Goal: Contribute content: Contribute content

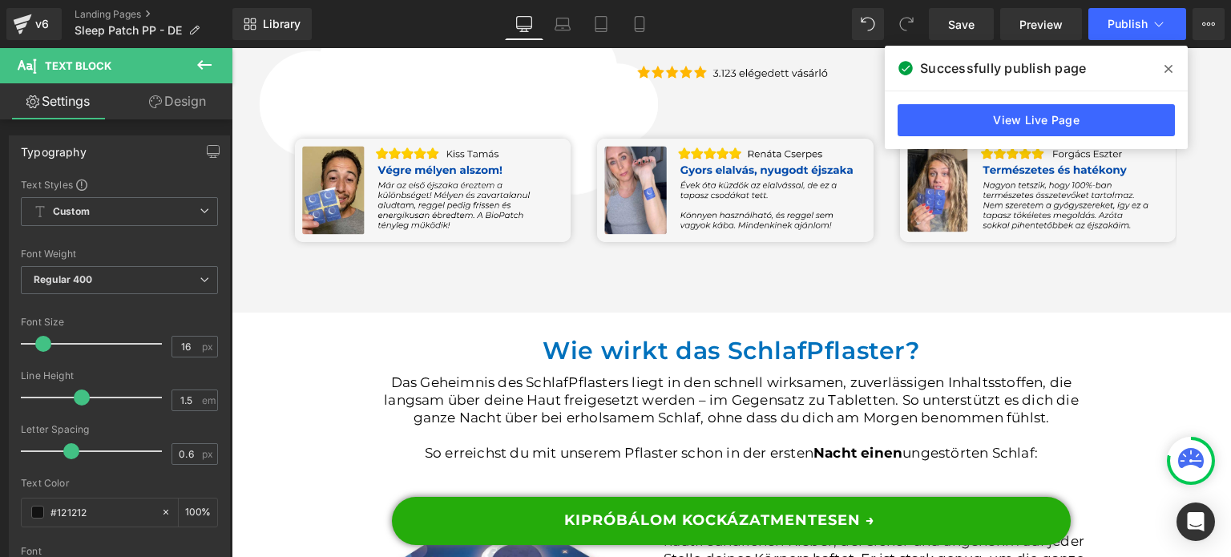
scroll to position [3286, 0]
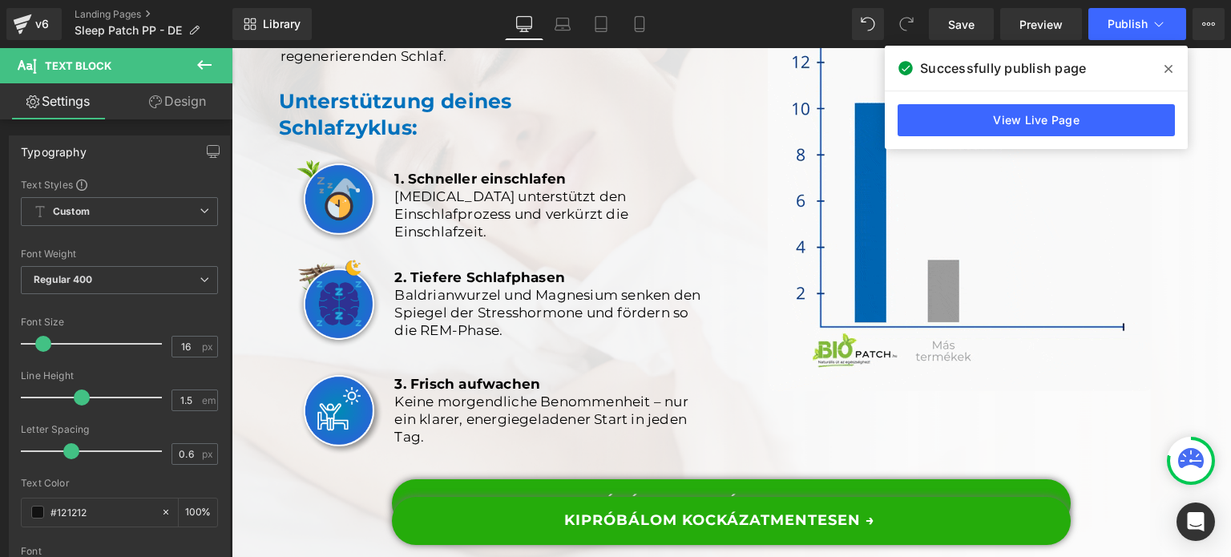
drag, startPoint x: 1164, startPoint y: 65, endPoint x: 622, endPoint y: 127, distance: 545.5
click at [1165, 65] on icon at bounding box center [1169, 69] width 8 height 13
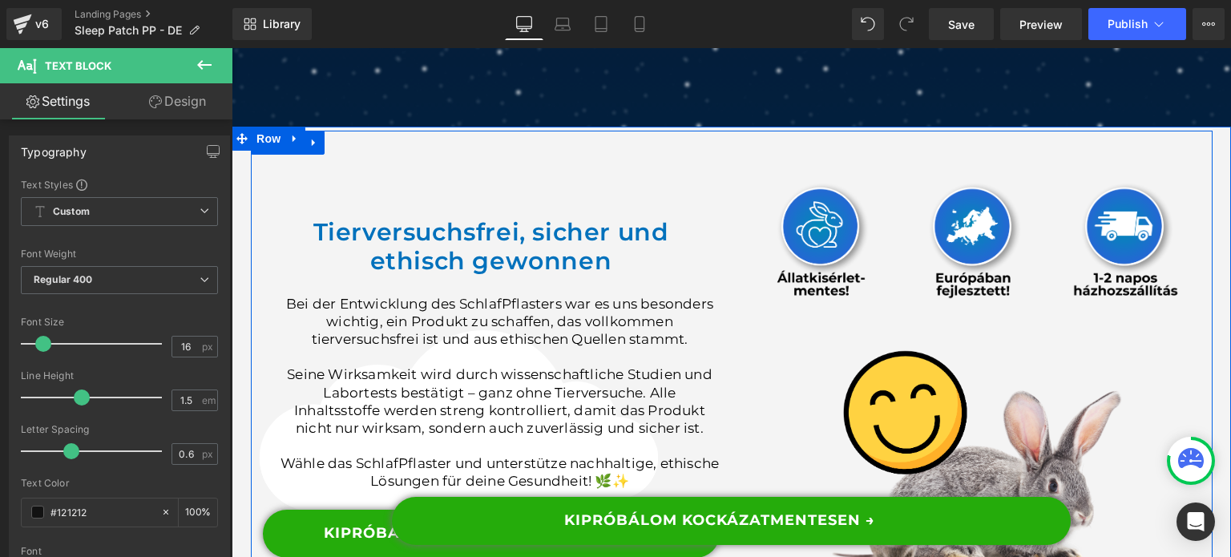
scroll to position [8577, 0]
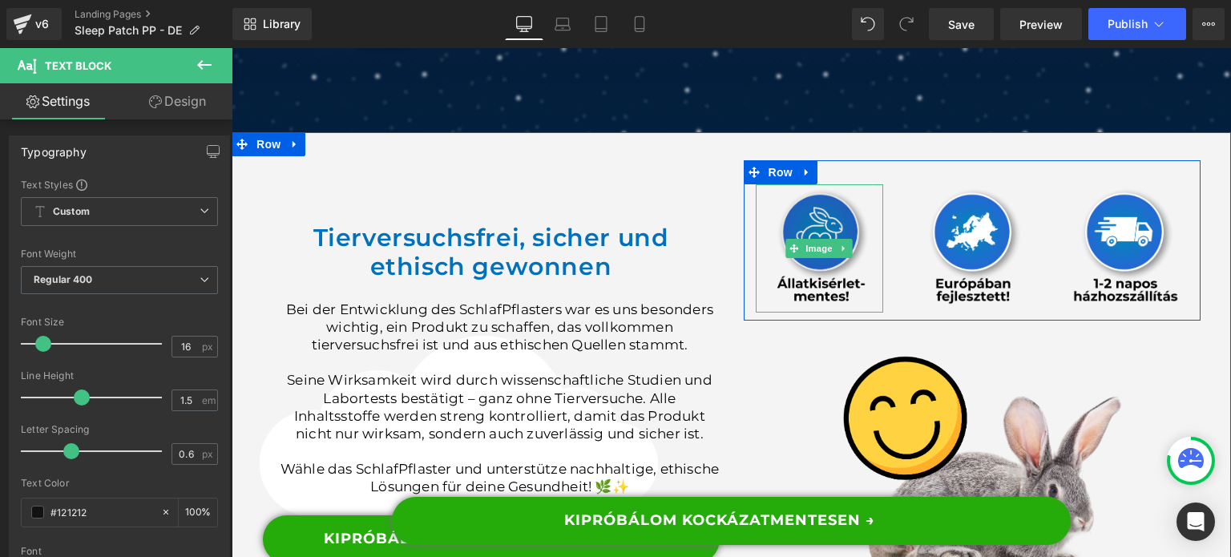
click at [832, 297] on img at bounding box center [820, 248] width 128 height 128
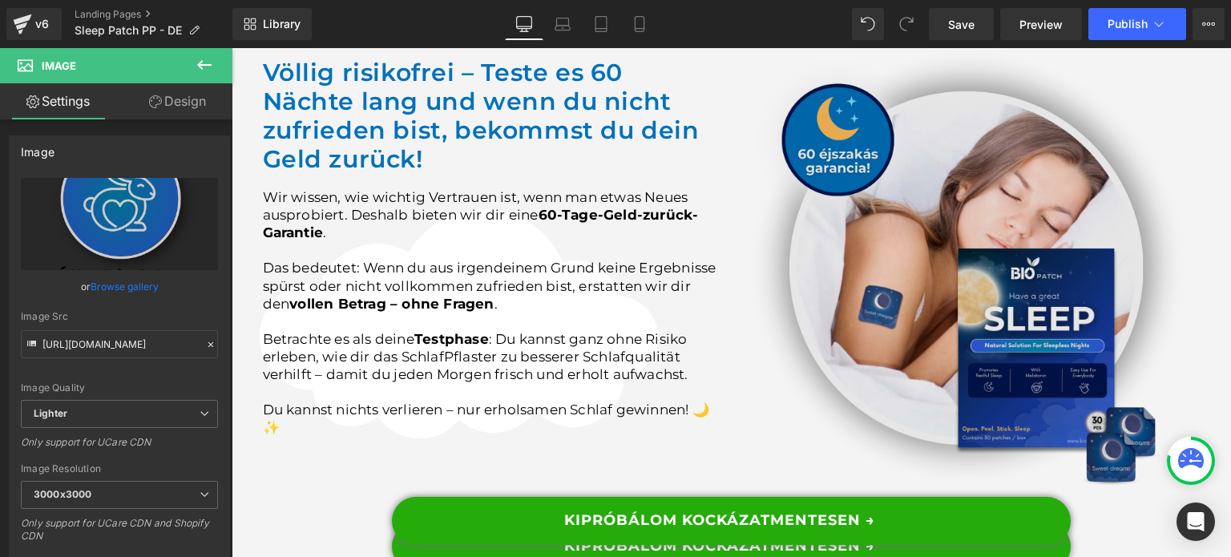
scroll to position [9619, 0]
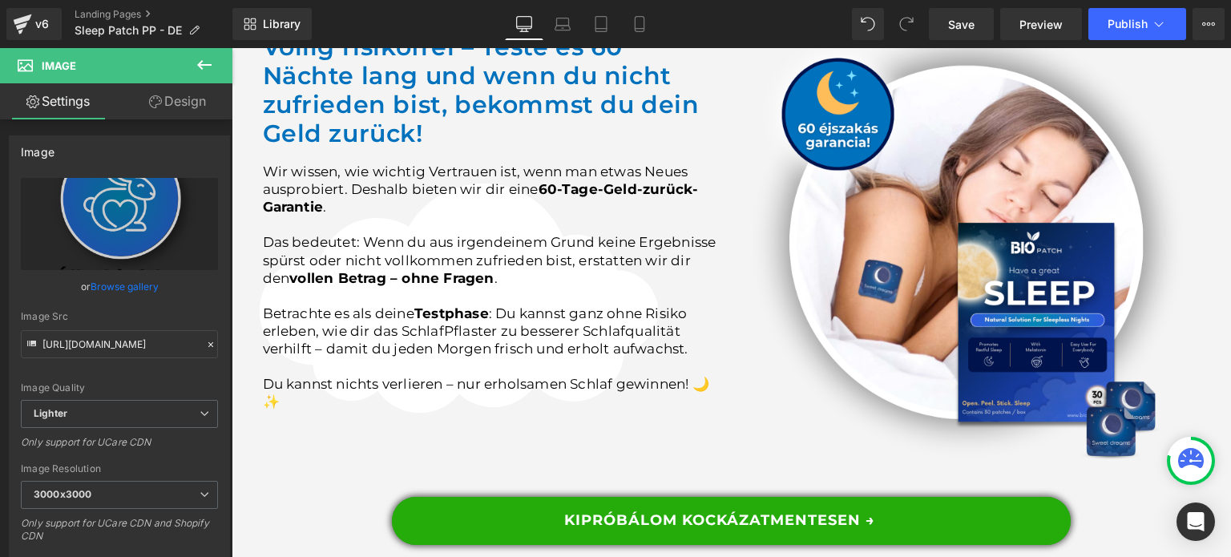
click at [904, 269] on img at bounding box center [972, 252] width 457 height 457
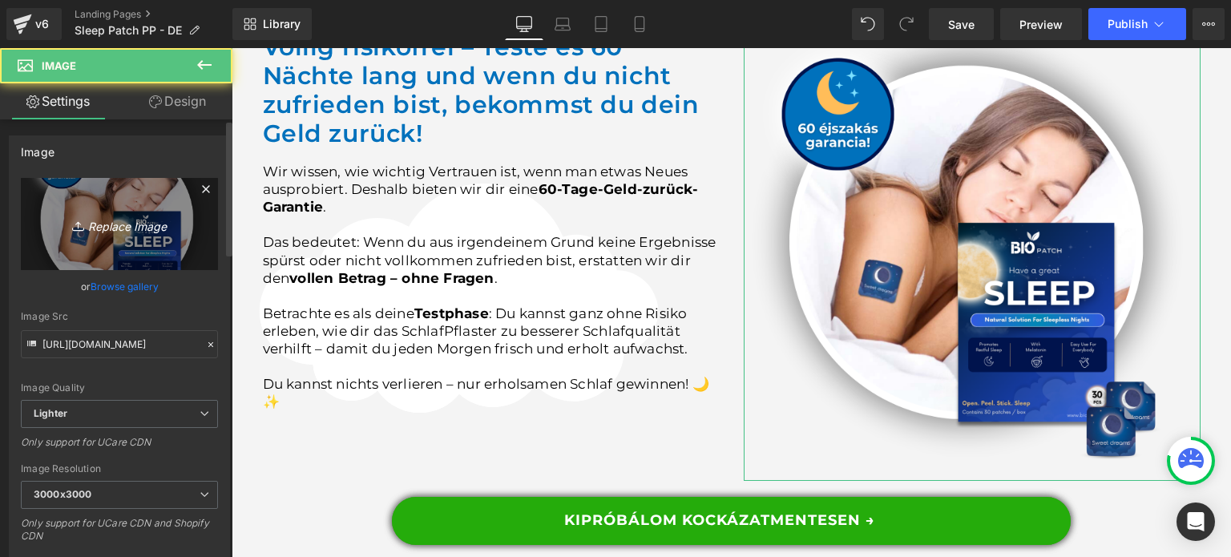
click at [128, 228] on icon "Replace Image" at bounding box center [119, 224] width 128 height 20
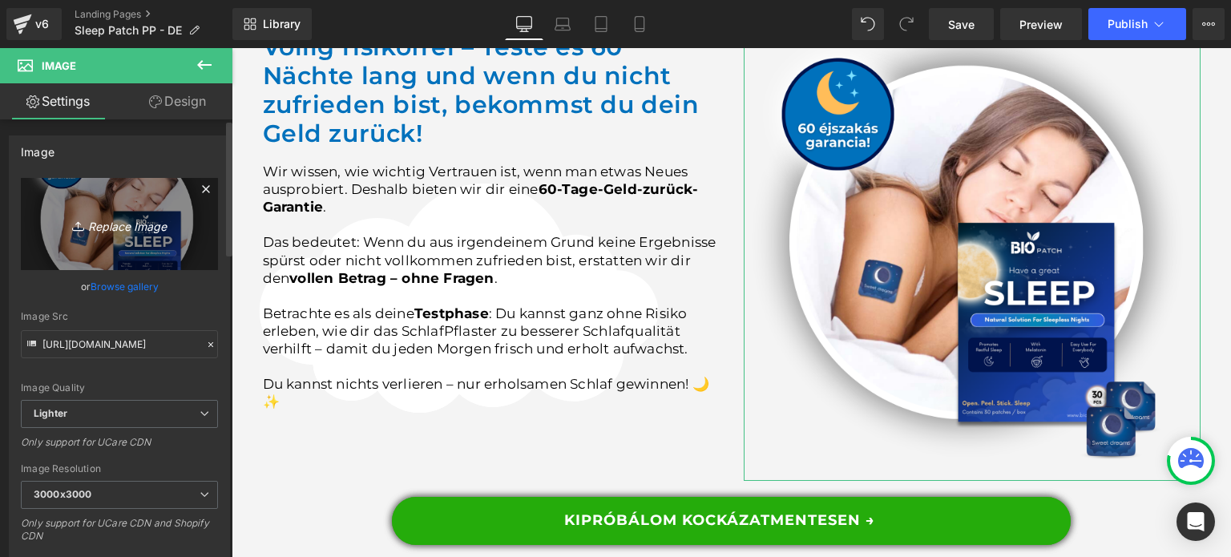
type input "C:\fakepath\de (10).png"
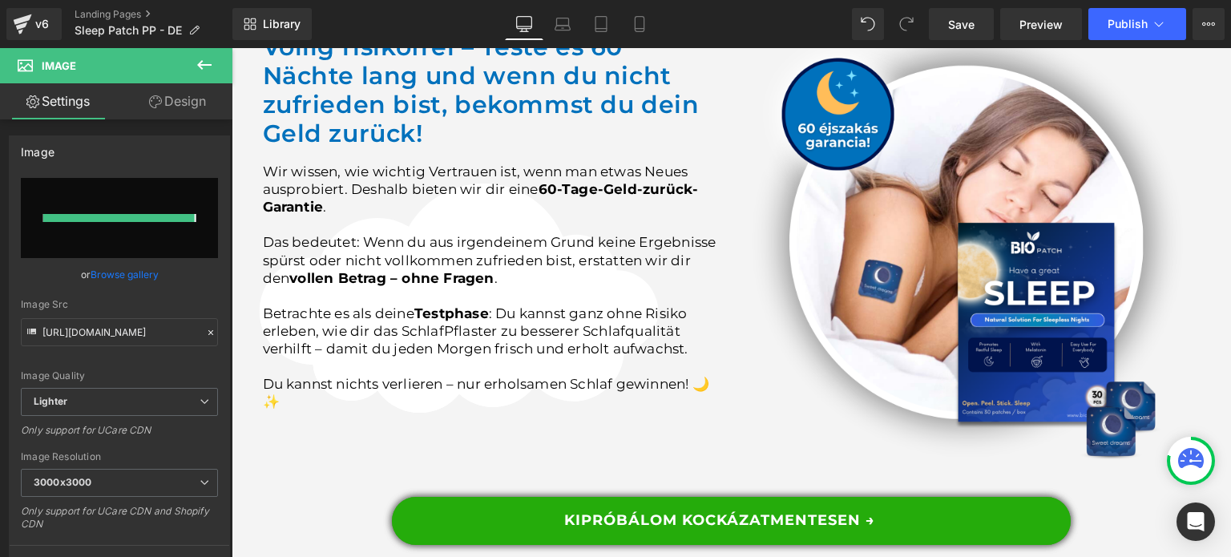
type input "[URL][DOMAIN_NAME]"
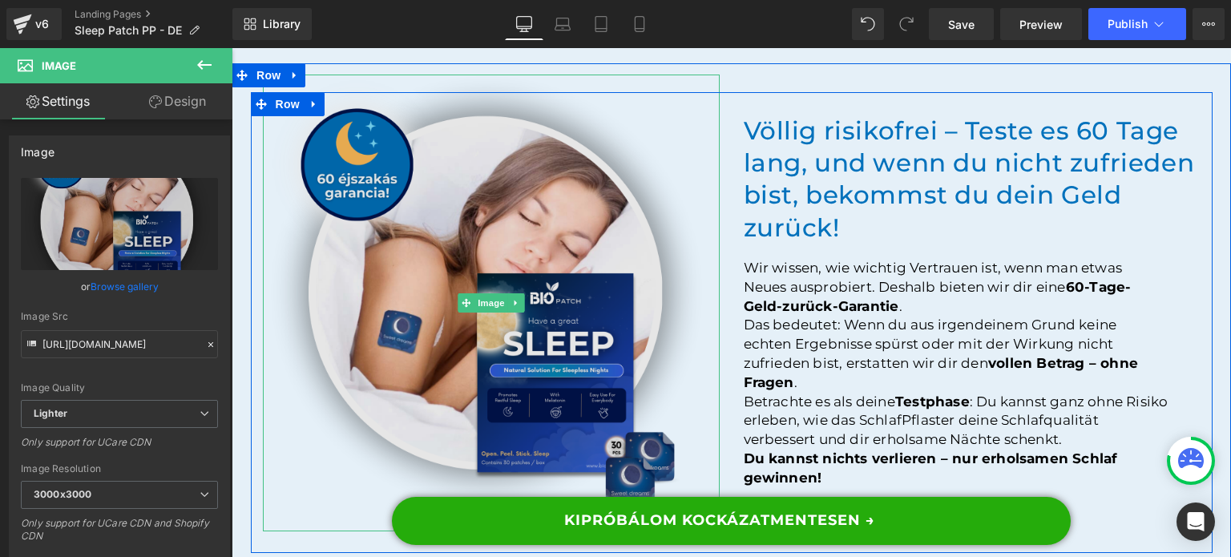
scroll to position [14268, 0]
click at [523, 246] on img at bounding box center [491, 302] width 457 height 457
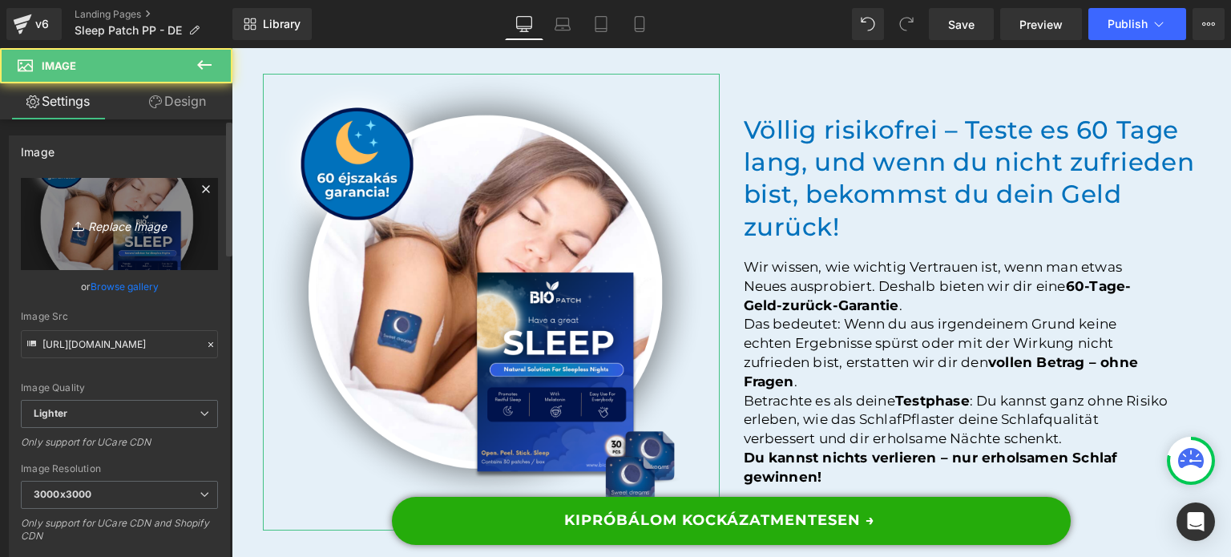
click at [115, 262] on link "Replace Image" at bounding box center [119, 224] width 197 height 92
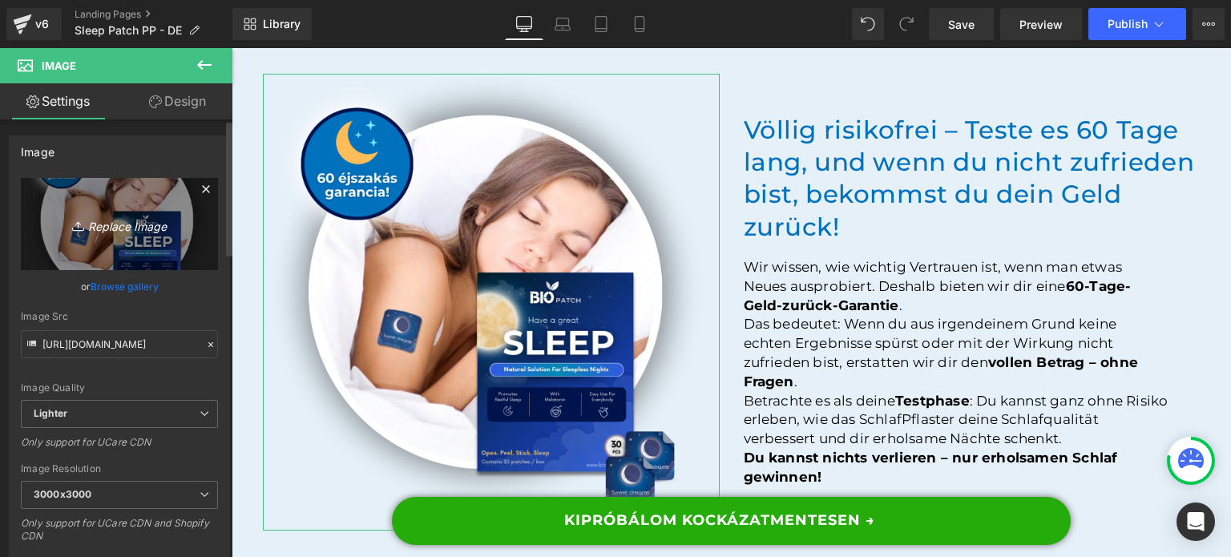
type input "C:\fakepath\de (10).png"
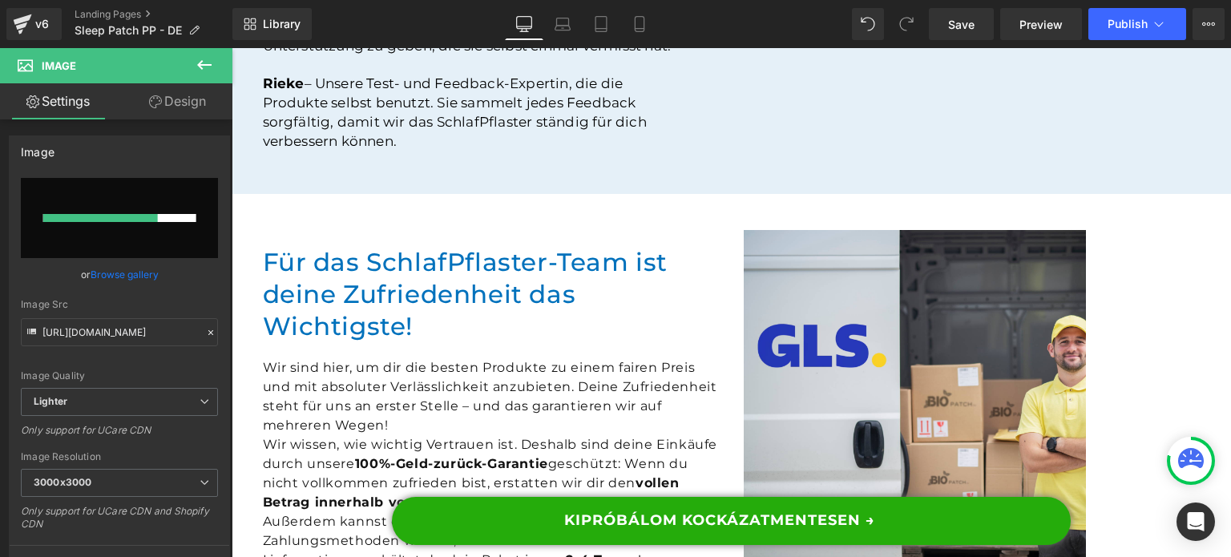
scroll to position [15150, 0]
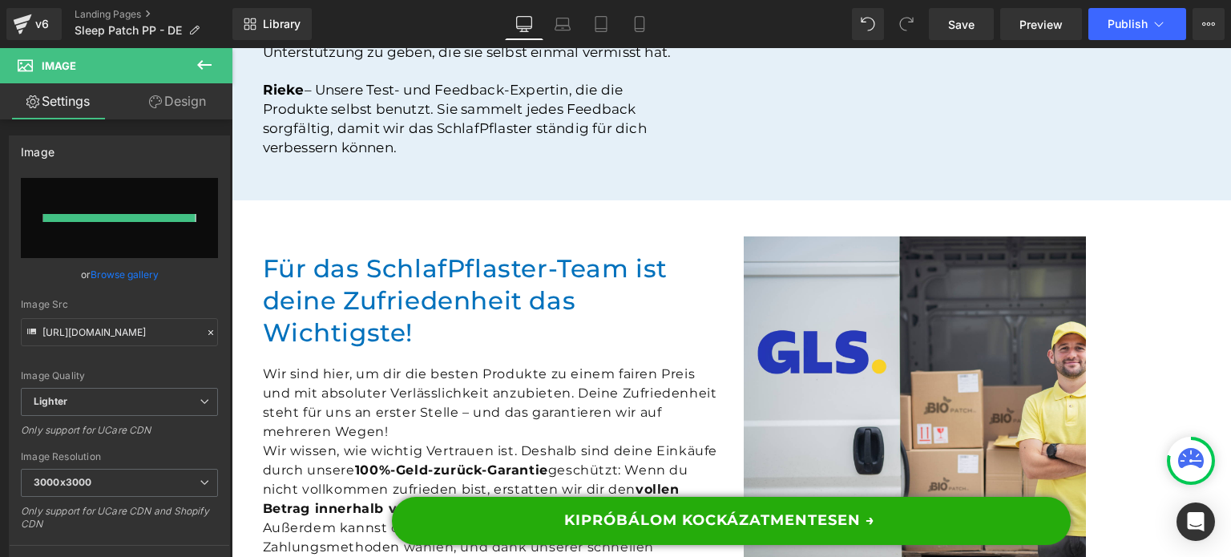
type input "[URL][DOMAIN_NAME]"
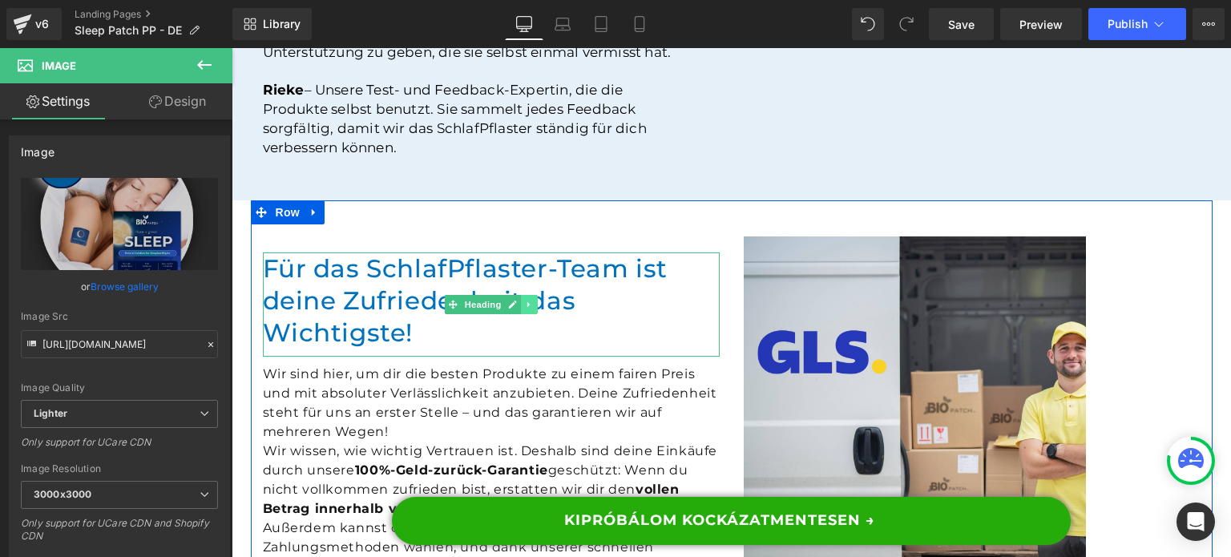
click at [526, 295] on link at bounding box center [529, 304] width 17 height 19
click at [518, 300] on icon at bounding box center [520, 304] width 9 height 9
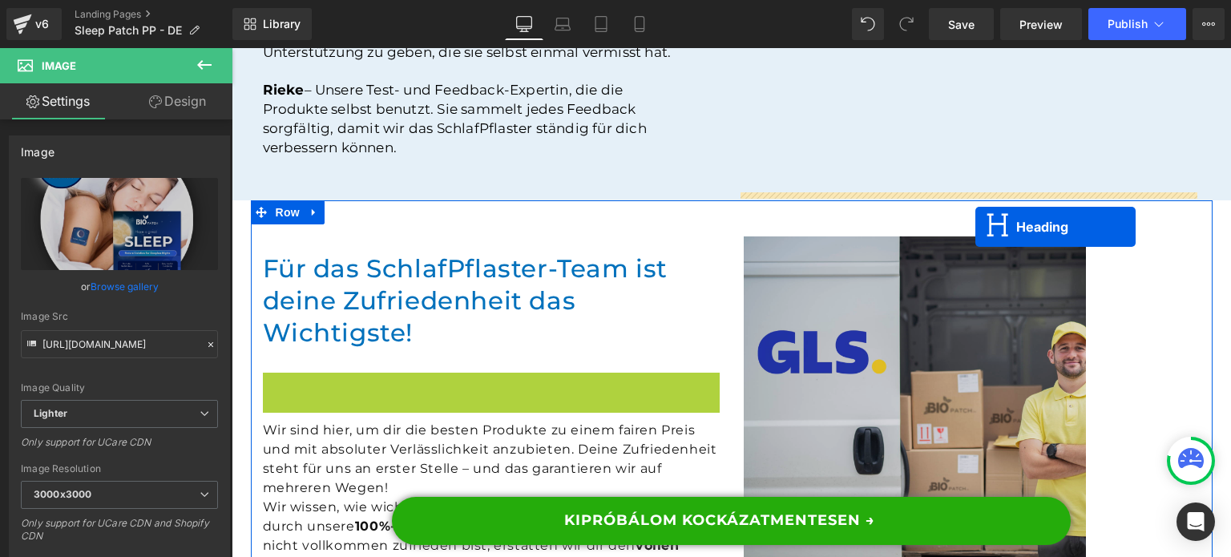
drag, startPoint x: 1012, startPoint y: 252, endPoint x: 961, endPoint y: 229, distance: 55.3
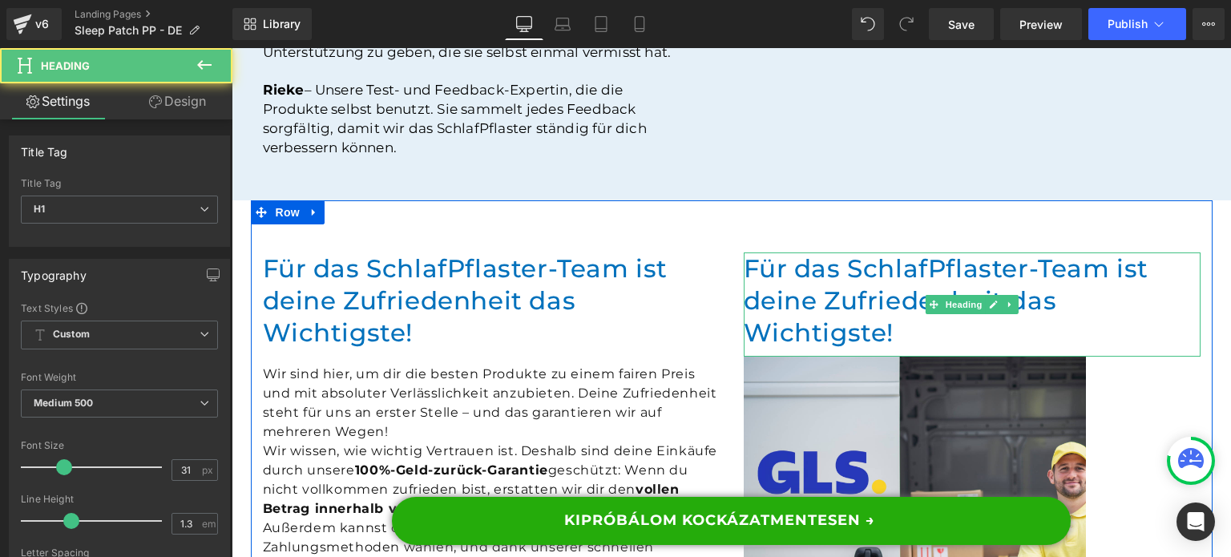
click at [830, 271] on h1 "Für das SchlafPflaster-Team ist deine Zufriedenheit das Wichtigste!" at bounding box center [972, 300] width 457 height 97
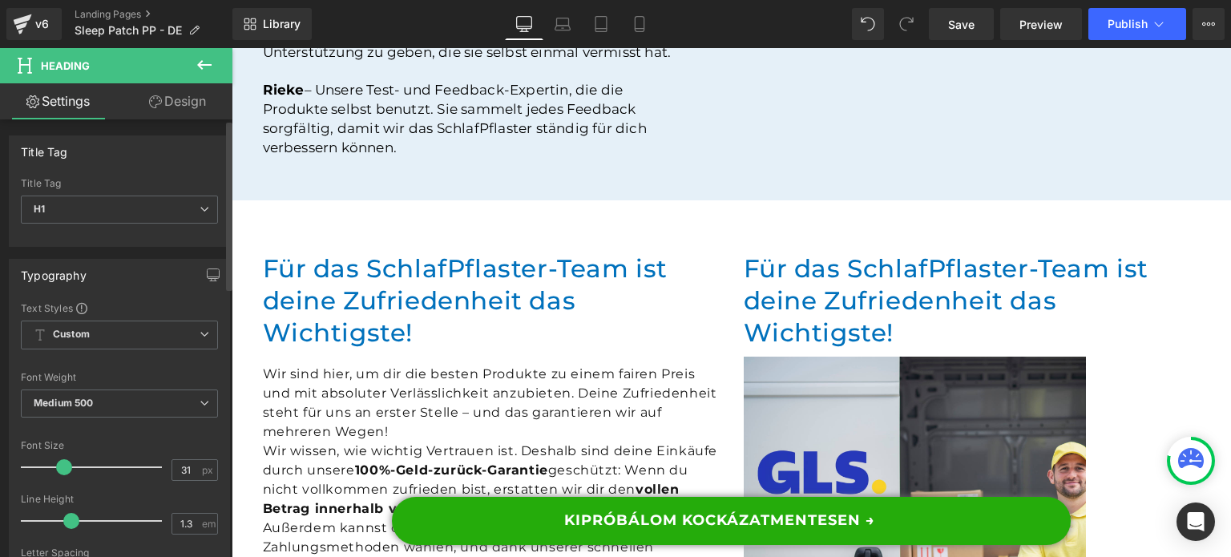
scroll to position [321, 0]
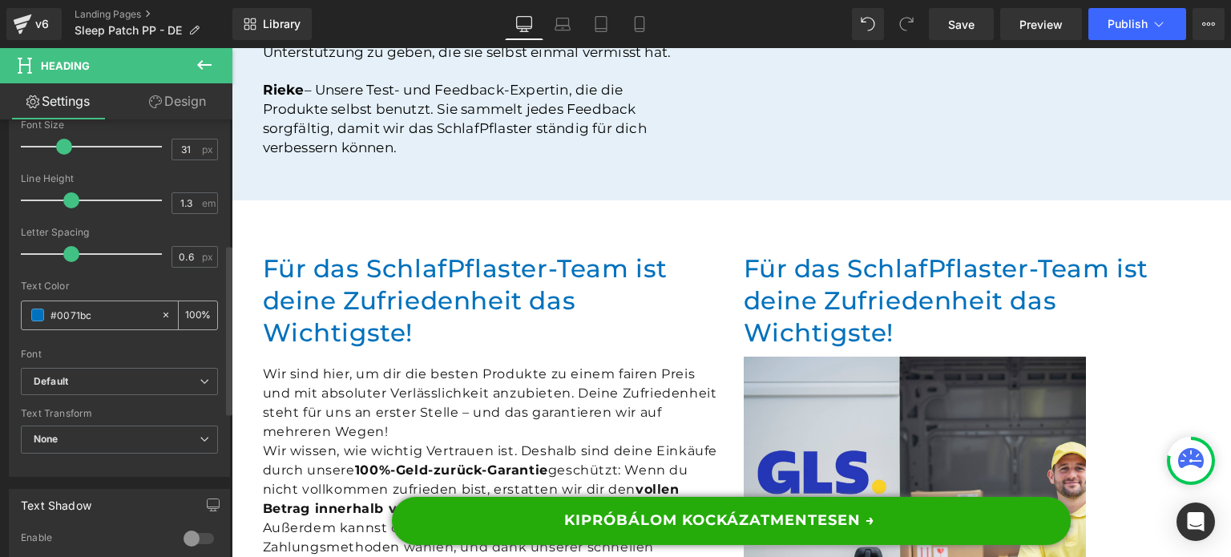
click at [82, 320] on input "#0071bc" at bounding box center [101, 315] width 103 height 18
click at [33, 316] on span at bounding box center [37, 315] width 13 height 13
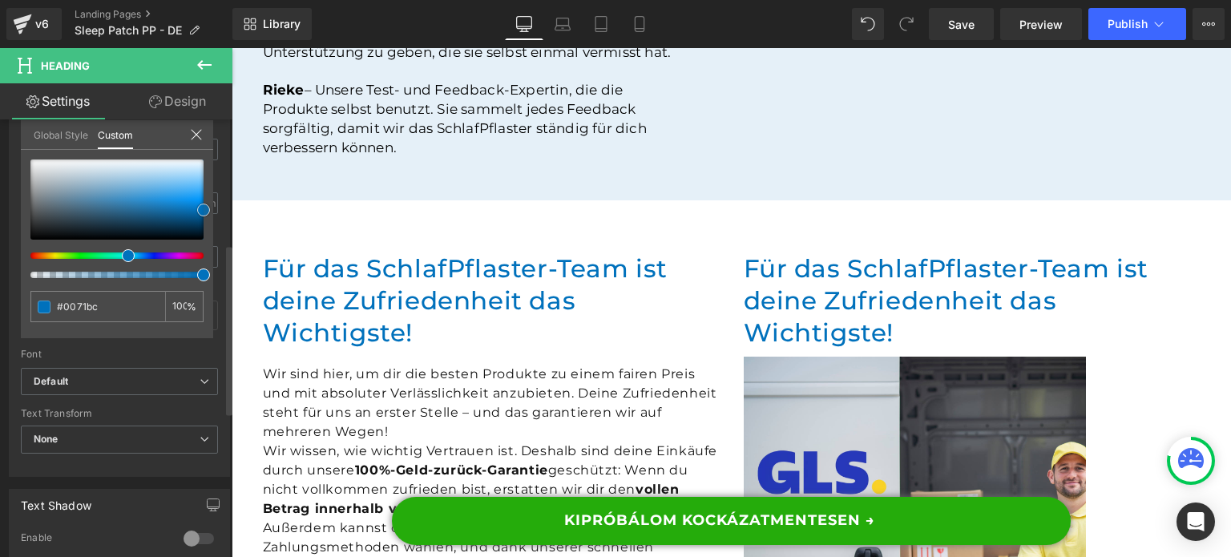
type input "#213644"
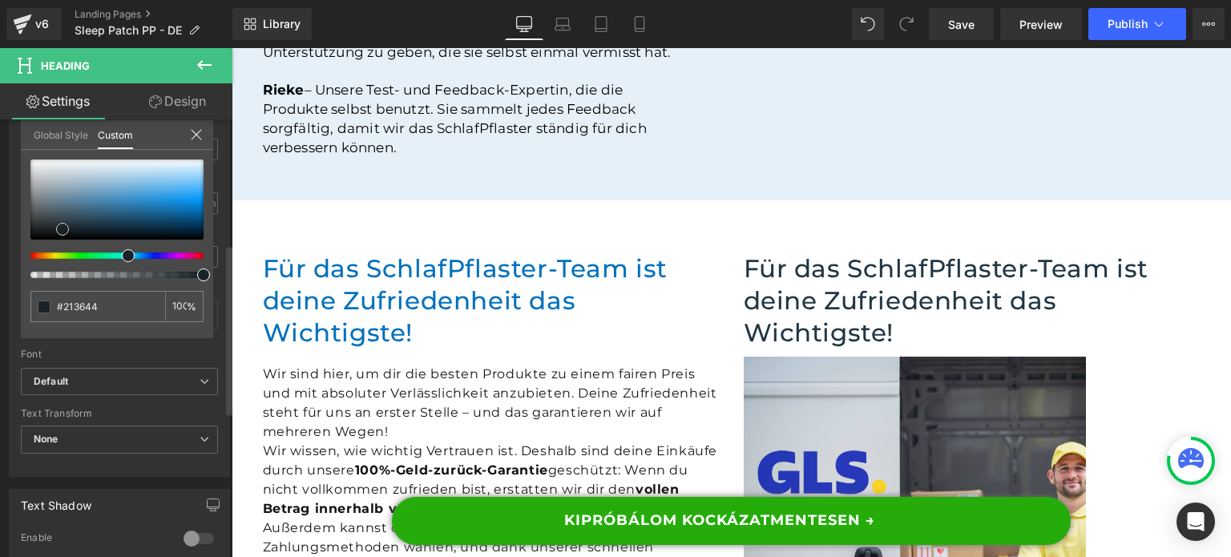
type input "#1d282f"
type input "#171d20"
type input "#2c4752"
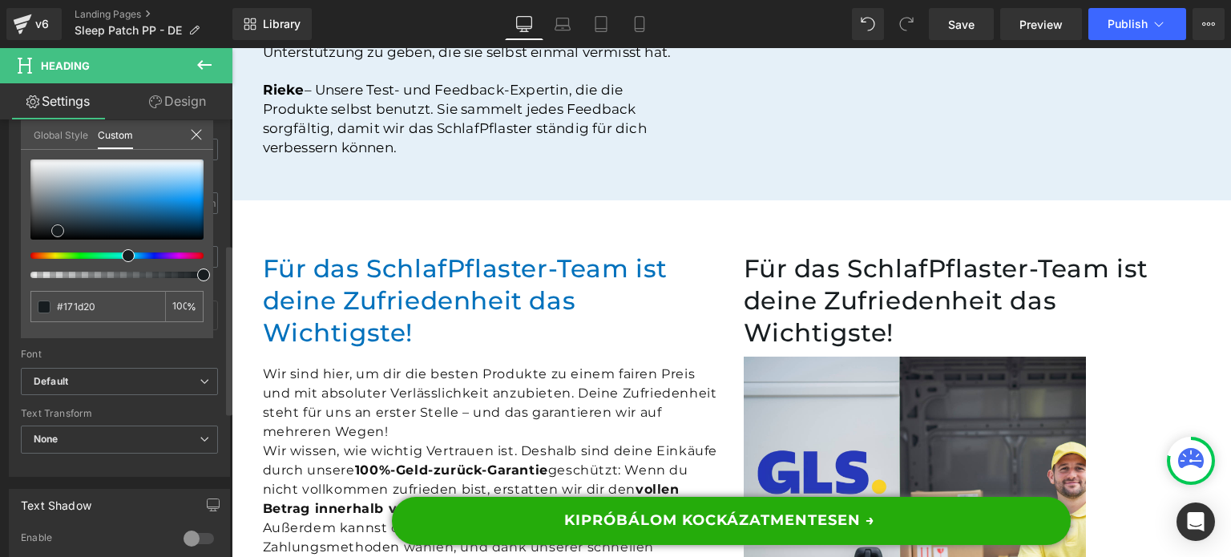
type input "#2c4752"
type input "#ffffff"
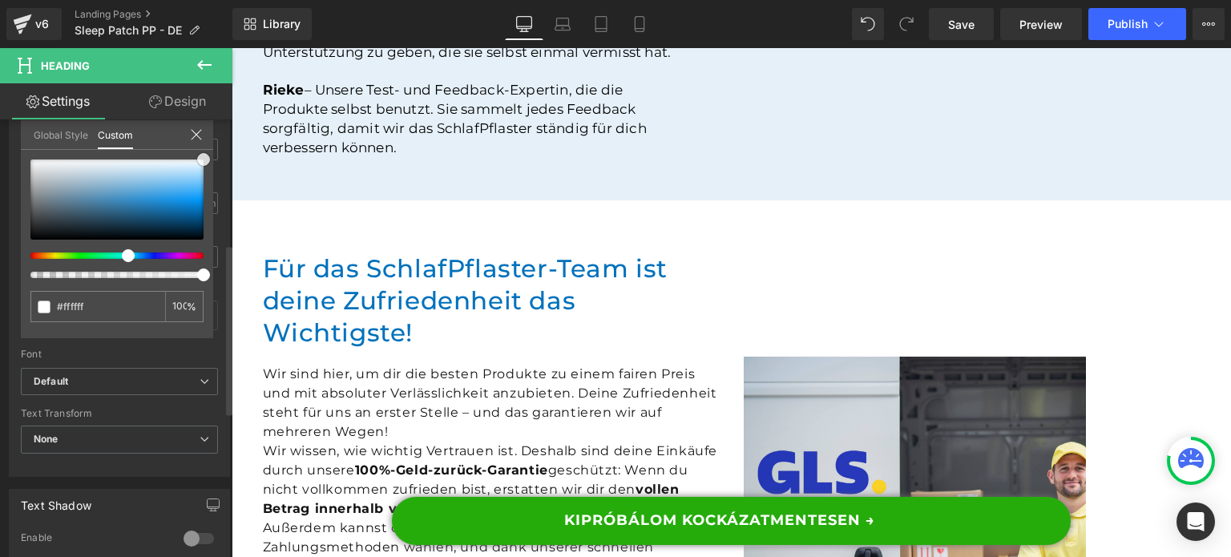
drag, startPoint x: 64, startPoint y: 228, endPoint x: 112, endPoint y: 212, distance: 50.4
click at [147, 192] on div at bounding box center [116, 200] width 173 height 80
type input "#28c2ff"
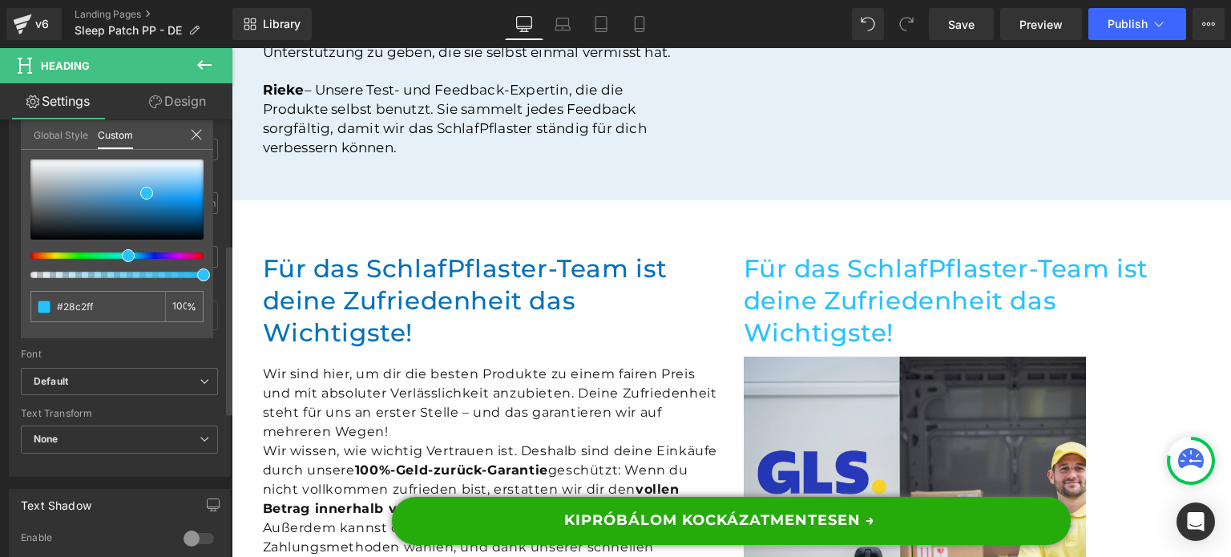
click at [30, 256] on div at bounding box center [116, 219] width 173 height 119
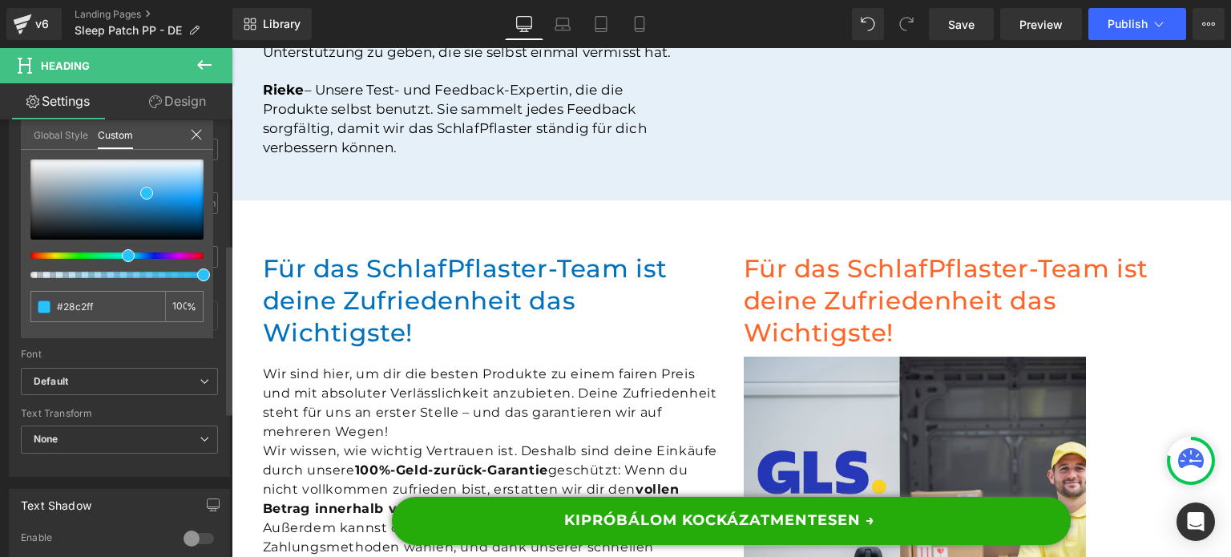
type input "#ff6528"
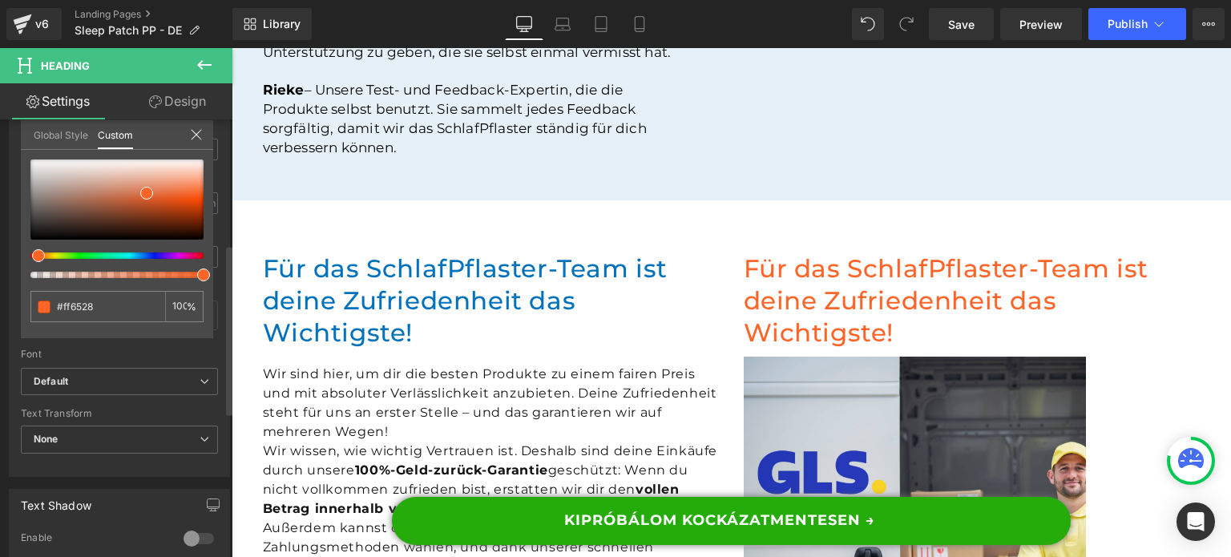
type input "#ff6928"
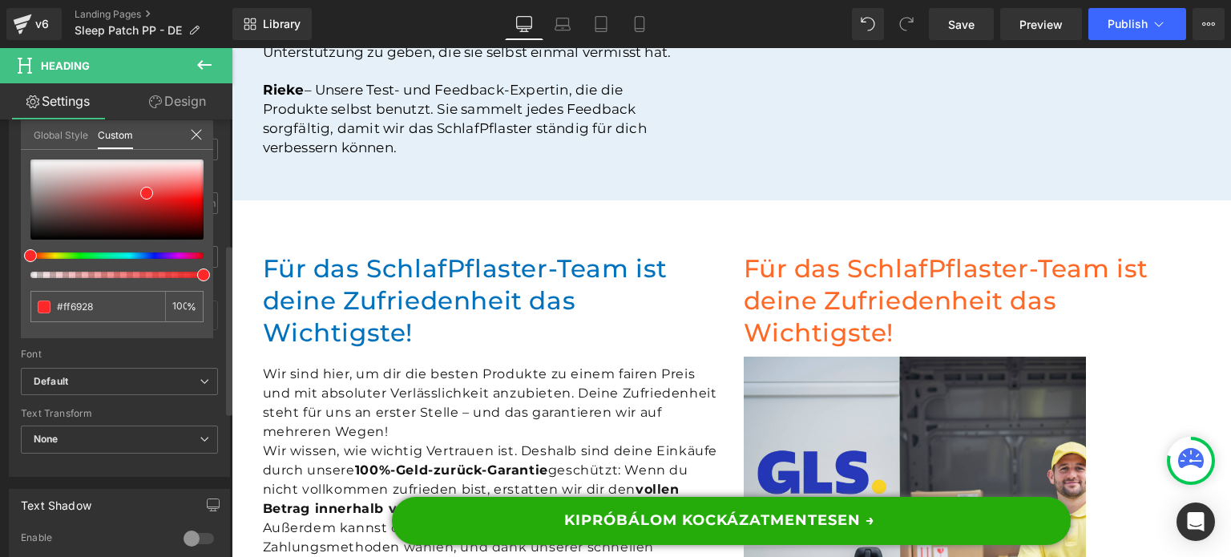
type input "#ff6528"
drag, startPoint x: 32, startPoint y: 255, endPoint x: 5, endPoint y: 255, distance: 27.3
click at [5, 255] on div "Typography Text Styles Custom Custom Setup Global Style Custom Setup Global Sty…" at bounding box center [120, 201] width 240 height 551
type input "#eb5a5a"
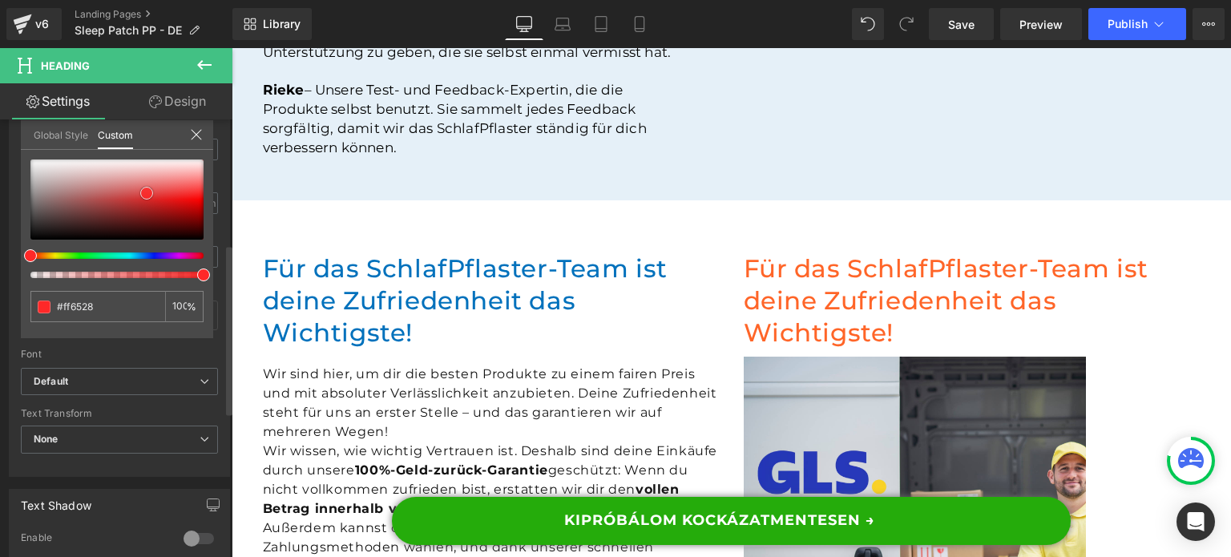
type input "#eb5a5a"
type input "#f13b3b"
click at [191, 192] on div at bounding box center [116, 200] width 173 height 80
type input "#f63131"
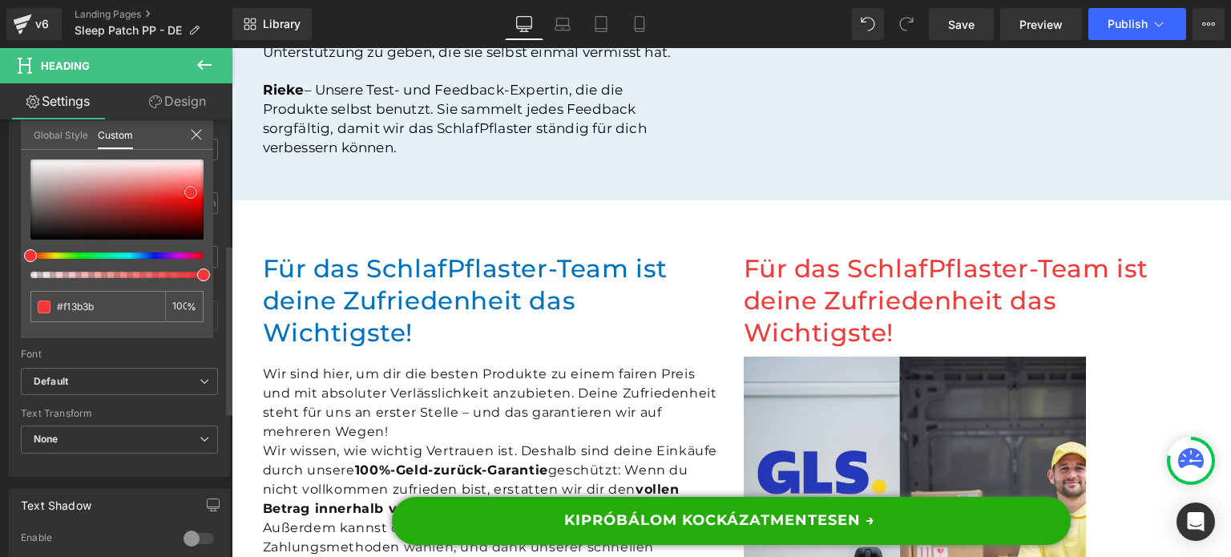
type input "#f63131"
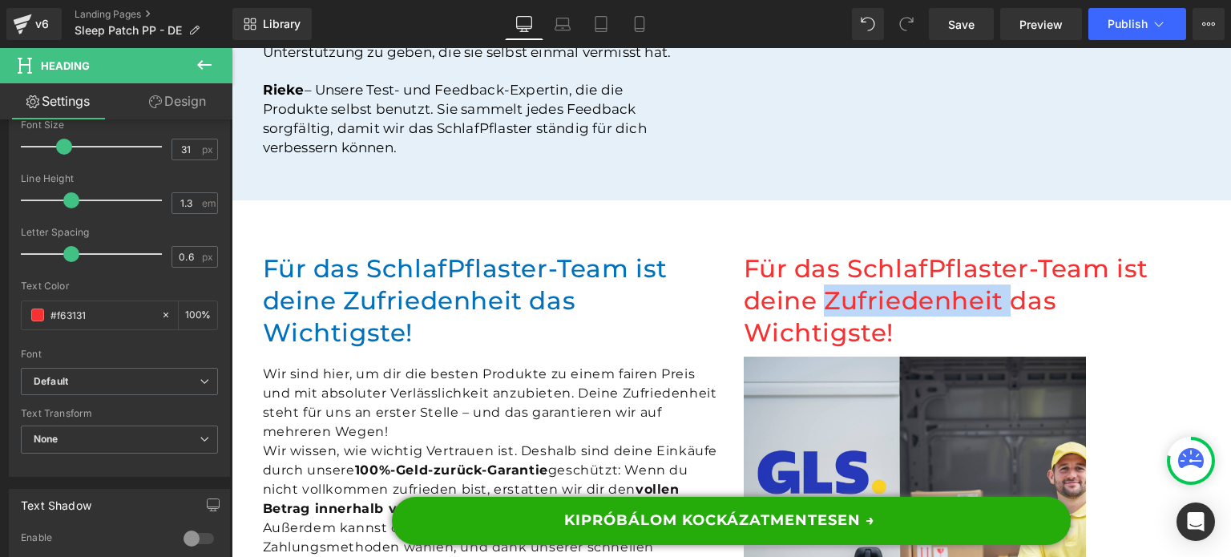
click at [822, 261] on h1 "Für das SchlafPflaster-Team ist deine Zufriedenheit das Wichtigste!" at bounding box center [972, 300] width 457 height 97
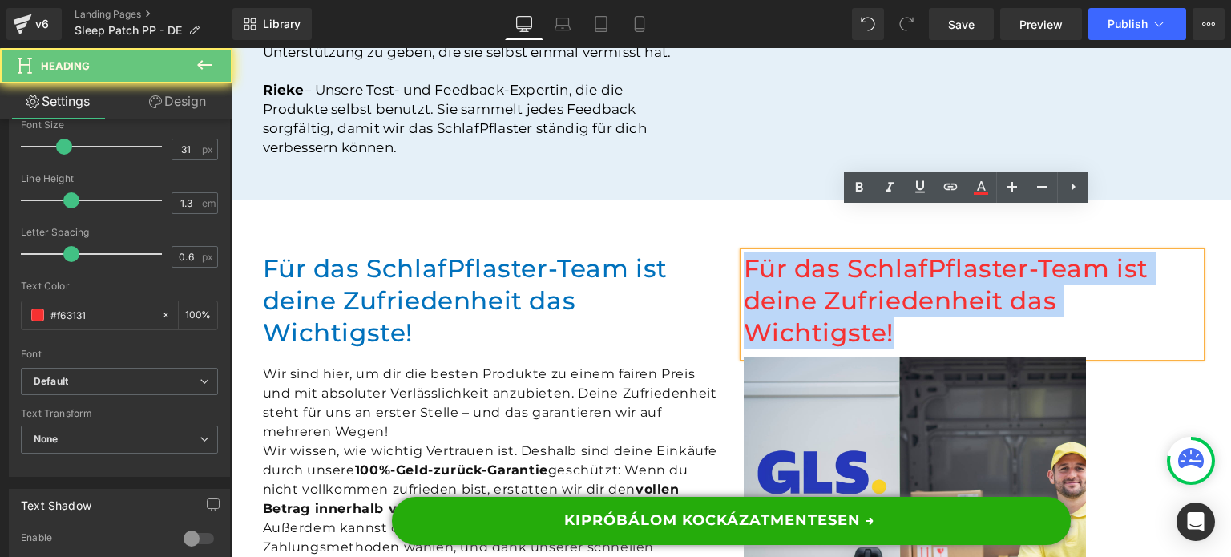
click at [822, 261] on h1 "Für das SchlafPflaster-Team ist deine Zufriedenheit das Wichtigste!" at bounding box center [972, 300] width 457 height 97
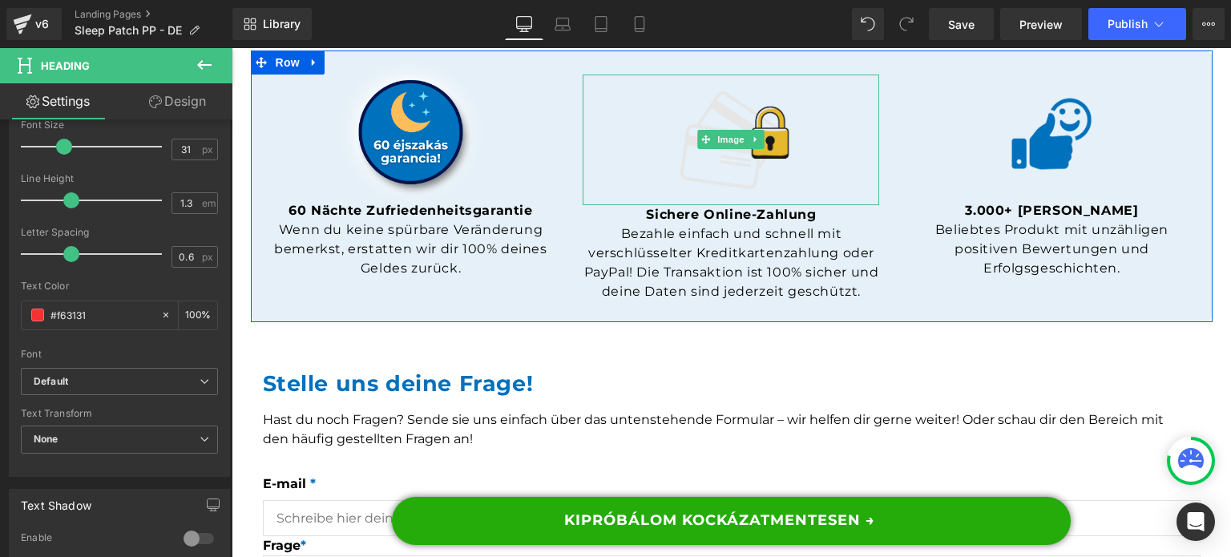
scroll to position [16833, 0]
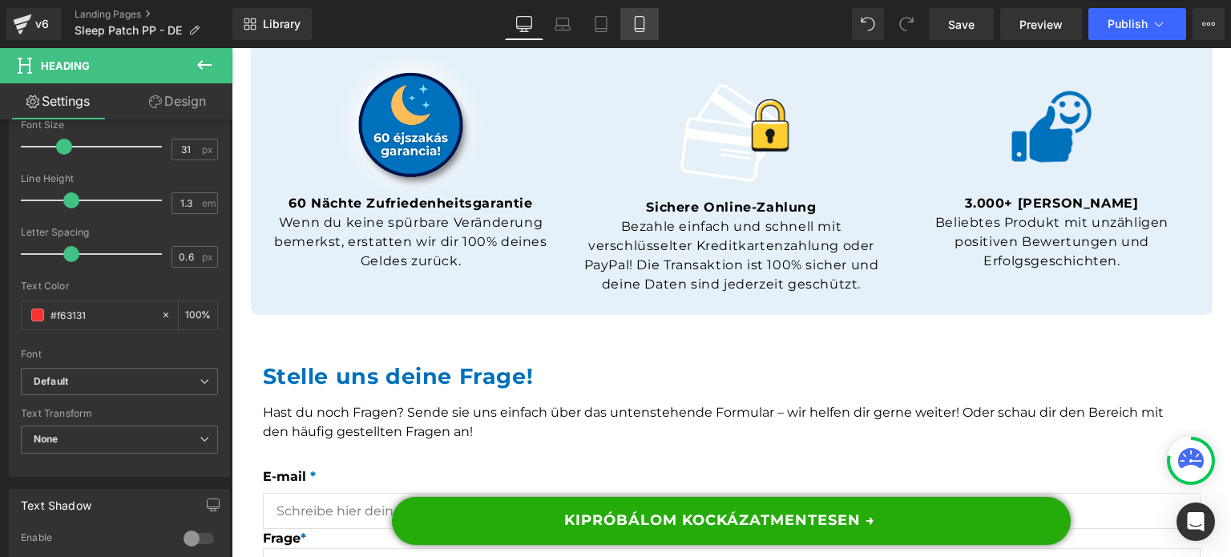
click at [625, 25] on link "Mobile" at bounding box center [639, 24] width 38 height 32
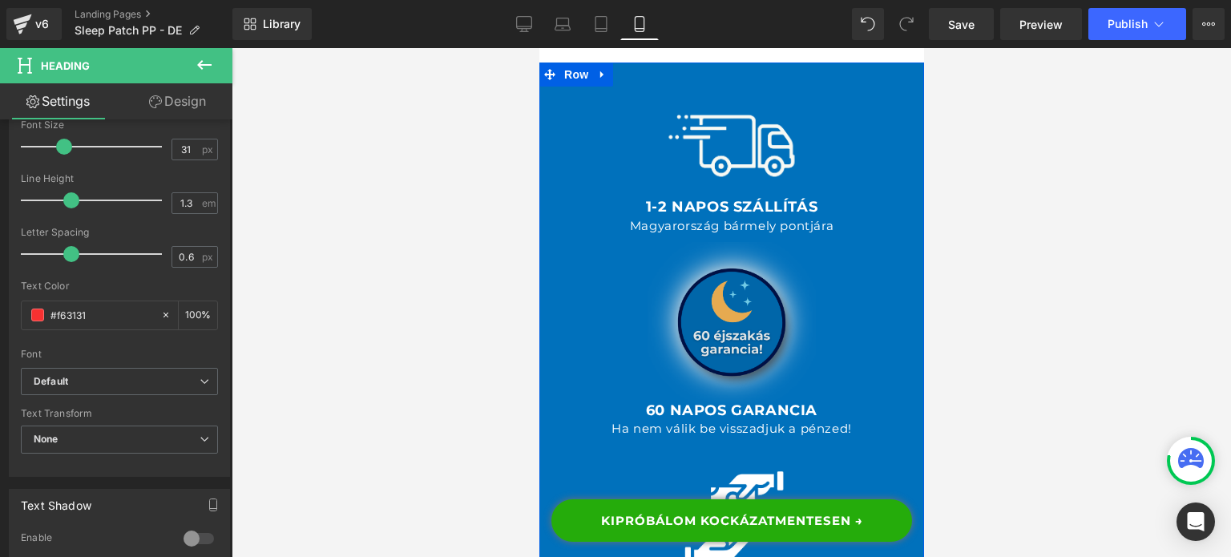
scroll to position [24749, 0]
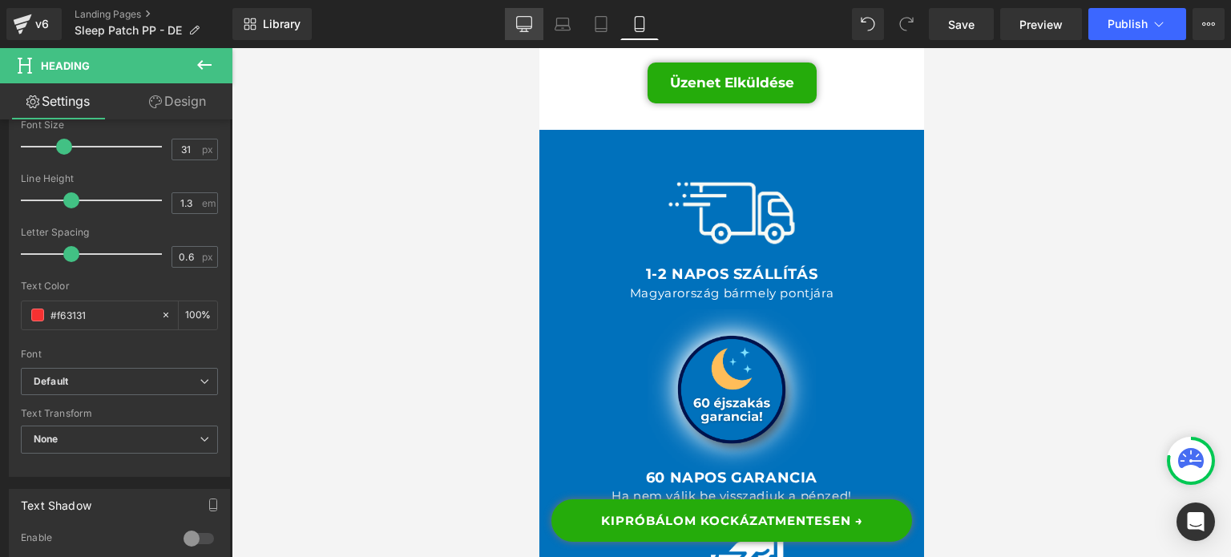
click at [515, 20] on link "Desktop" at bounding box center [524, 24] width 38 height 32
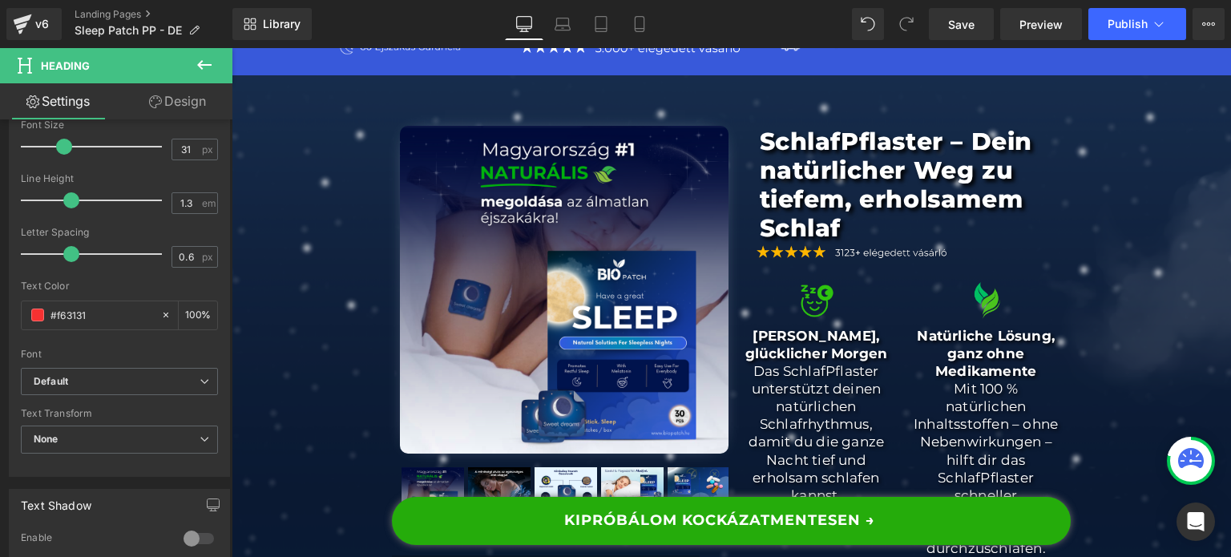
scroll to position [0, 0]
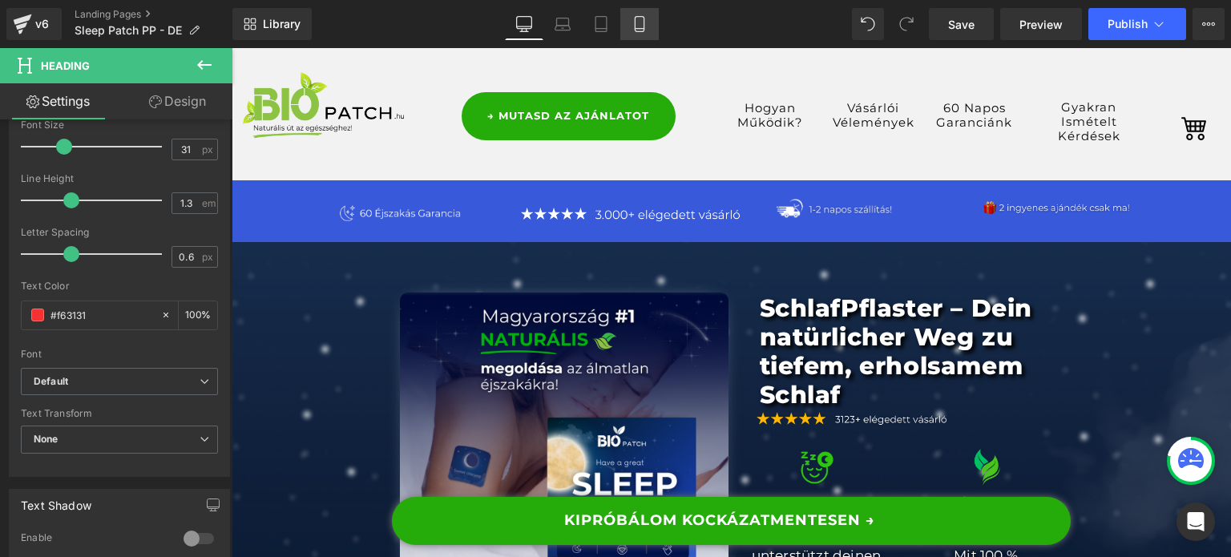
click at [657, 25] on link "Mobile" at bounding box center [639, 24] width 38 height 32
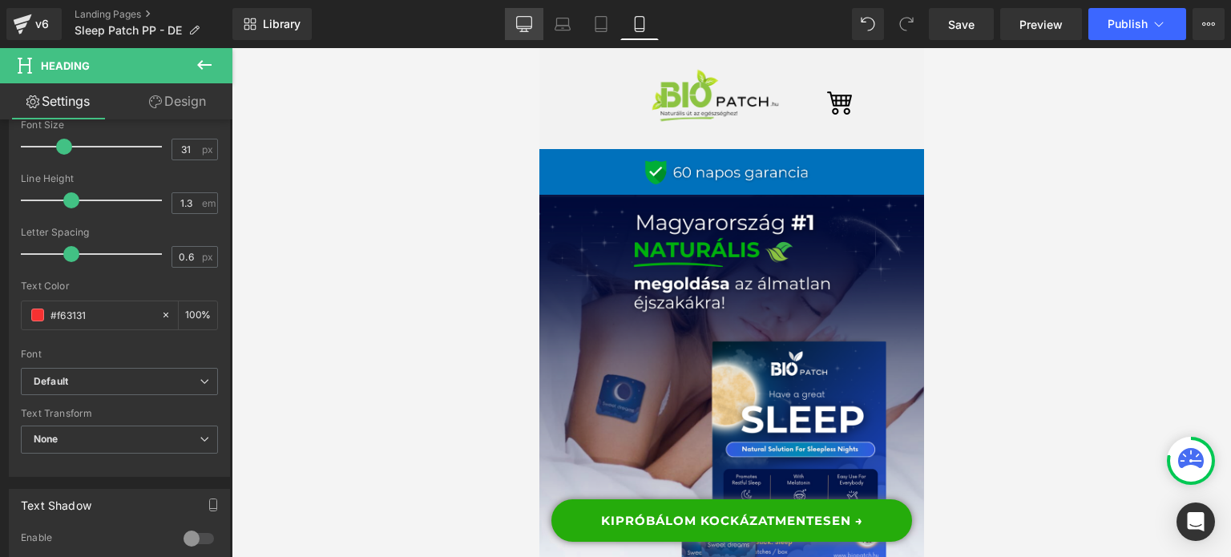
click at [531, 29] on icon at bounding box center [524, 24] width 16 height 16
type input "100"
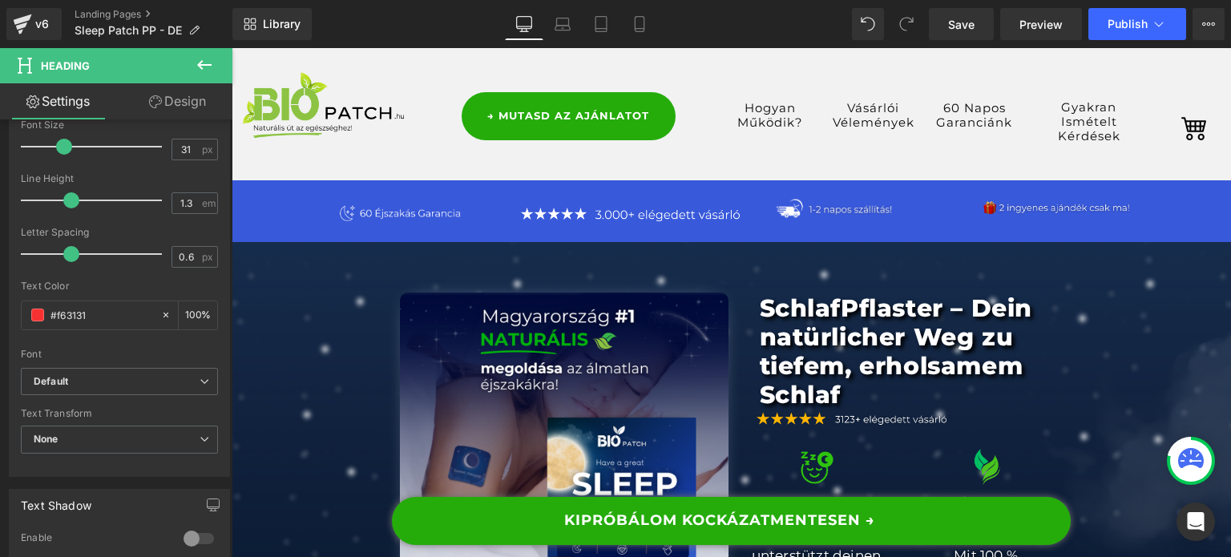
drag, startPoint x: 1230, startPoint y: 430, endPoint x: 1444, endPoint y: 92, distance: 399.9
click at [1145, 29] on span "Publish" at bounding box center [1128, 24] width 40 height 13
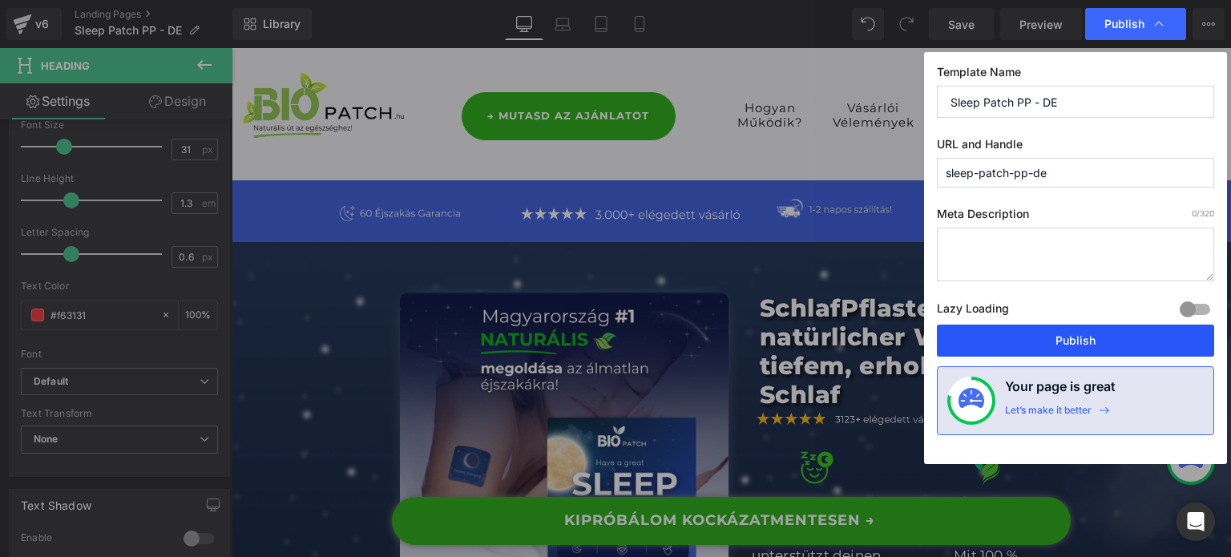
click at [1031, 345] on button "Publish" at bounding box center [1075, 341] width 277 height 32
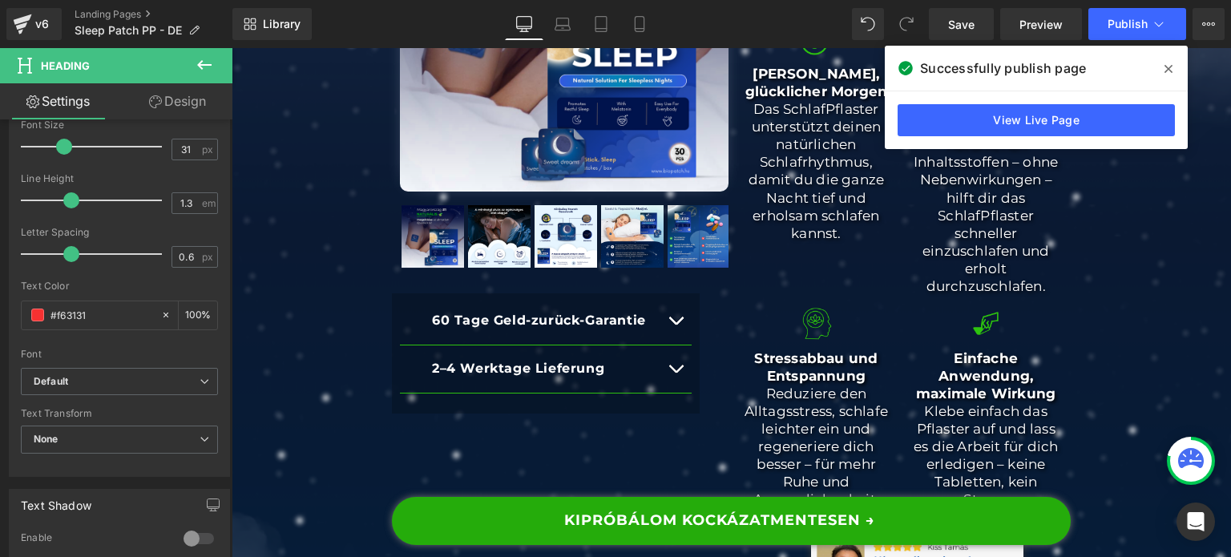
scroll to position [401, 0]
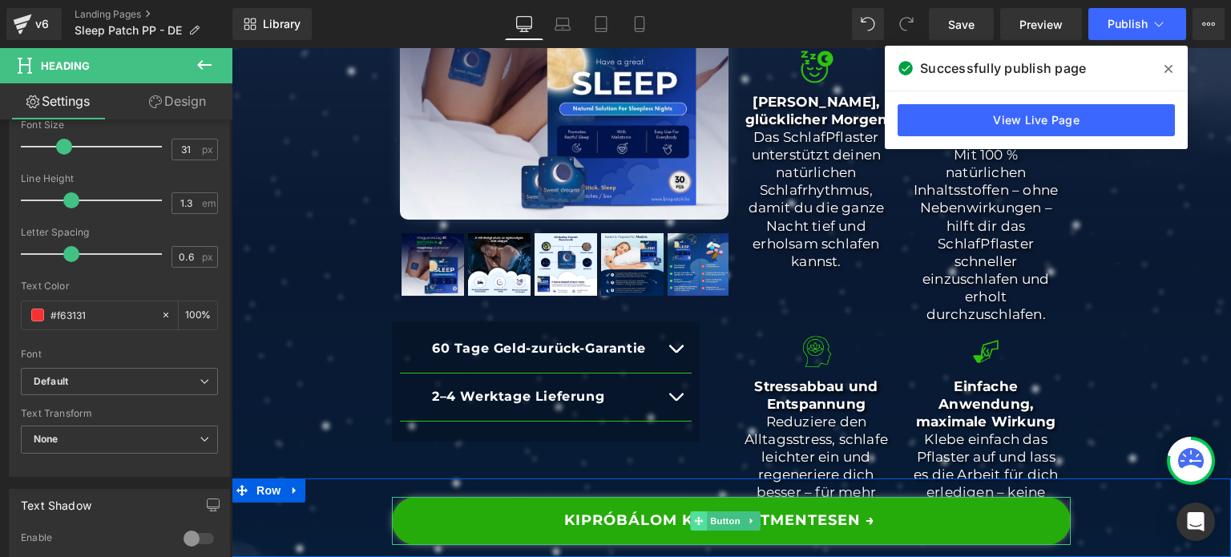
click at [705, 522] on span at bounding box center [698, 520] width 17 height 19
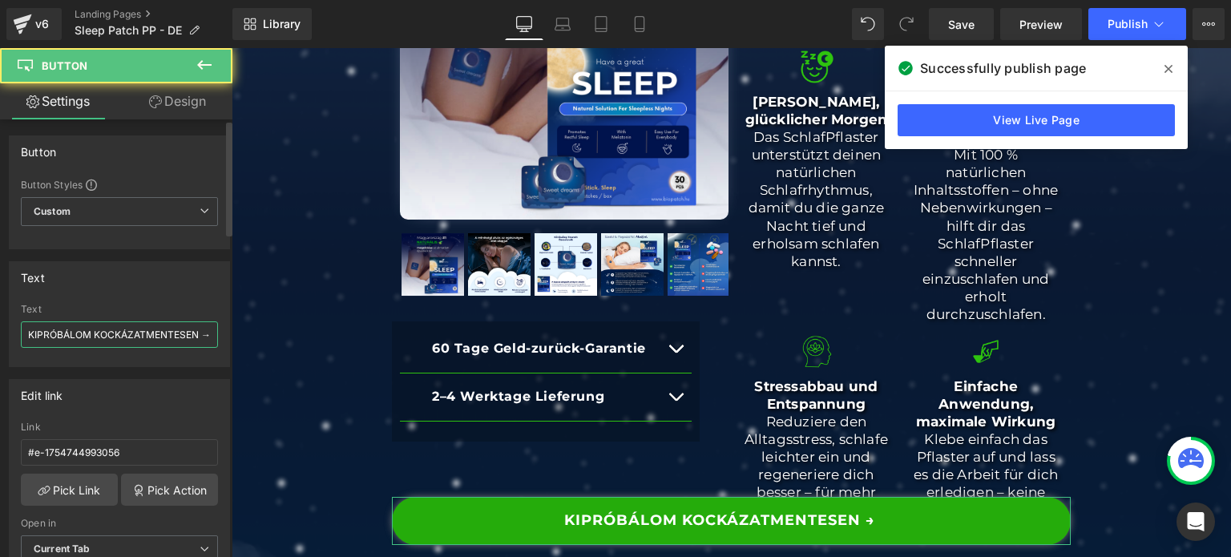
click at [150, 340] on input "KIPRÓBÁLOM KOCKÁZATMENTESEN →" at bounding box center [119, 334] width 197 height 26
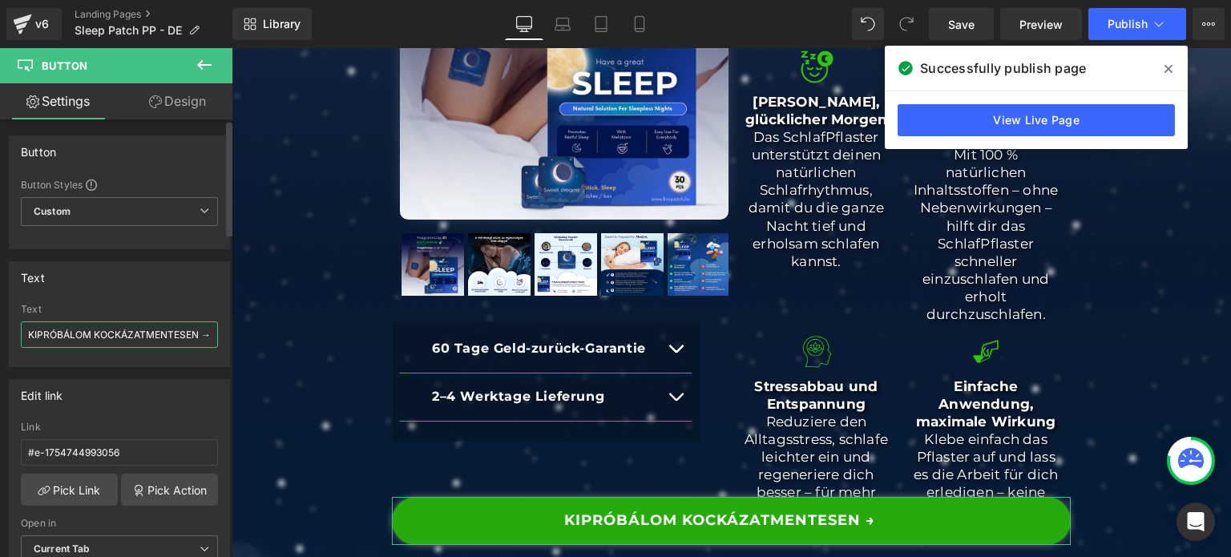
click at [150, 340] on input "KIPRÓBÁLOM KOCKÁZATMENTESEN →" at bounding box center [119, 334] width 197 height 26
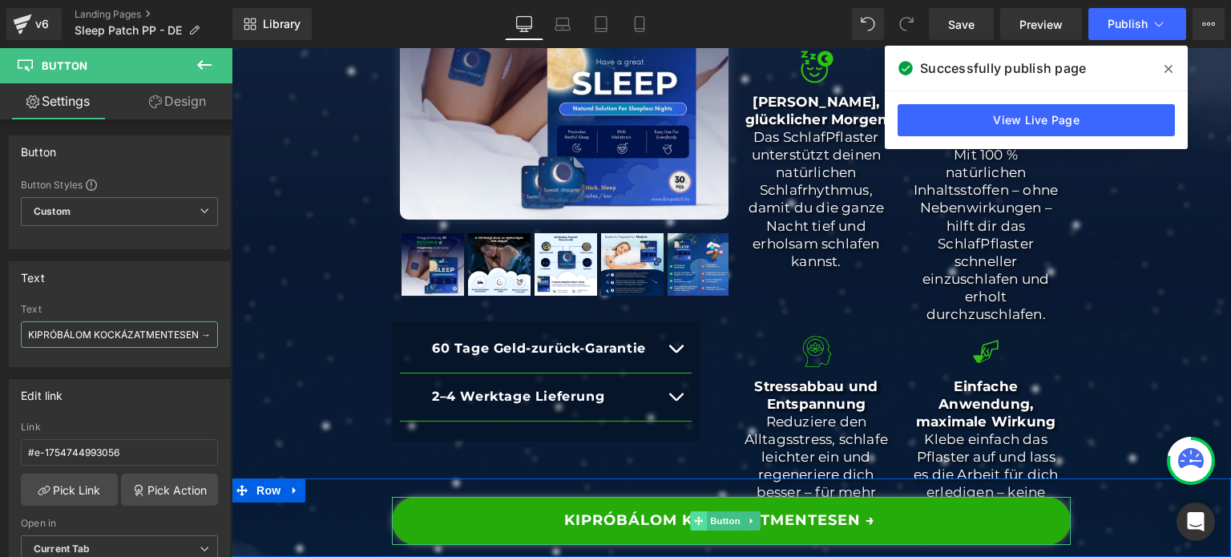
click at [705, 515] on span at bounding box center [698, 520] width 17 height 19
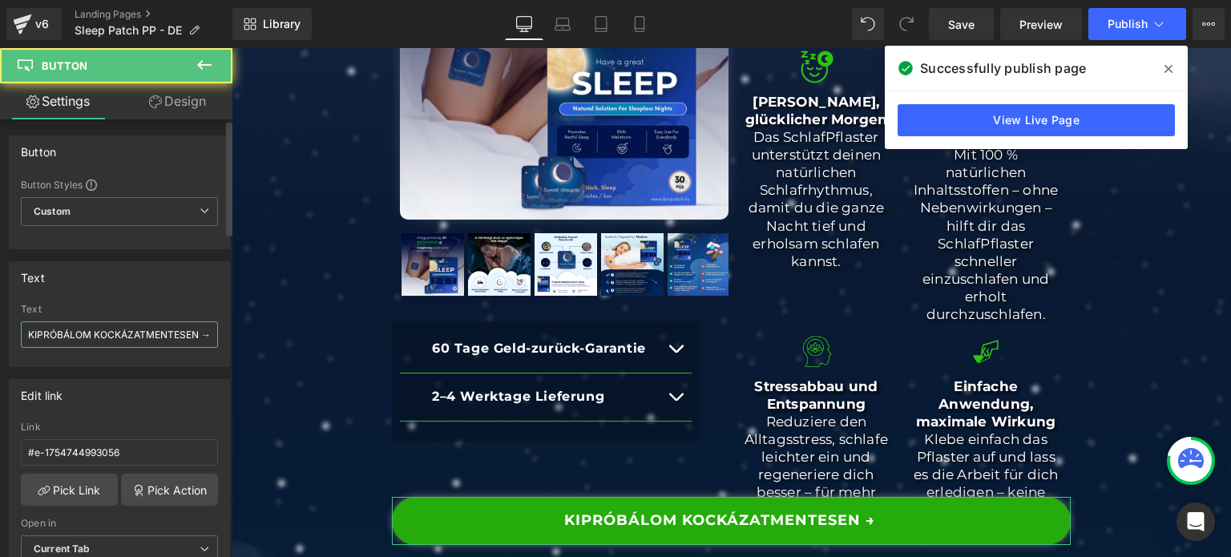
click at [31, 333] on input "KIPRÓBÁLOM KOCKÁZATMENTESEN →" at bounding box center [119, 334] width 197 height 26
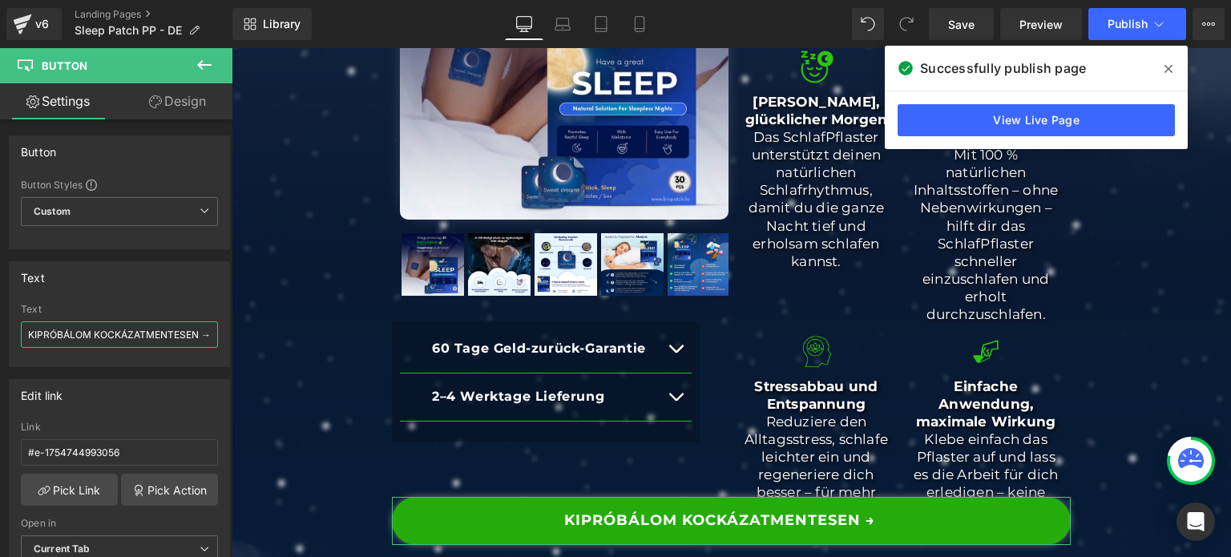
scroll to position [0, 6]
drag, startPoint x: 27, startPoint y: 333, endPoint x: 191, endPoint y: 344, distance: 163.9
click at [191, 344] on input "KIPRÓBÁLOM KOCKÁZATMENTESEN →" at bounding box center [119, 334] width 197 height 26
paste input "JETZT RISIKOFREI TEST"
type input "JETZT RISIKOFREI TESTEN →"
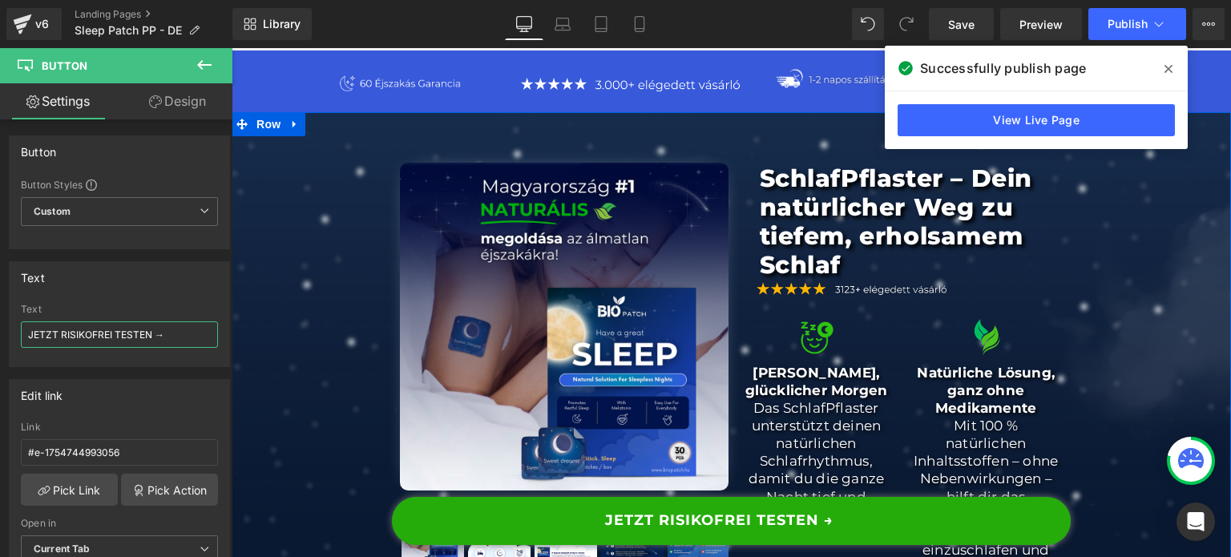
scroll to position [0, 0]
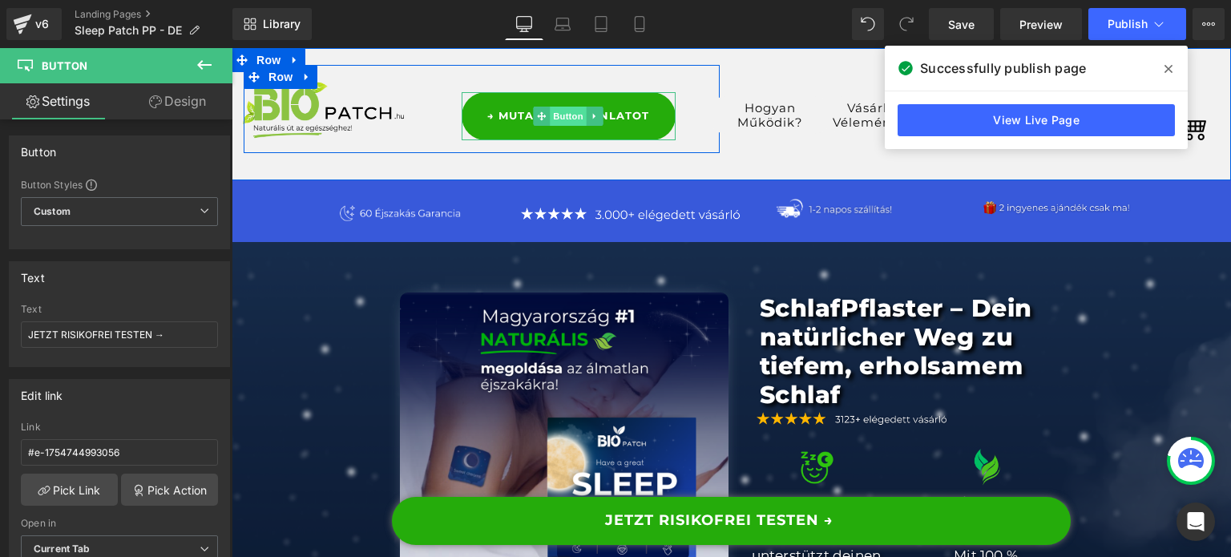
click at [561, 111] on span "Button" at bounding box center [568, 116] width 37 height 19
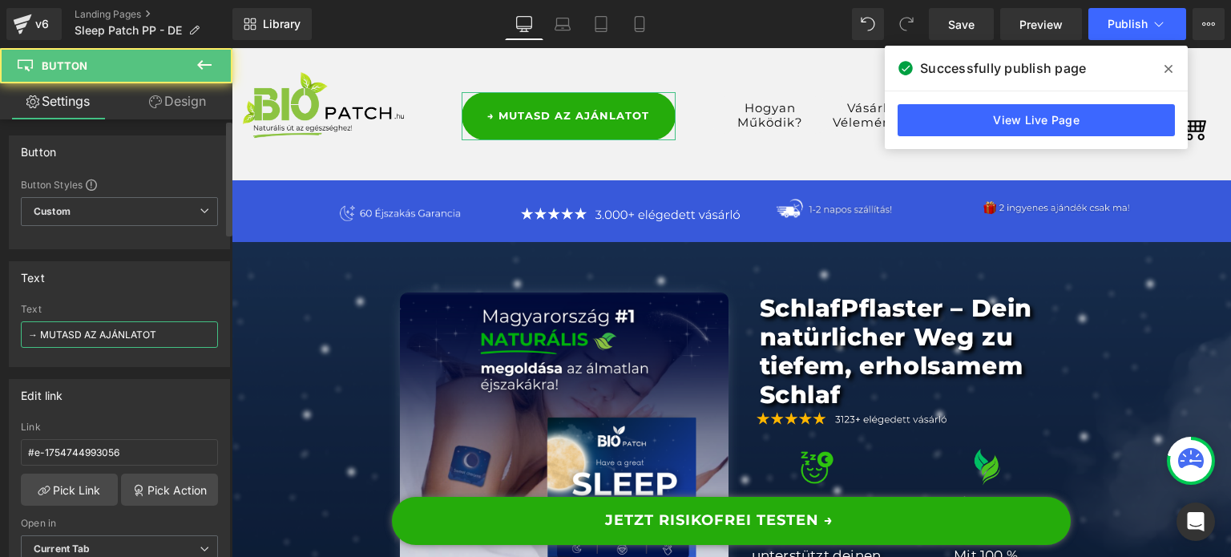
click at [109, 333] on input "→ MUTASD AZ AJÁNLATOT" at bounding box center [119, 334] width 197 height 26
paste input "JETZT RISIKOFREI TESTEN →"
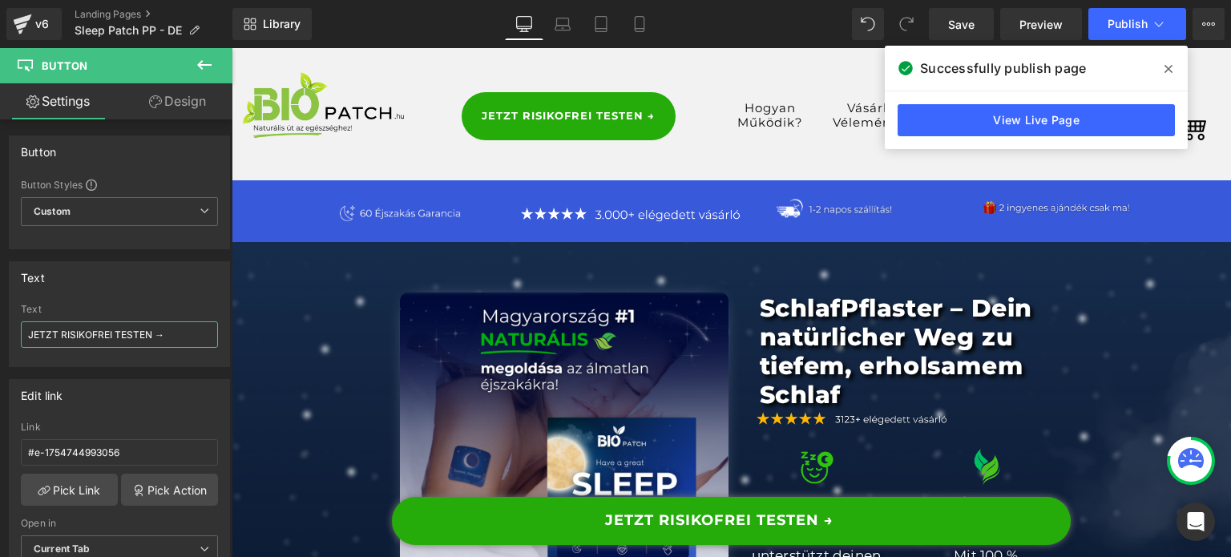
type input "JETZT RISIKOFREI TESTEN →"
click at [1173, 71] on span at bounding box center [1169, 69] width 26 height 26
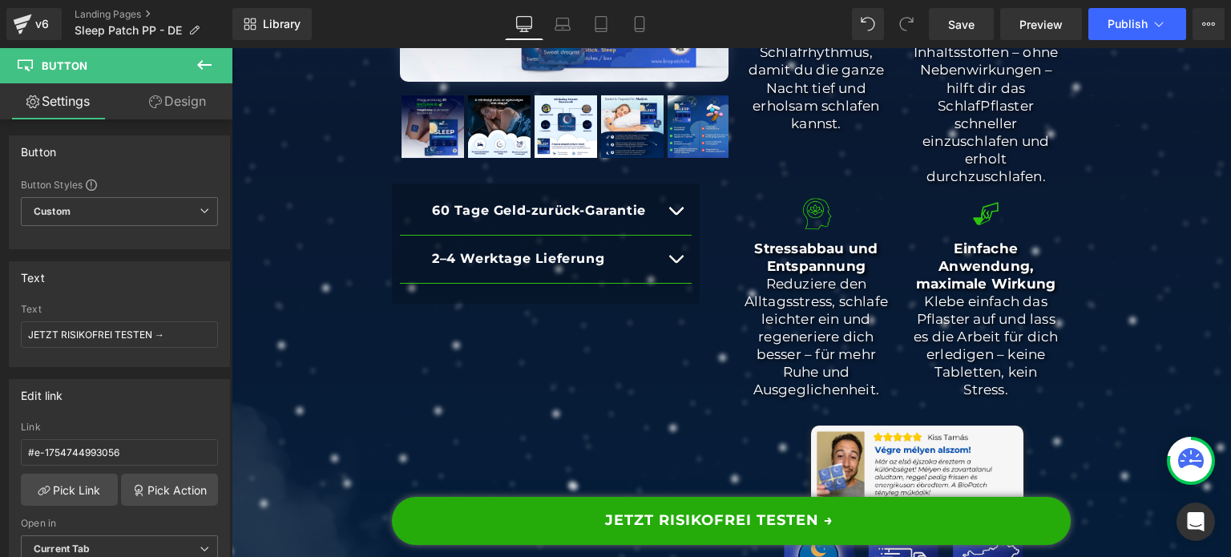
scroll to position [802, 0]
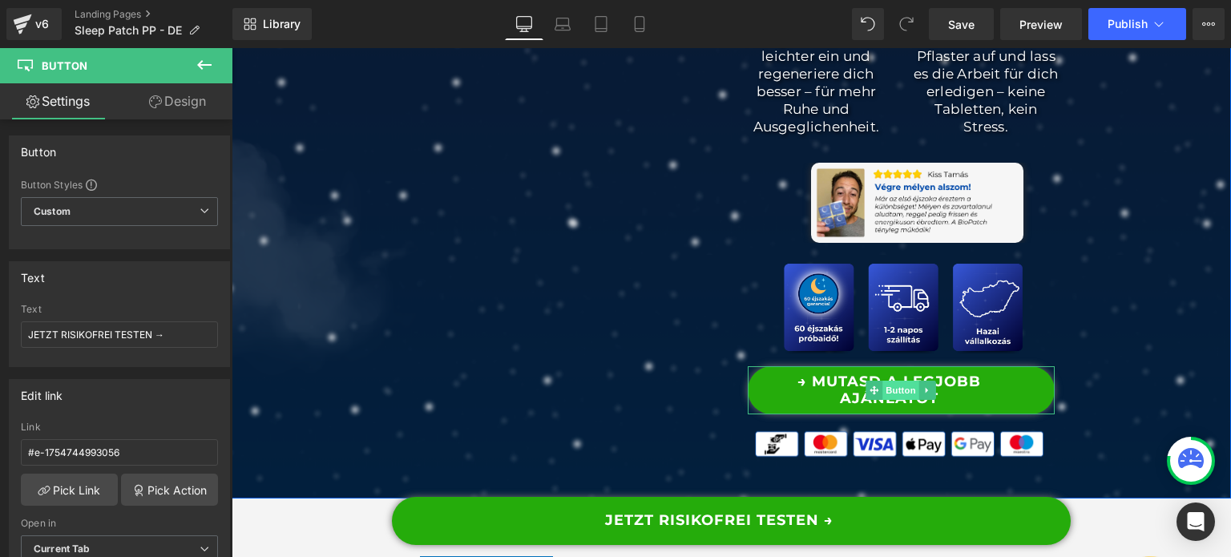
click at [884, 400] on span "Button" at bounding box center [901, 390] width 37 height 19
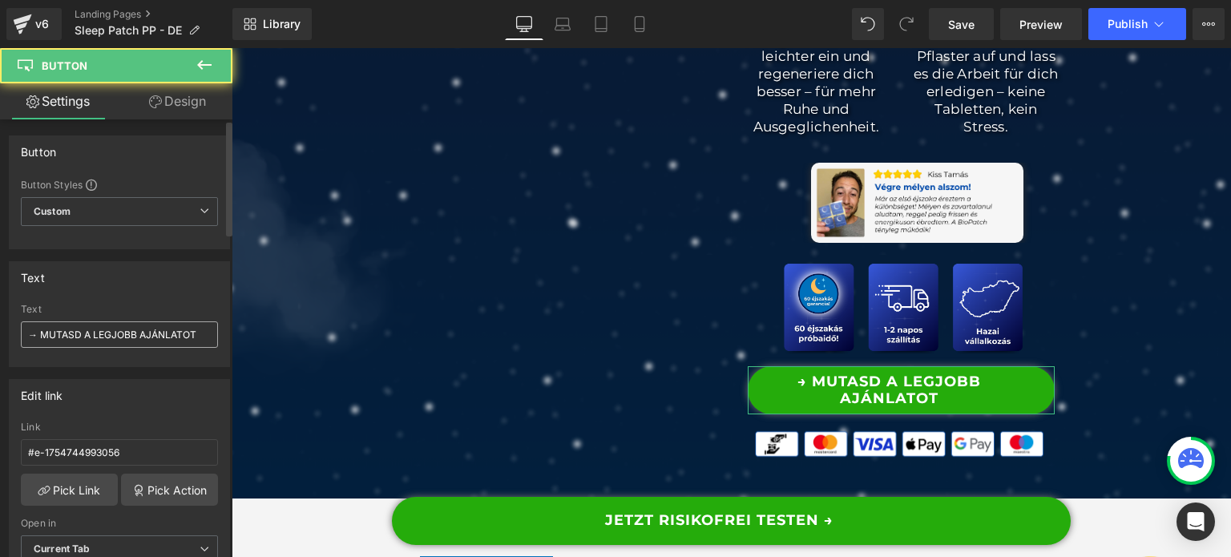
click at [181, 347] on div "Text → MUTASD A LEGJOBB AJÁNLATOT" at bounding box center [119, 335] width 197 height 63
click at [177, 338] on input "→ MUTASD A LEGJOBB AJÁNLATOT" at bounding box center [119, 334] width 197 height 26
paste input "JETZT RISIKOFREI TESTEN →"
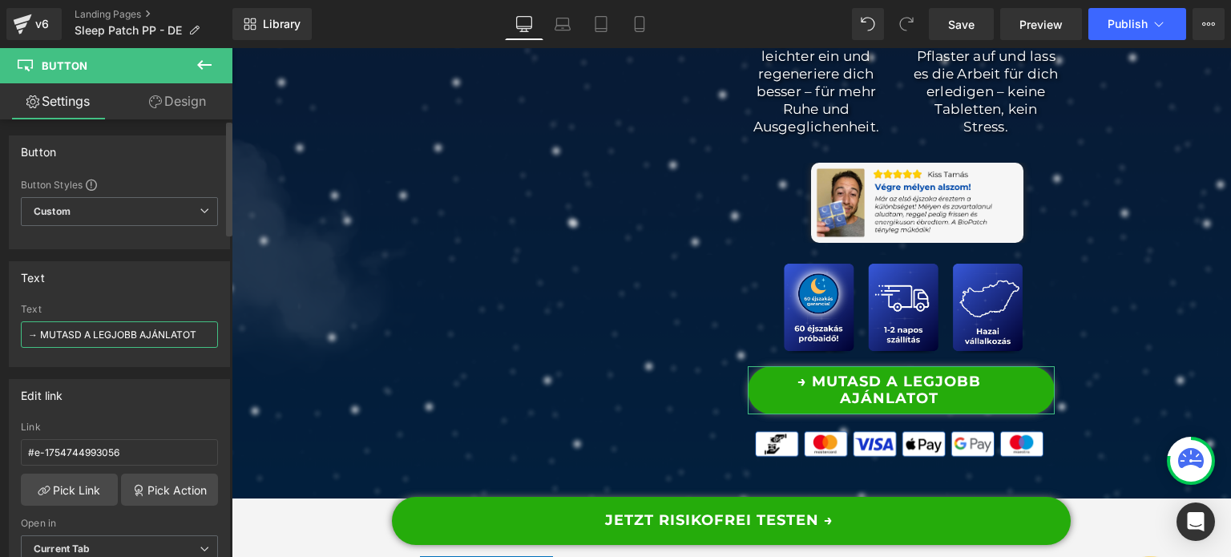
type input "JETZT RISIKOFREI TESTEN →"
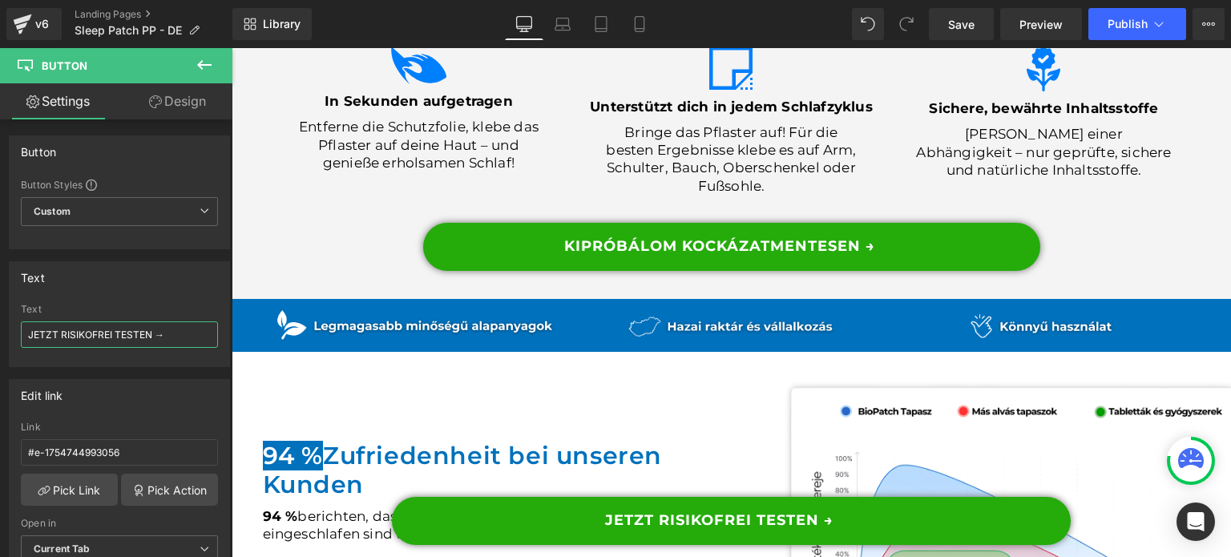
scroll to position [1683, 0]
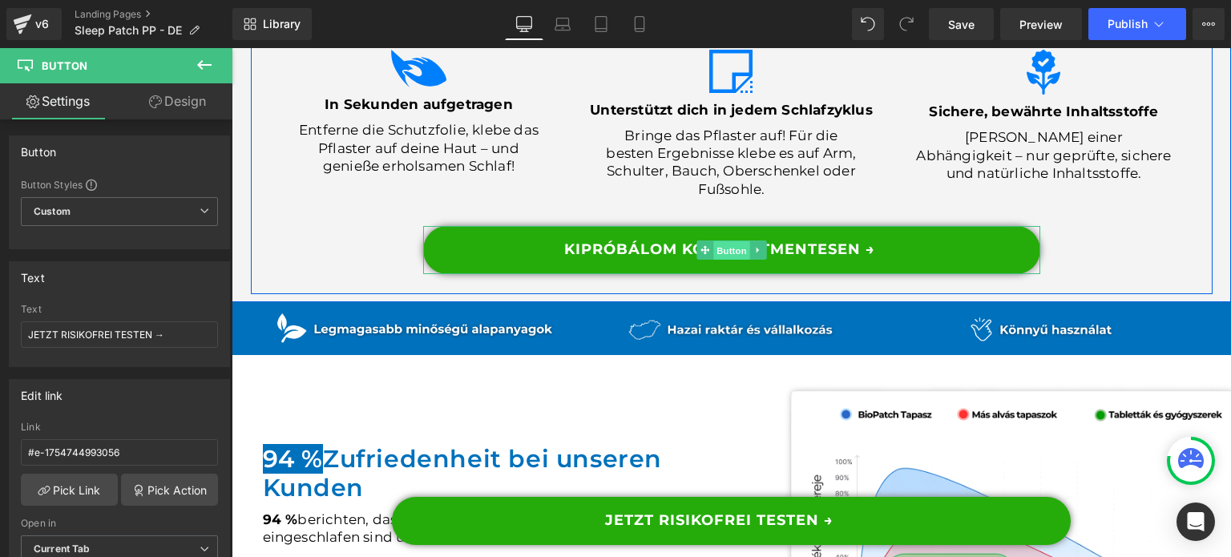
click at [728, 260] on span "Button" at bounding box center [731, 249] width 37 height 19
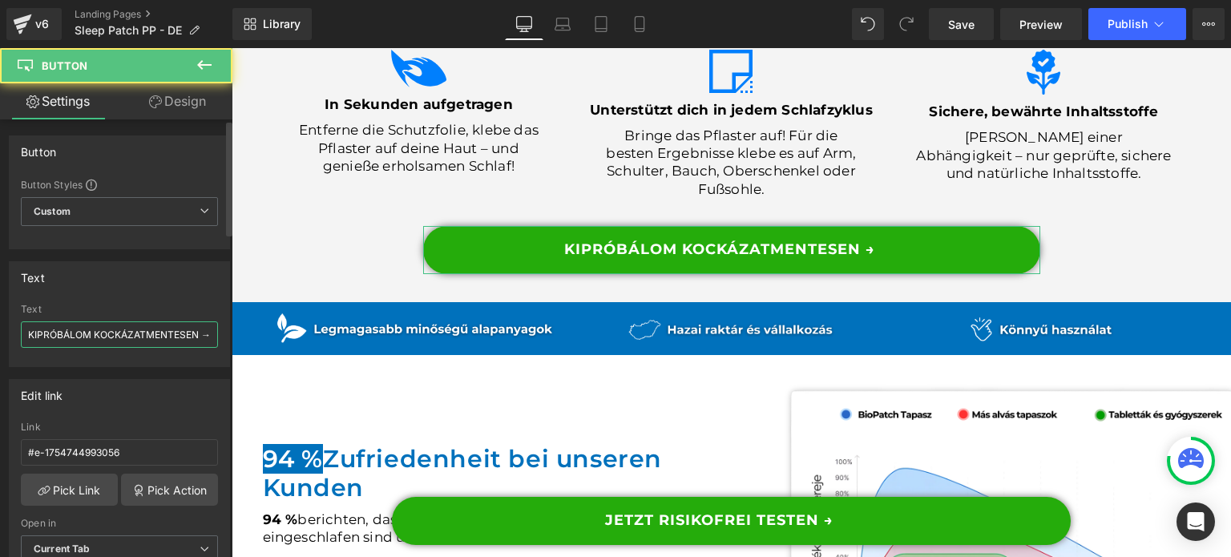
click at [156, 339] on input "KIPRÓBÁLOM KOCKÁZATMENTESEN →" at bounding box center [119, 334] width 197 height 26
paste input "JETZT RISIKOFREI TEST"
type input "JETZT RISIKOFREI TESTEN →"
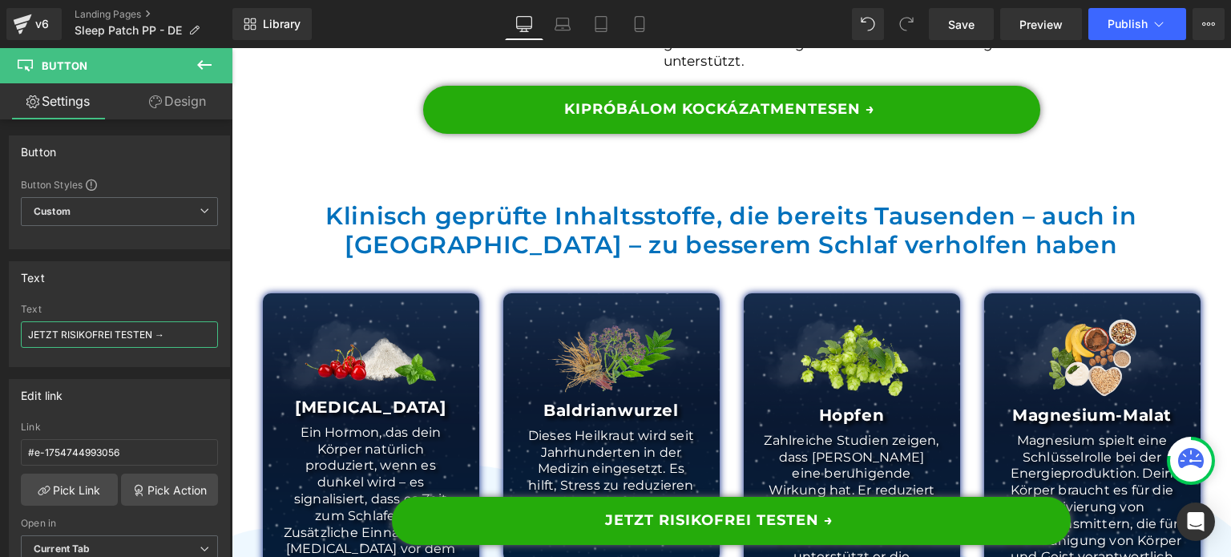
scroll to position [4008, 0]
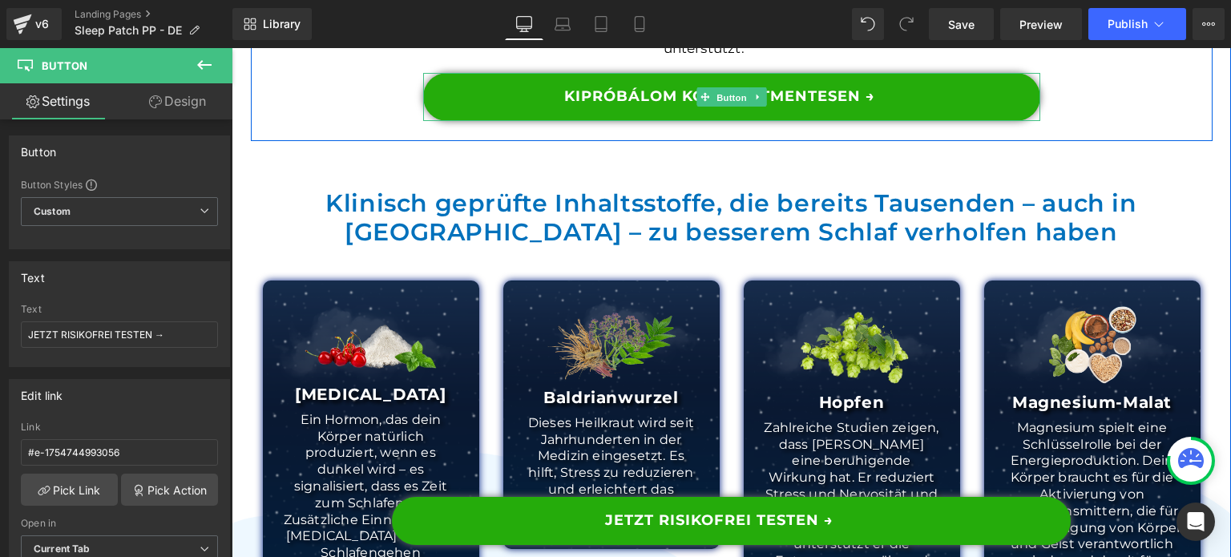
click at [715, 106] on span "Button" at bounding box center [731, 97] width 37 height 19
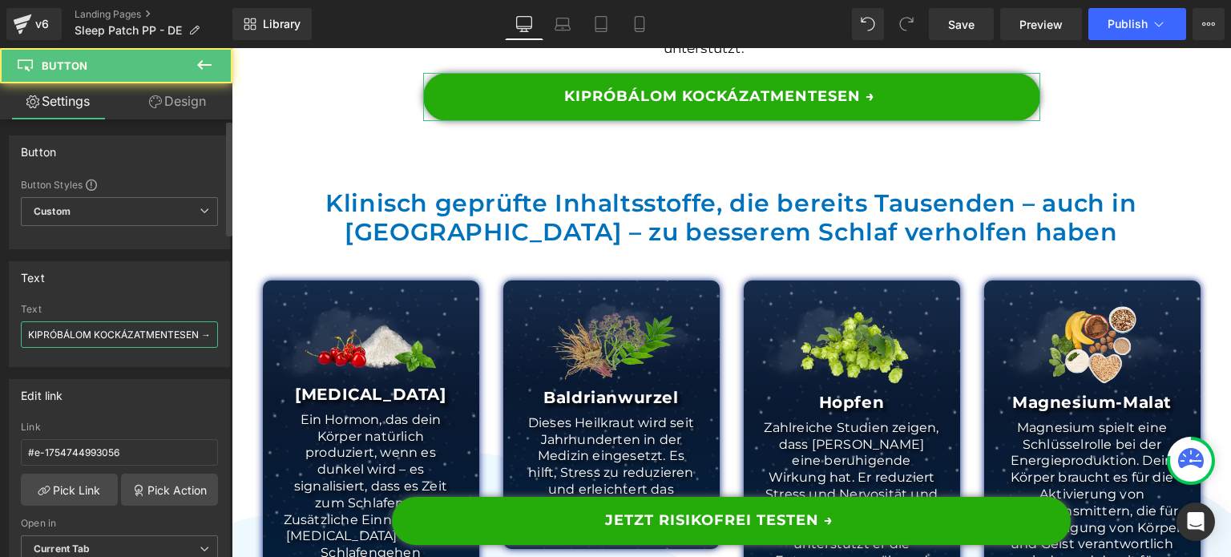
click at [138, 342] on input "KIPRÓBÁLOM KOCKÁZATMENTESEN →" at bounding box center [119, 334] width 197 height 26
paste input "JETZT RISIKOFREI TEST"
type input "JETZT RISIKOFREI TESTEN →"
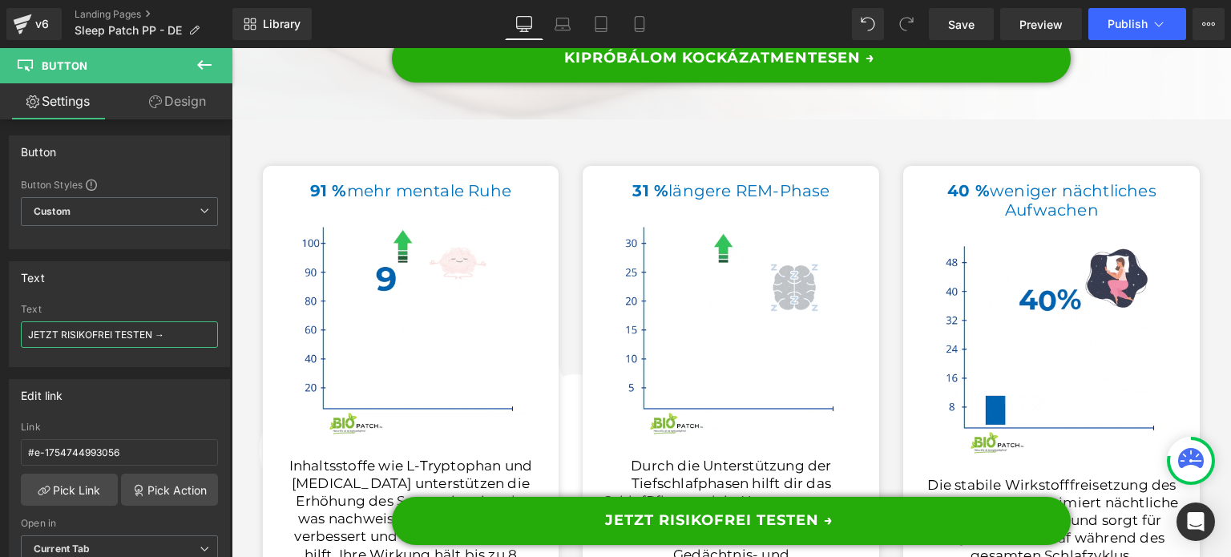
scroll to position [5851, 0]
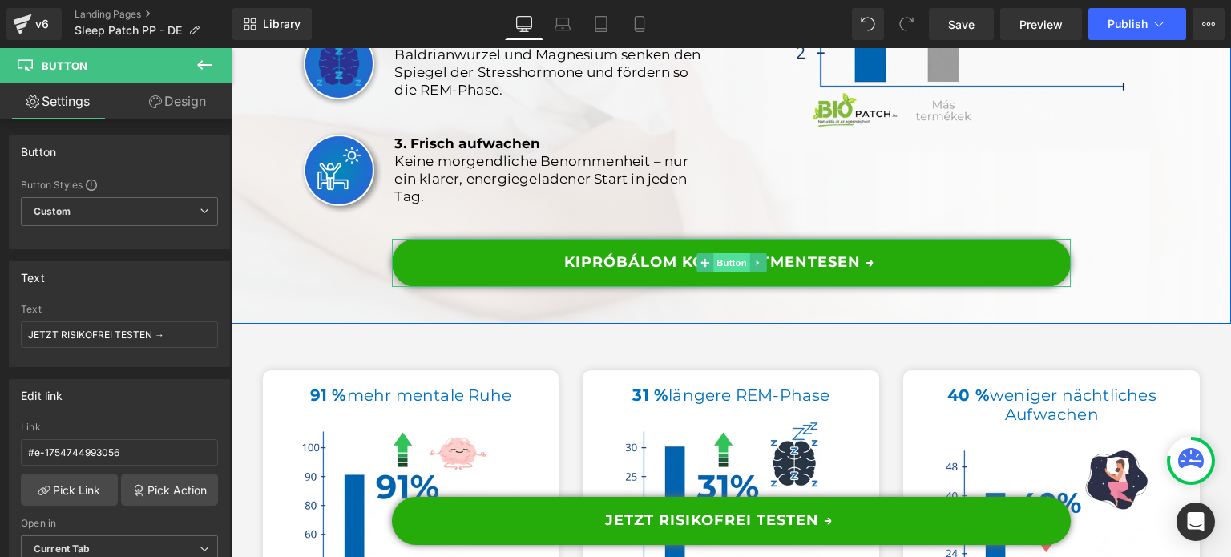
click at [713, 273] on span "Button" at bounding box center [731, 262] width 37 height 19
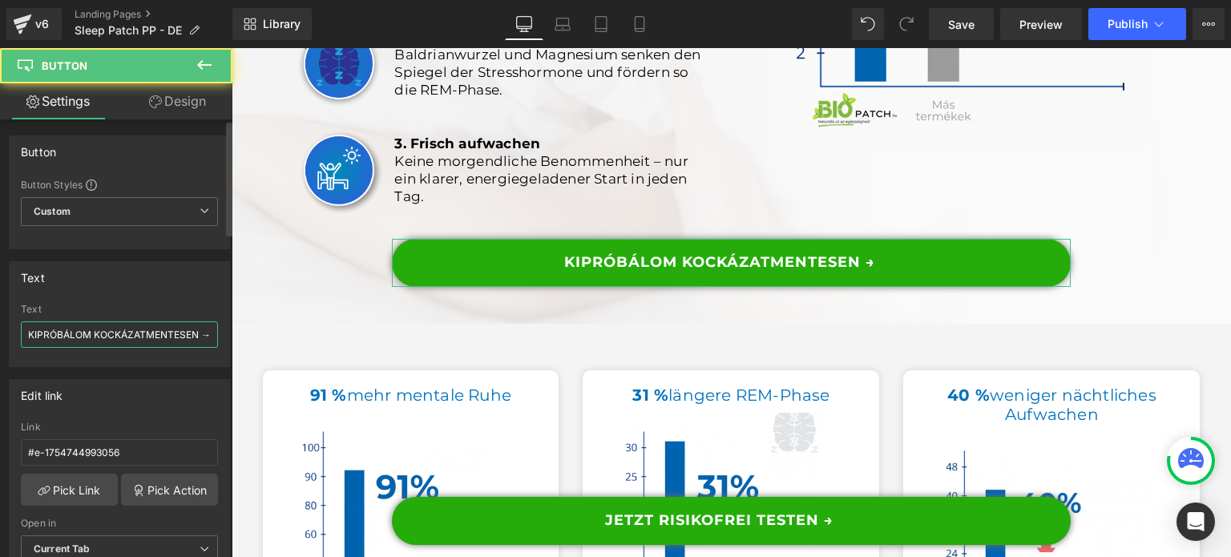
drag, startPoint x: 477, startPoint y: 232, endPoint x: 115, endPoint y: 333, distance: 375.4
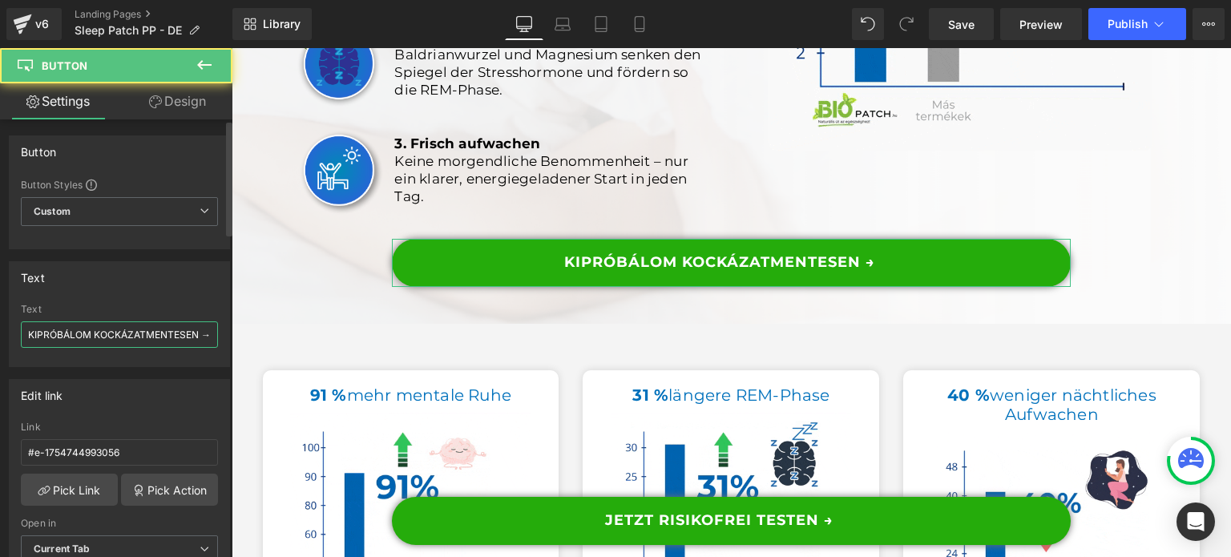
click at [115, 333] on input "KIPRÓBÁLOM KOCKÁZATMENTESEN →" at bounding box center [119, 334] width 197 height 26
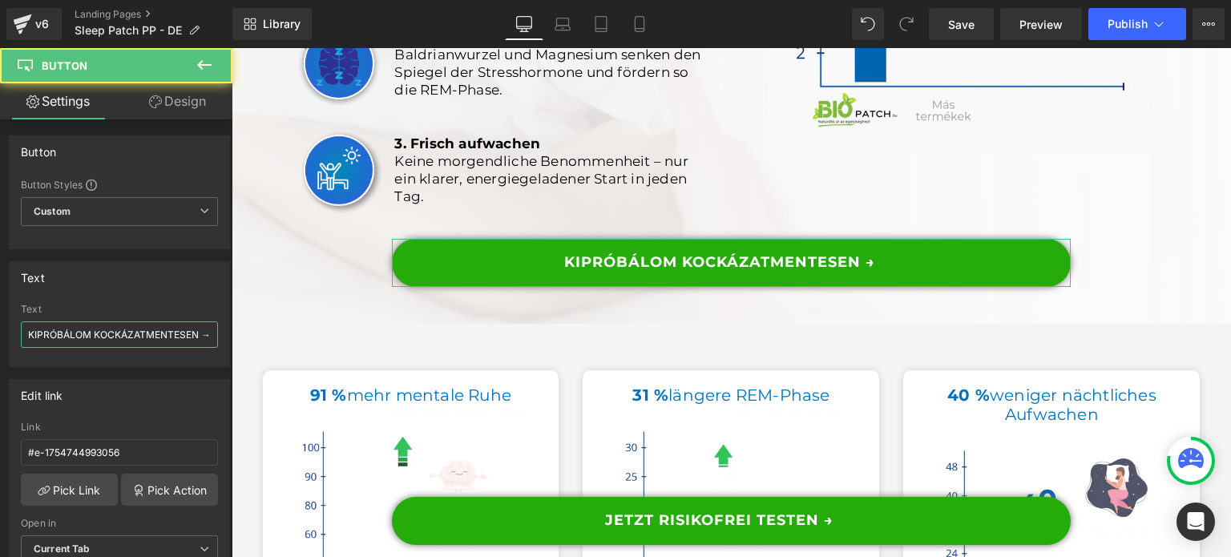
paste input "JETZT RISIKOFREI TEST"
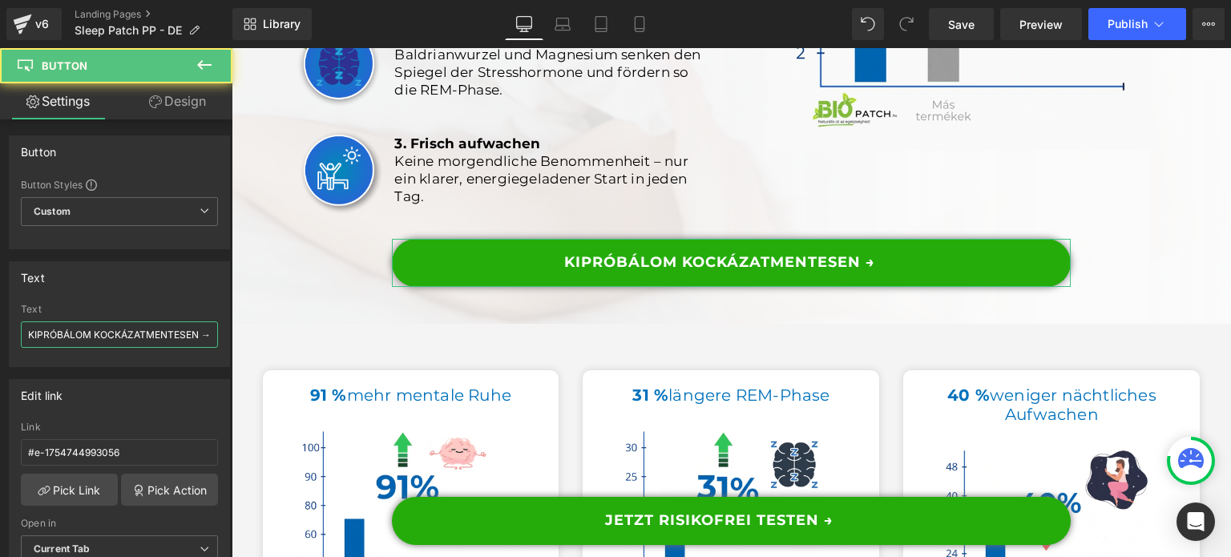
type input "JETZT RISIKOFREI TESTEN →"
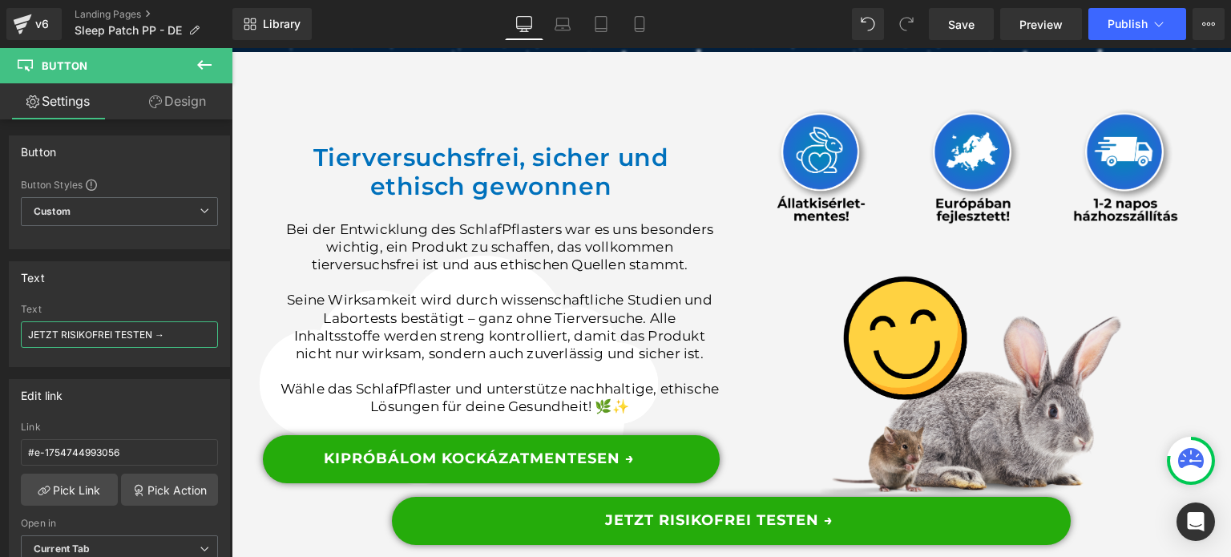
scroll to position [8978, 0]
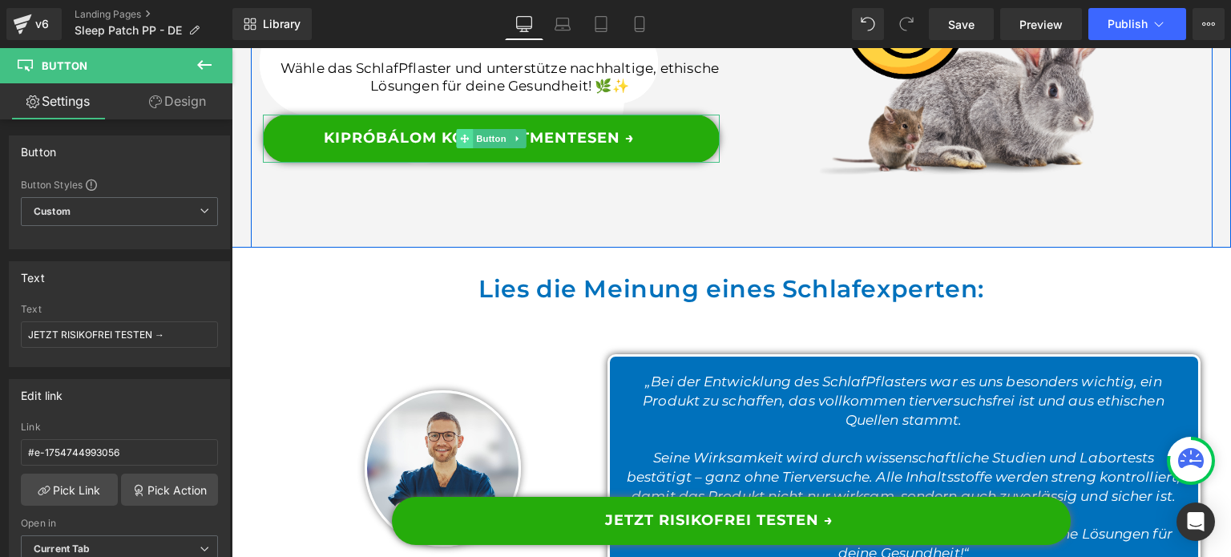
click at [456, 148] on span at bounding box center [464, 138] width 17 height 19
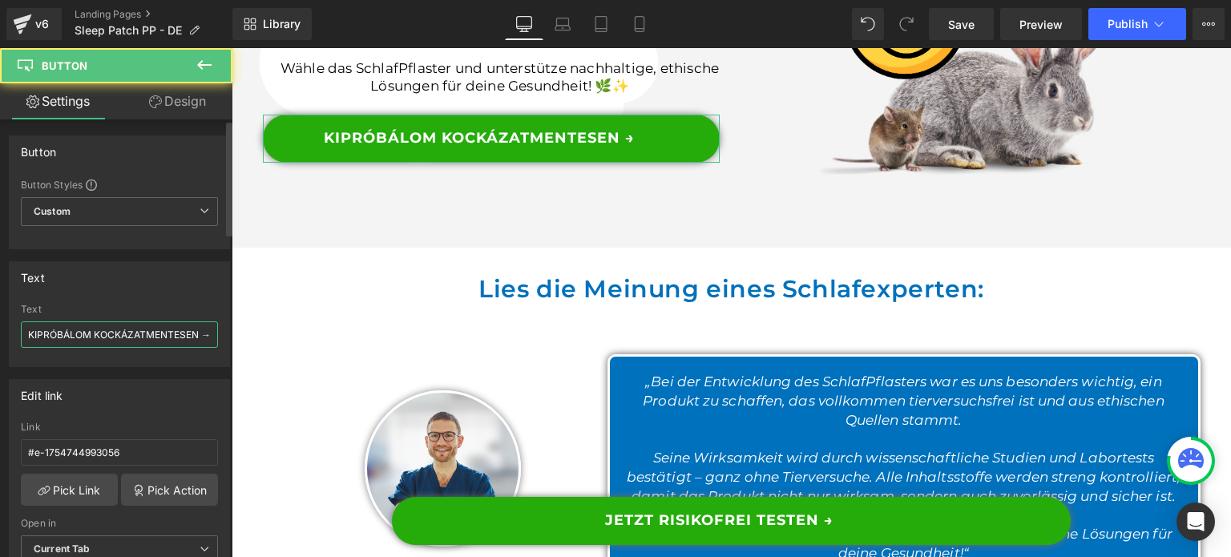
click at [81, 330] on input "KIPRÓBÁLOM KOCKÁZATMENTESEN →" at bounding box center [119, 334] width 197 height 26
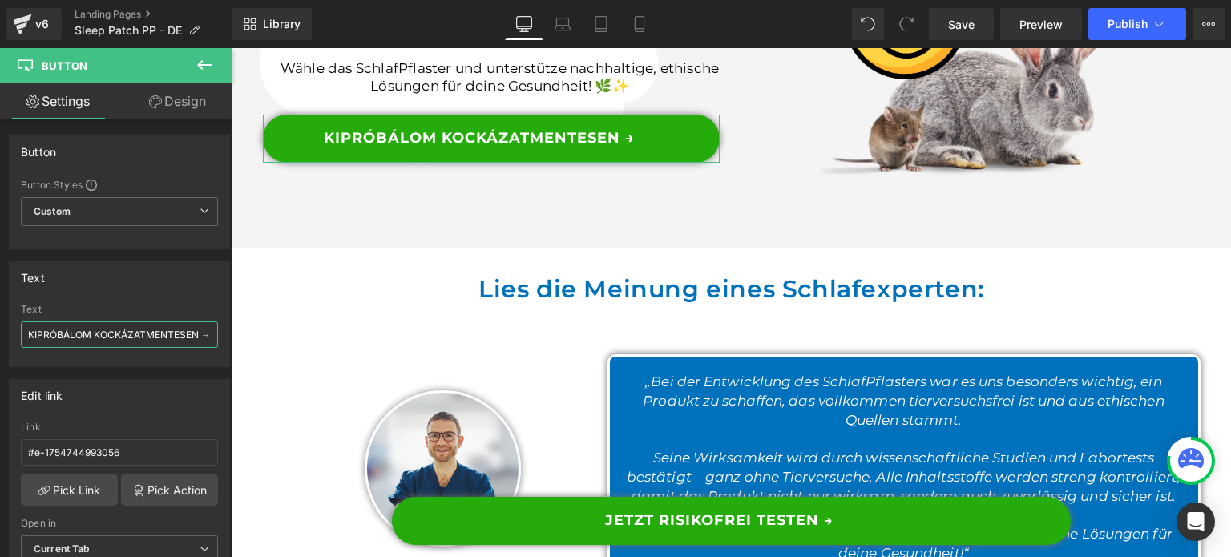
paste input "JETZT RISIKOFREI TEST"
type input "JETZT RISIKOFREI TESTEN →"
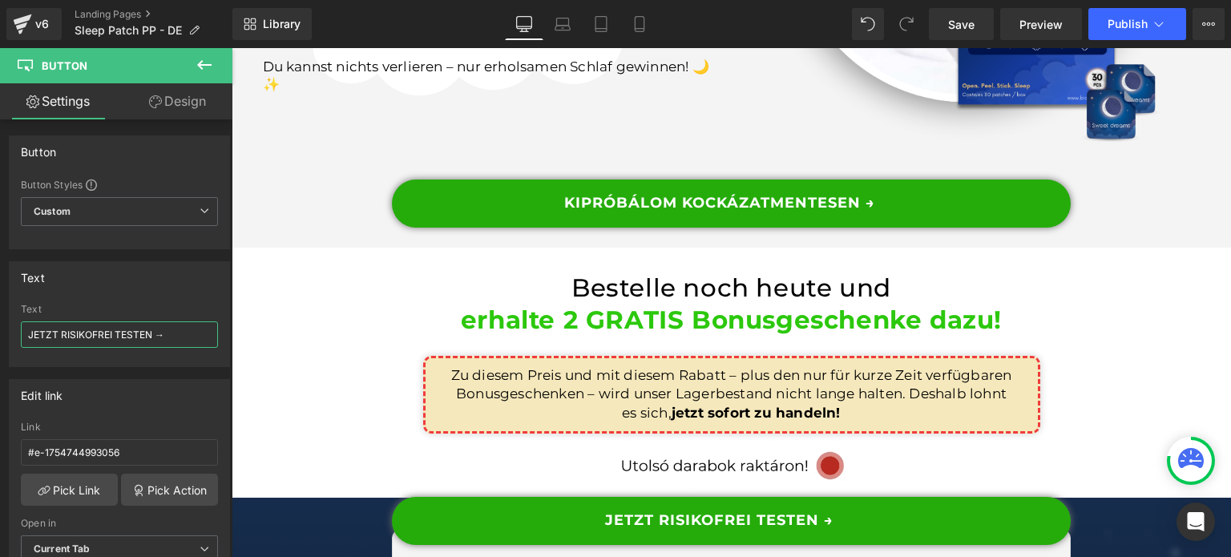
scroll to position [9939, 0]
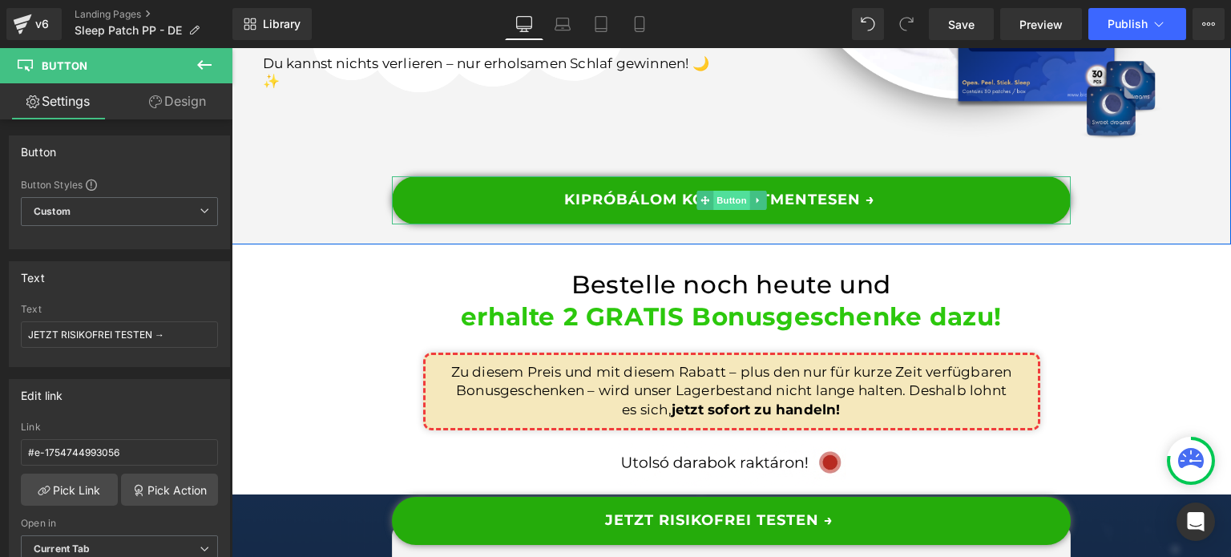
click at [717, 207] on span "Button" at bounding box center [731, 200] width 37 height 19
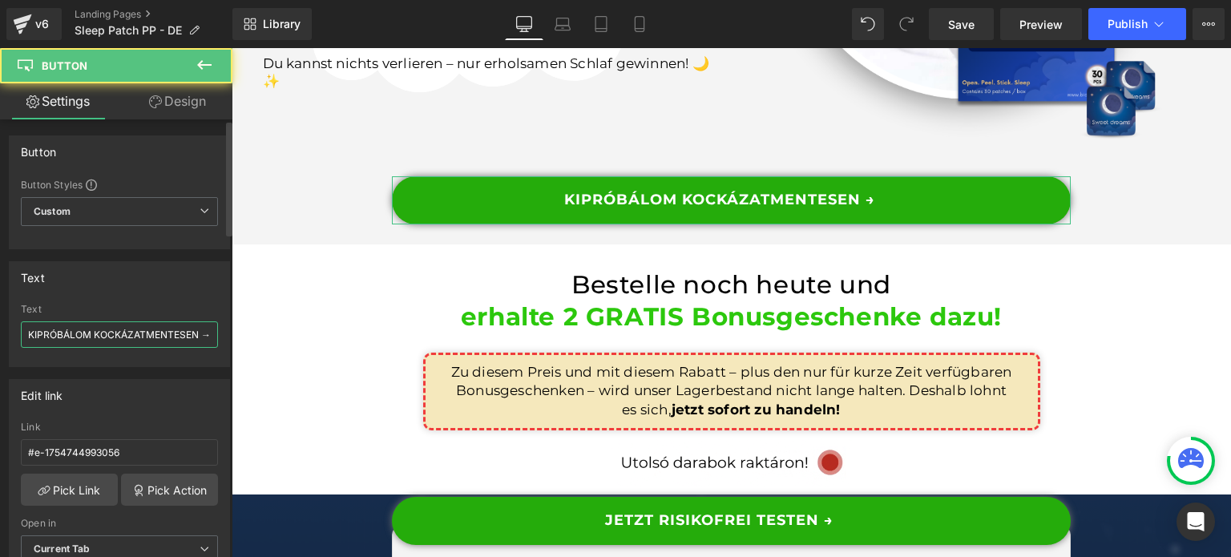
click at [121, 329] on input "KIPRÓBÁLOM KOCKÁZATMENTESEN →" at bounding box center [119, 334] width 197 height 26
paste input "JETZT RISIKOFREI TEST"
type input "JETZT RISIKOFREI TESTEN →"
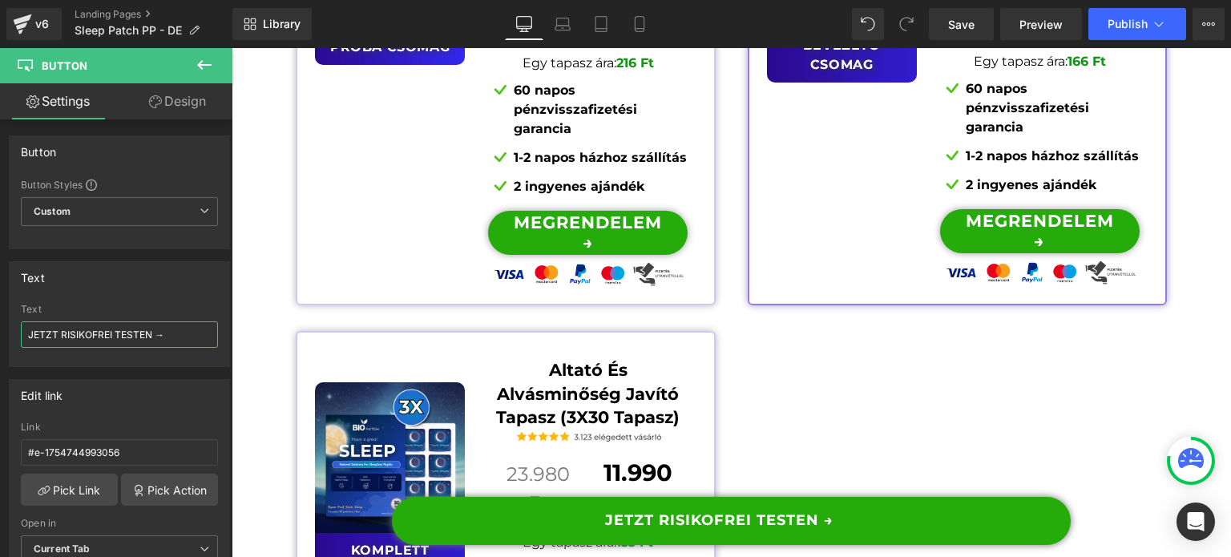
scroll to position [12745, 0]
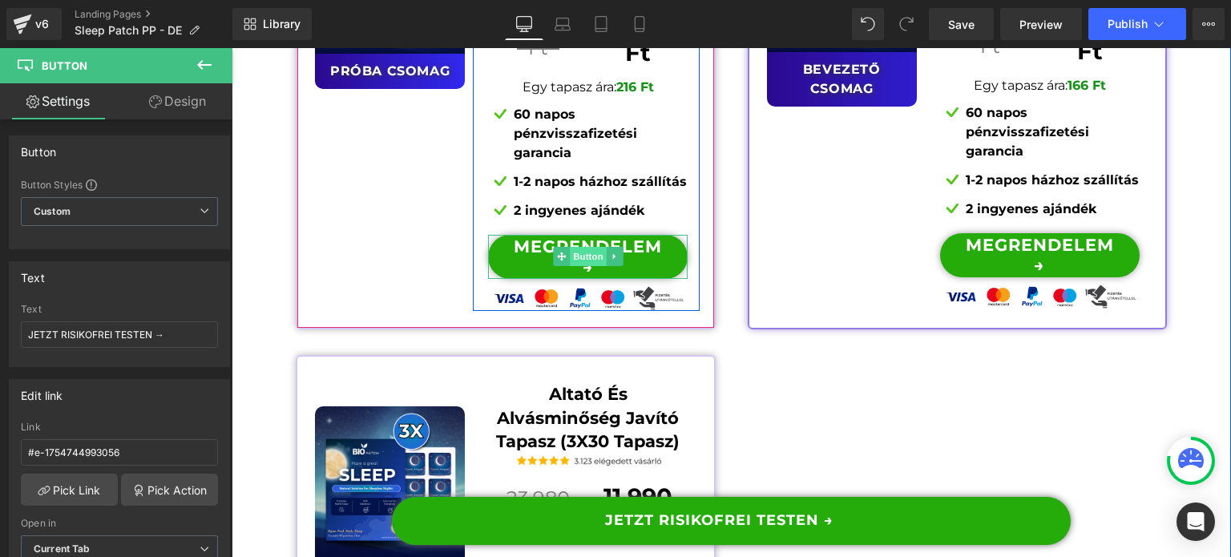
click at [586, 247] on span "Button" at bounding box center [588, 256] width 37 height 19
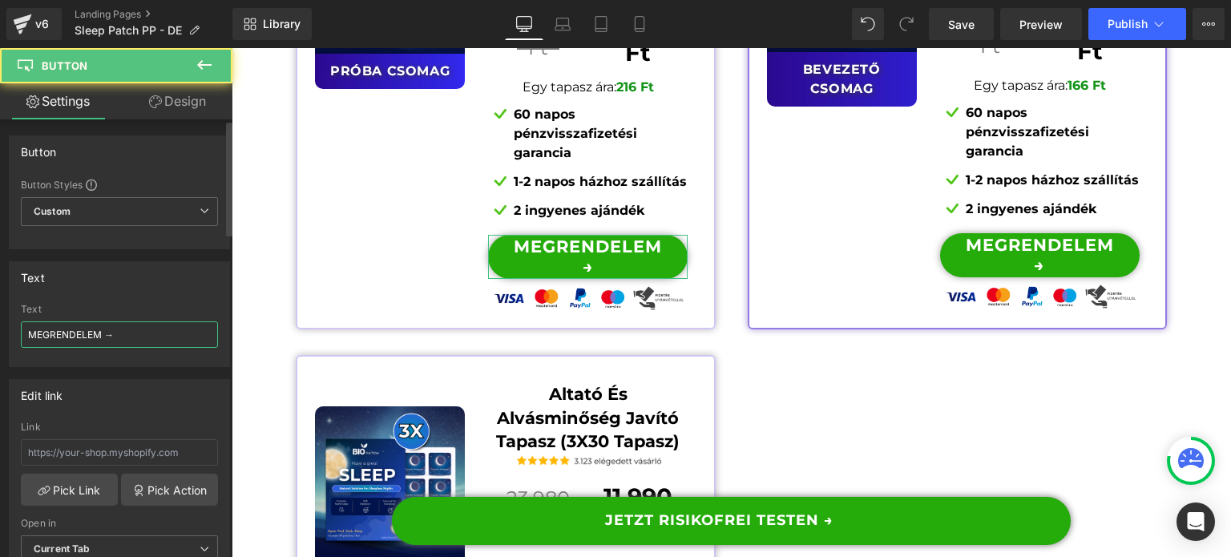
click at [122, 331] on input "MEGRENDELEM →" at bounding box center [119, 334] width 197 height 26
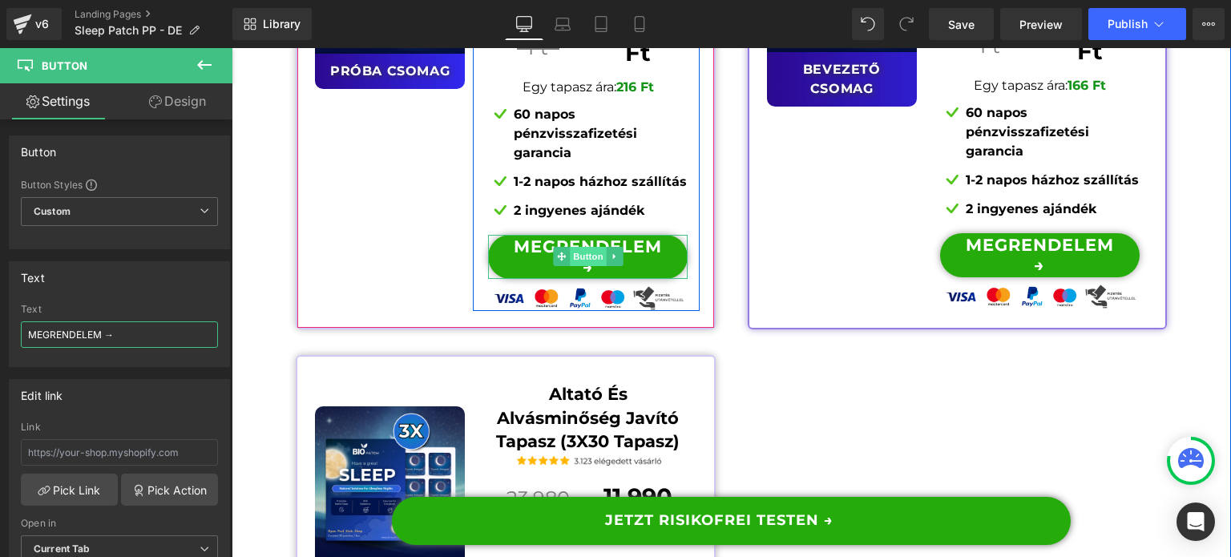
click at [582, 247] on span "Button" at bounding box center [588, 256] width 37 height 19
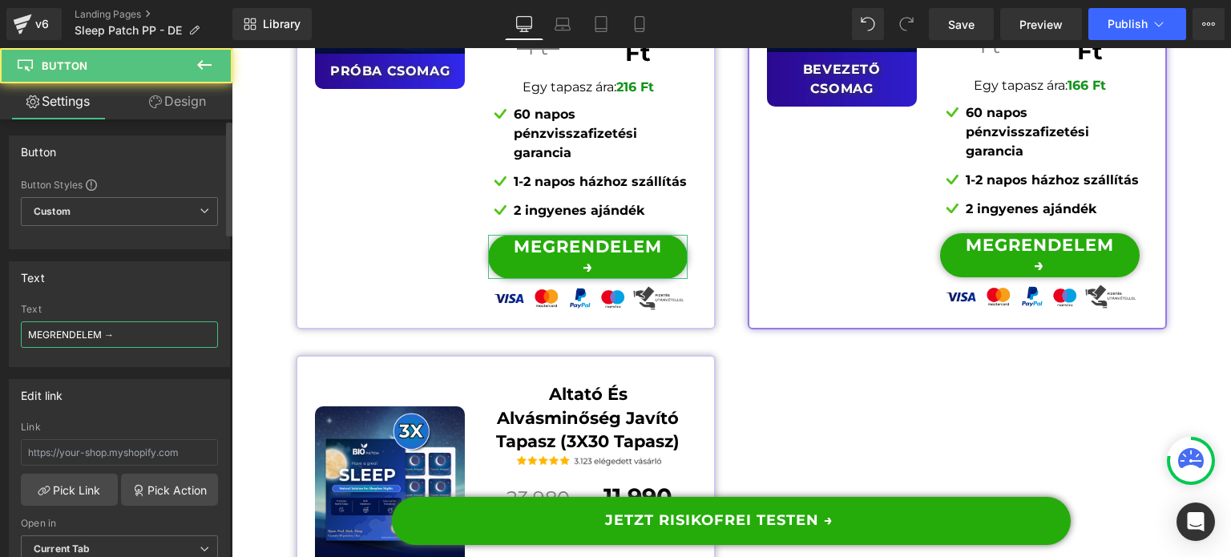
click at [78, 333] on input "MEGRENDELEM →" at bounding box center [119, 334] width 197 height 26
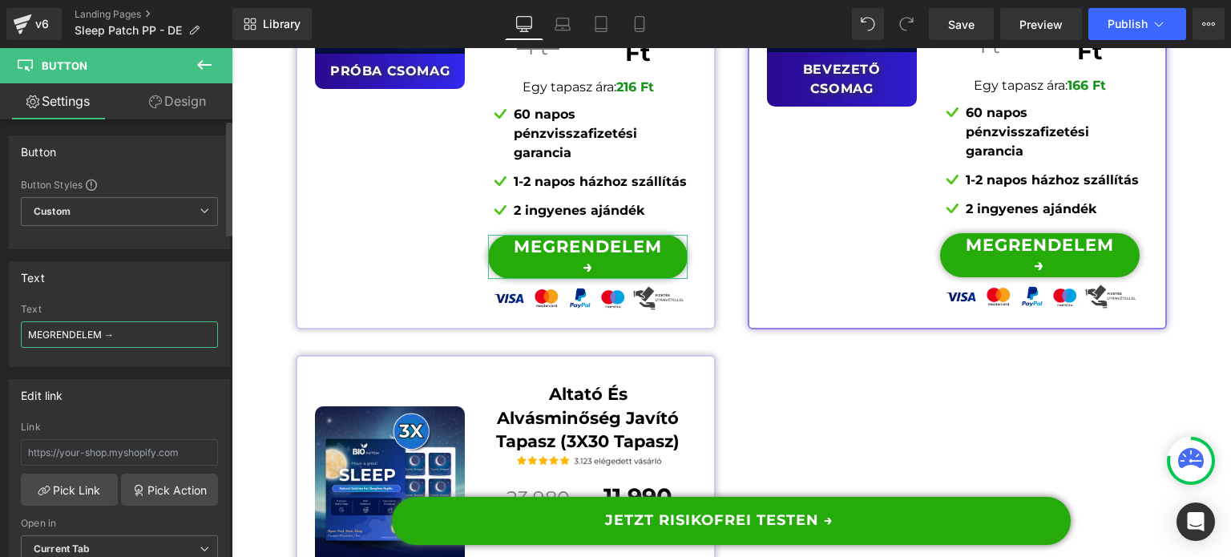
drag, startPoint x: 30, startPoint y: 329, endPoint x: 99, endPoint y: 333, distance: 69.9
click at [99, 333] on input "MEGRENDELEM →" at bounding box center [119, 334] width 197 height 26
paste input "BESTELLEN"
type input "BESTELLEN →"
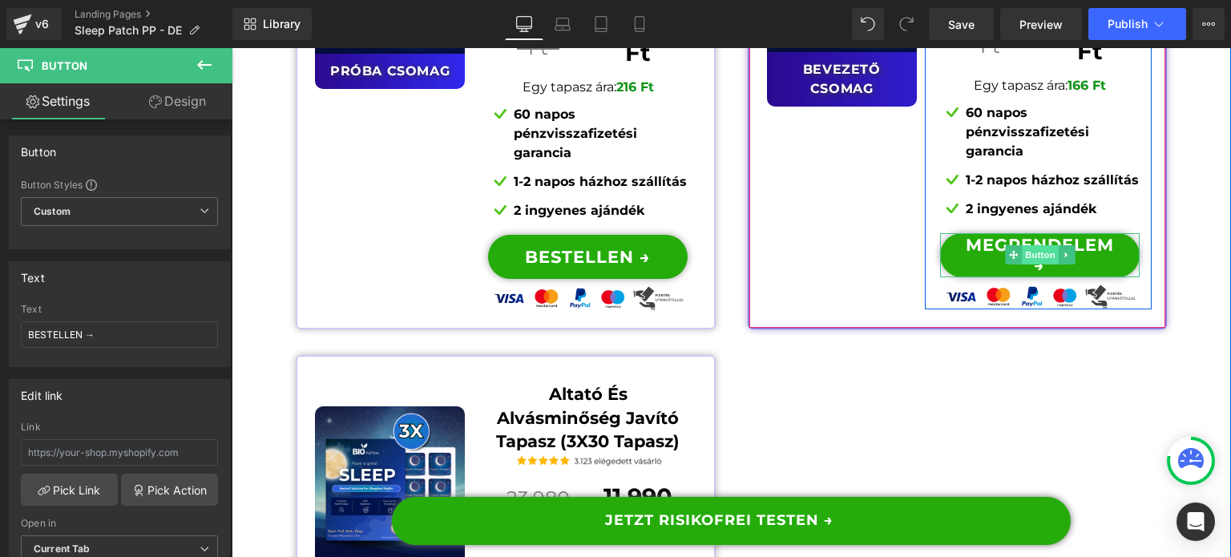
click at [1038, 245] on span "Button" at bounding box center [1040, 254] width 37 height 19
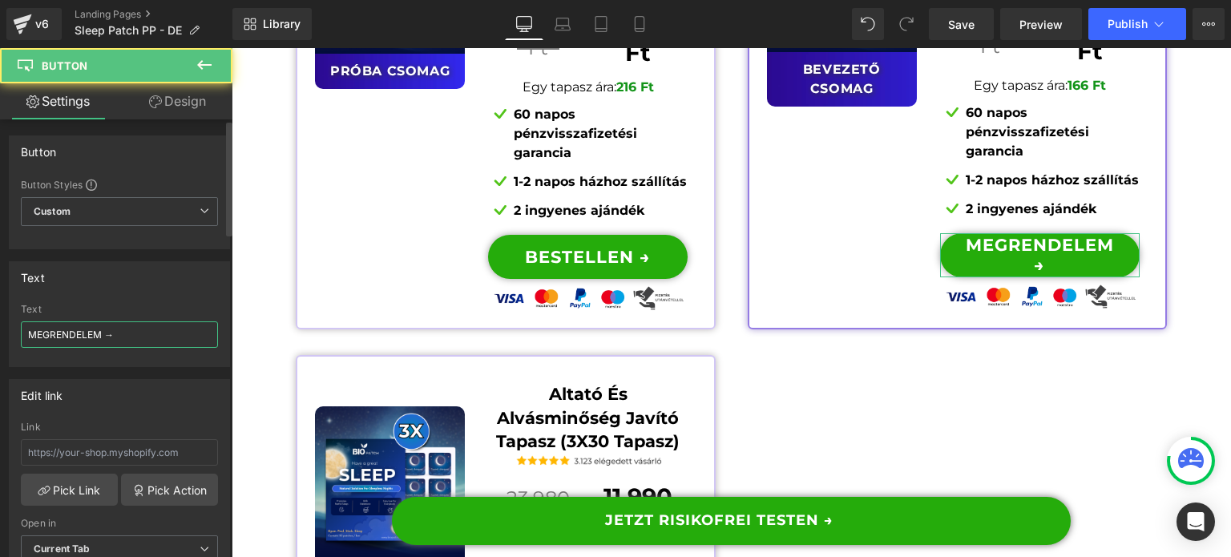
click at [45, 333] on input "MEGRENDELEM →" at bounding box center [119, 334] width 197 height 26
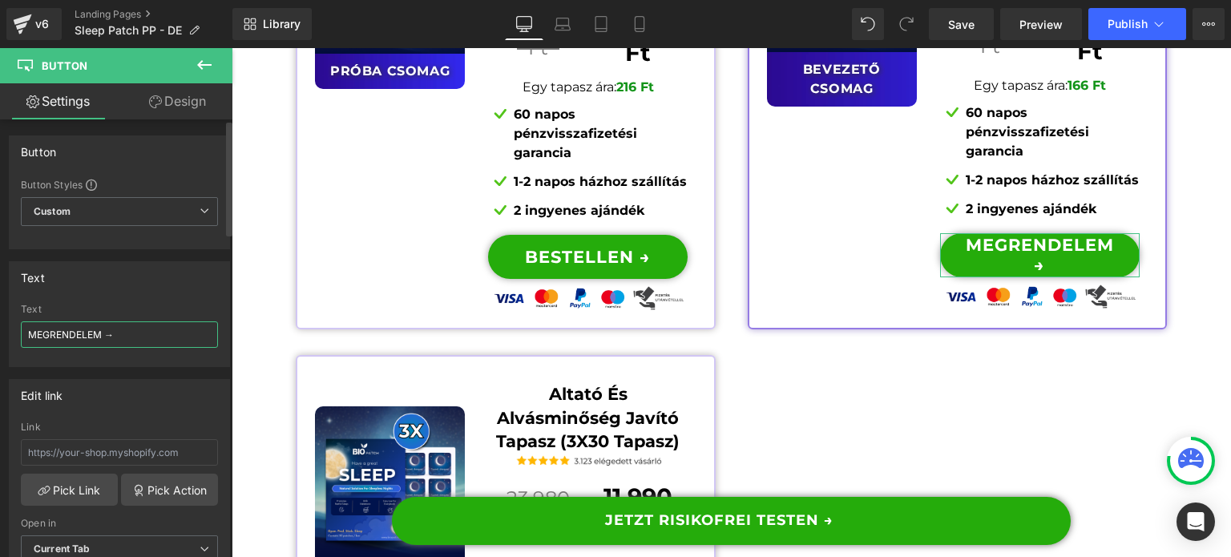
click at [45, 333] on input "MEGRENDELEM →" at bounding box center [119, 334] width 197 height 26
paste input "BESTELLEN"
type input "BESTELLEN →"
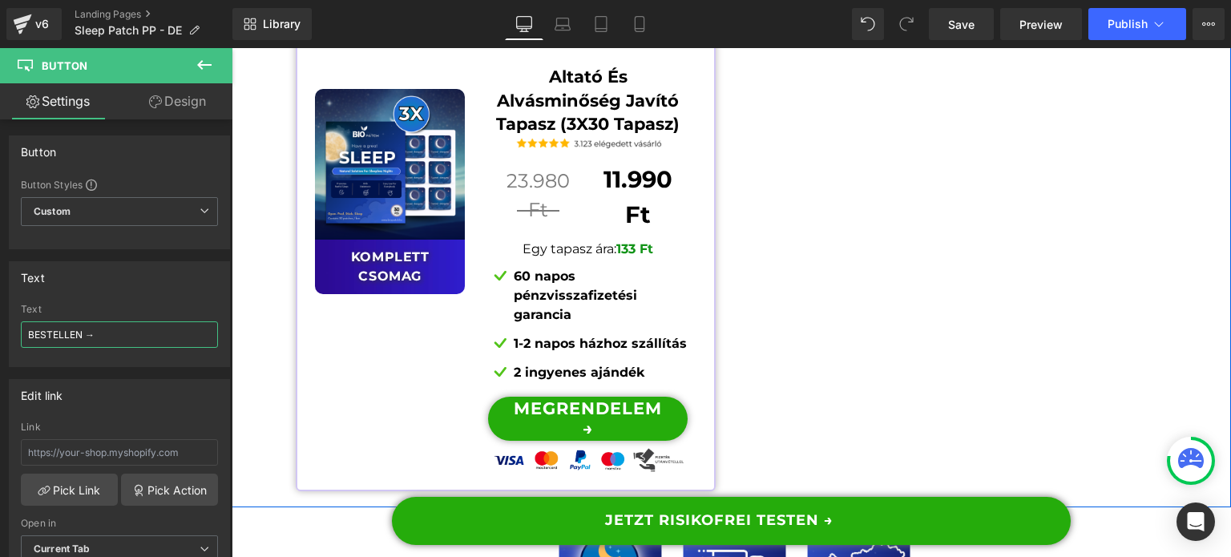
scroll to position [13146, 0]
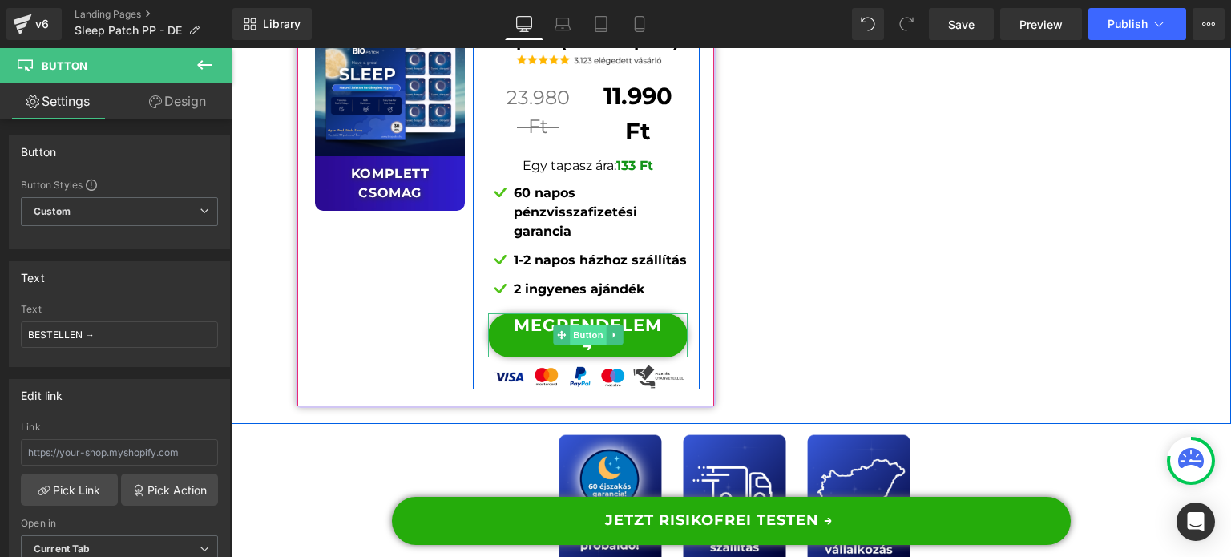
click at [570, 325] on span "Button" at bounding box center [588, 334] width 37 height 19
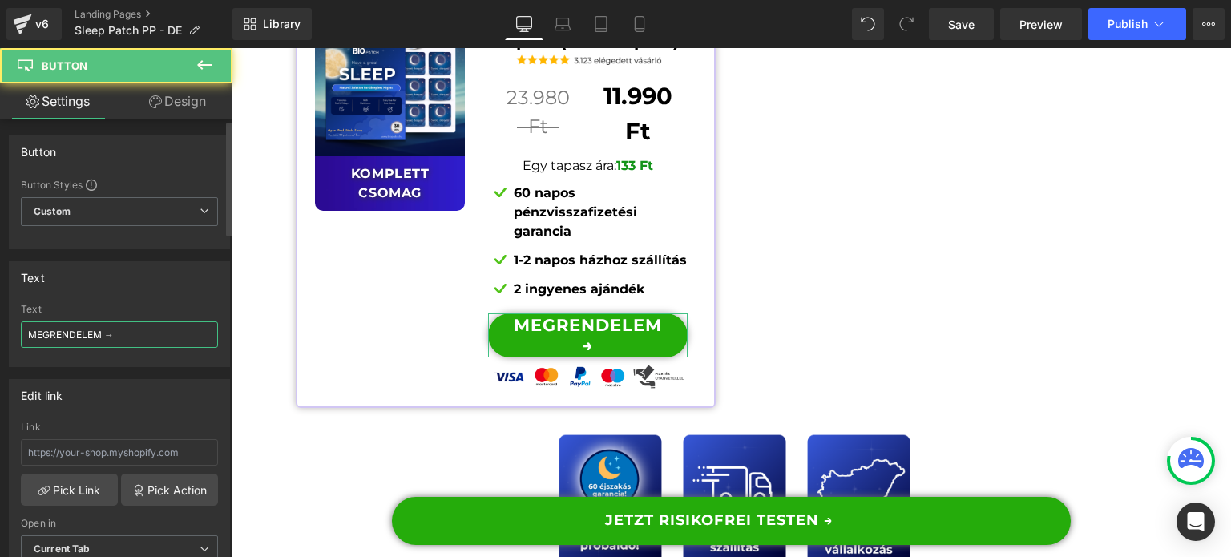
click at [71, 334] on input "MEGRENDELEM →" at bounding box center [119, 334] width 197 height 26
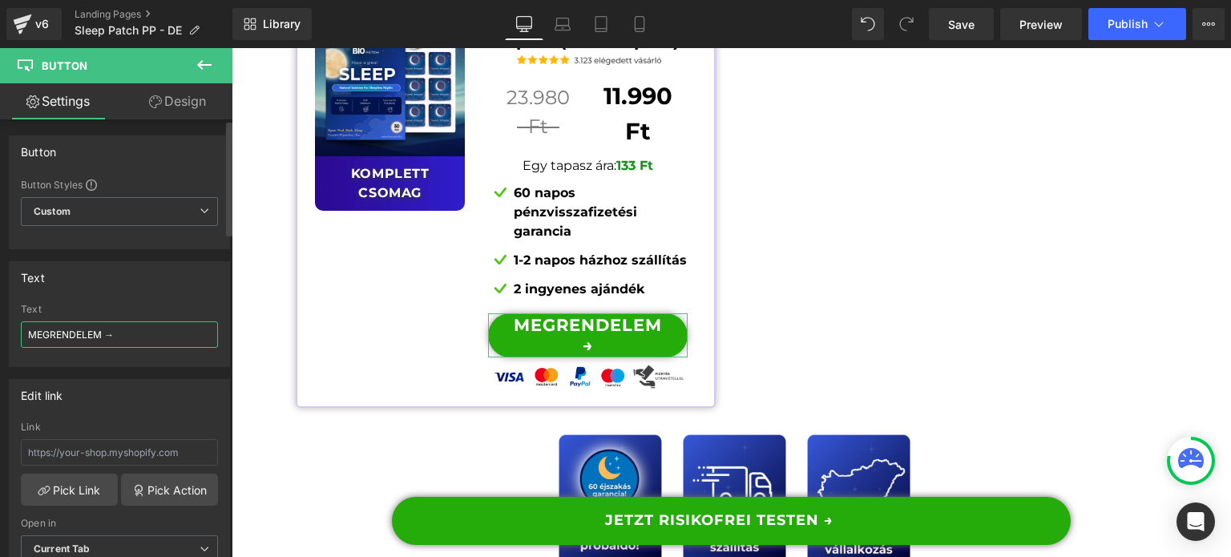
paste input "BESTELLEN"
type input "BESTELLEN →"
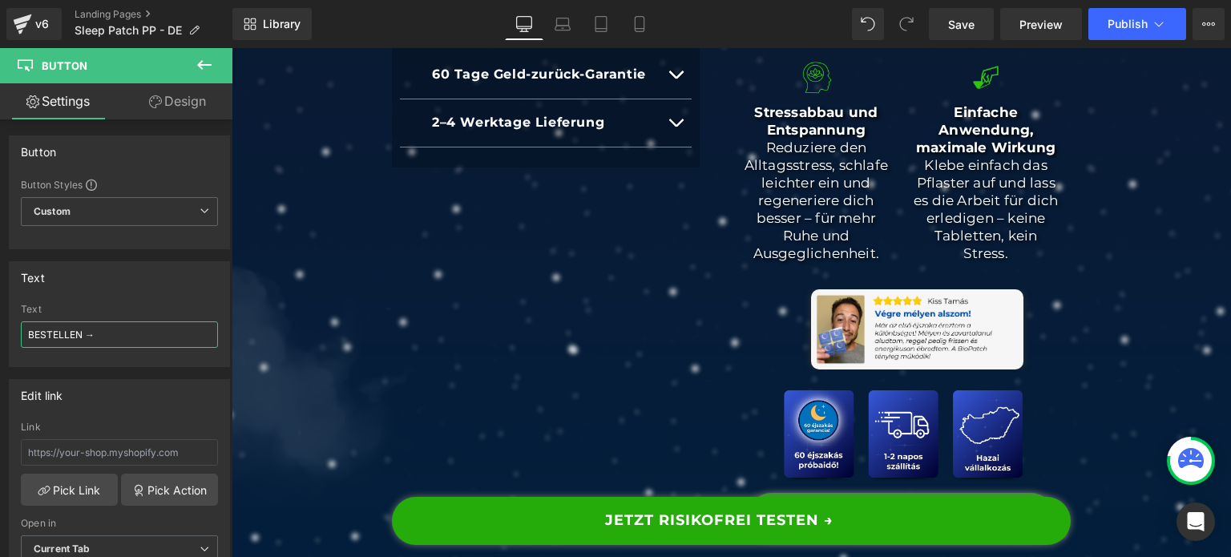
scroll to position [962, 0]
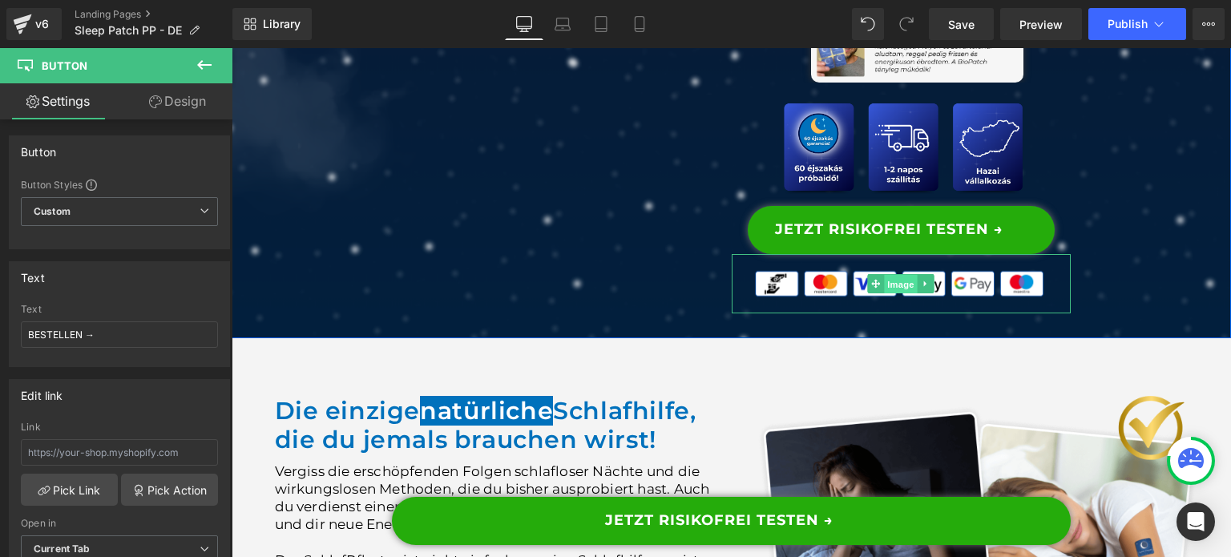
click at [885, 294] on span "Image" at bounding box center [902, 284] width 34 height 19
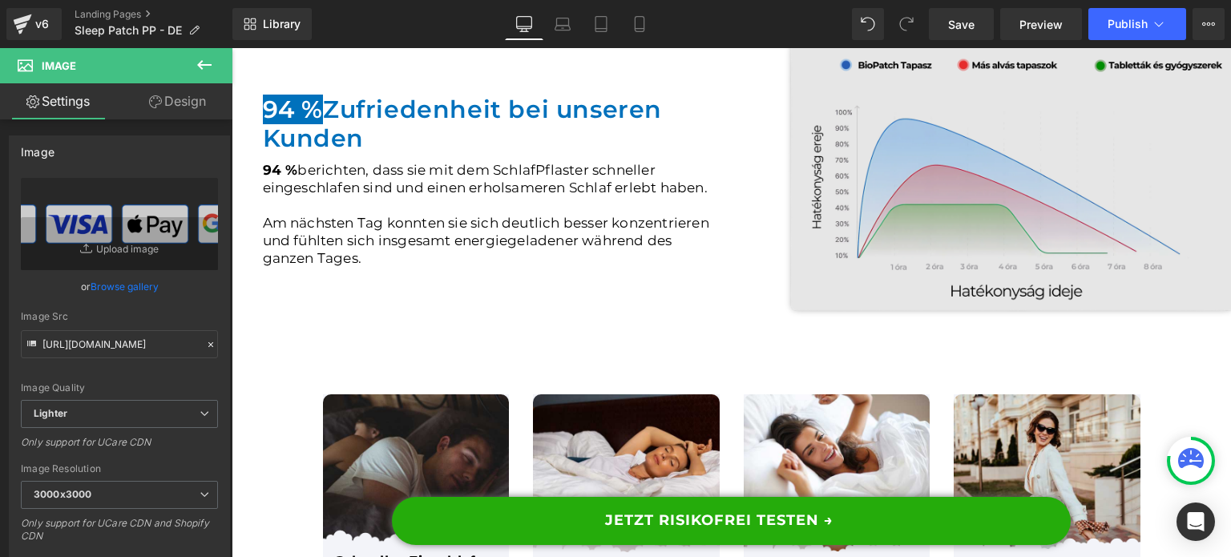
scroll to position [2006, 0]
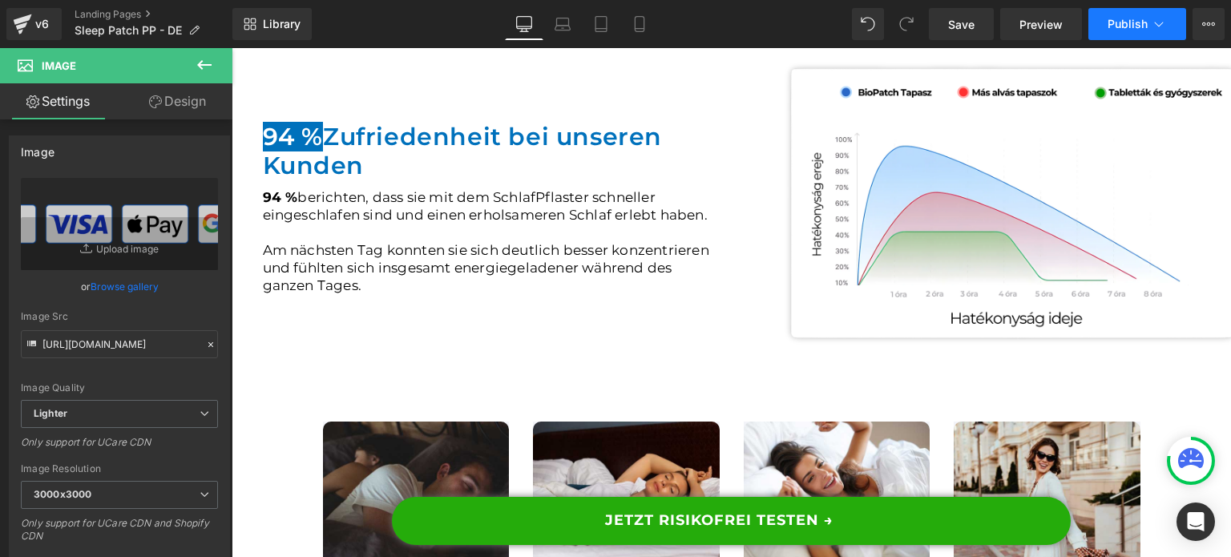
click at [1133, 28] on span "Publish" at bounding box center [1128, 24] width 40 height 13
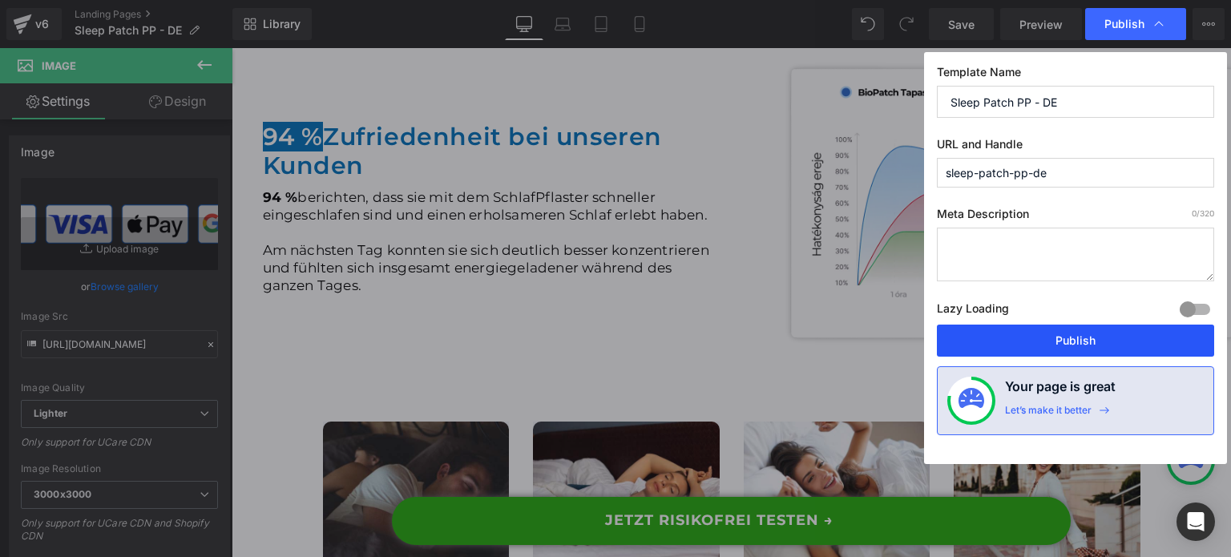
click at [1020, 329] on button "Publish" at bounding box center [1075, 341] width 277 height 32
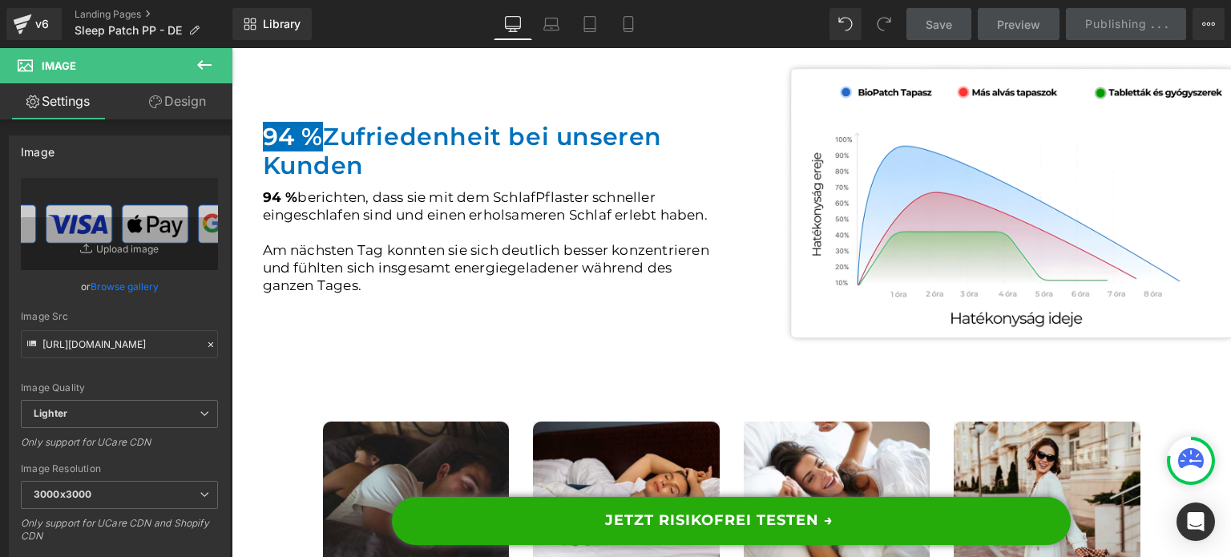
click at [959, 218] on img at bounding box center [1012, 203] width 537 height 293
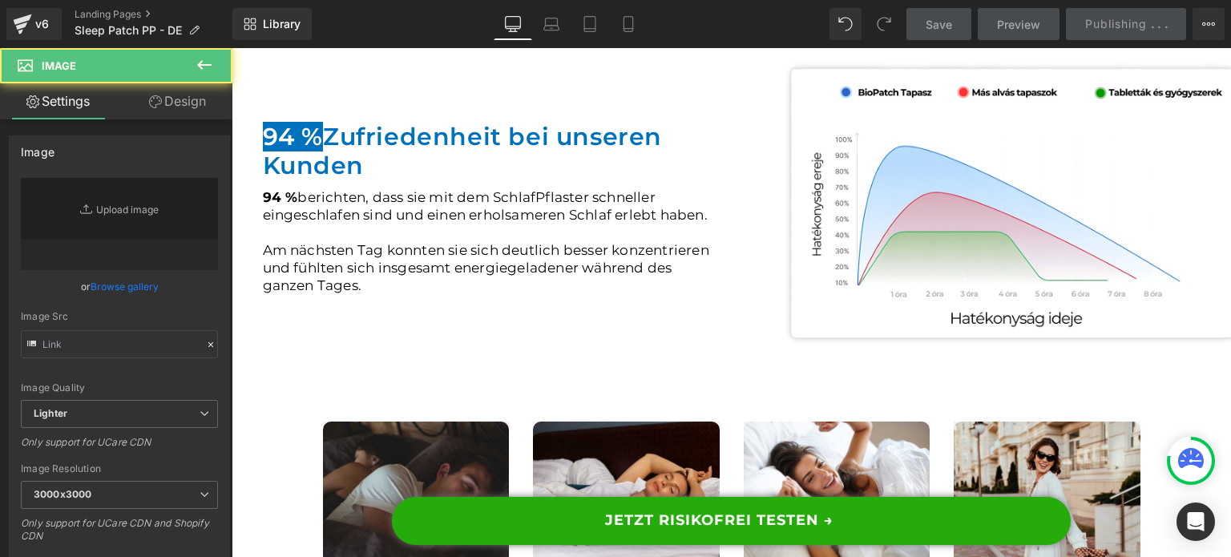
type input "[URL][DOMAIN_NAME]"
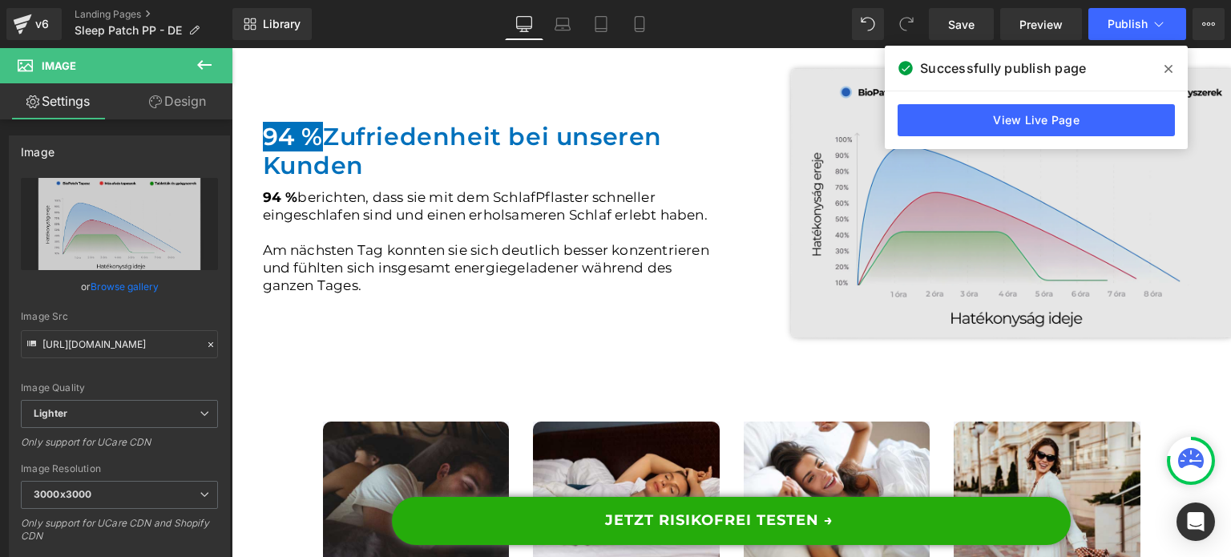
click at [971, 248] on img at bounding box center [1012, 203] width 537 height 293
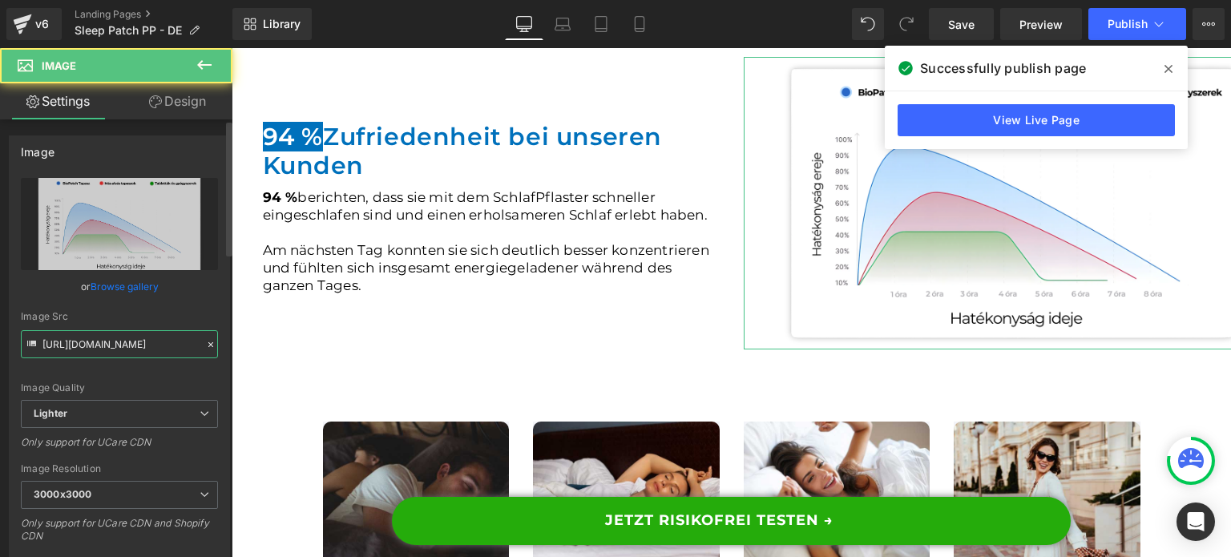
click at [119, 338] on input "[URL][DOMAIN_NAME]" at bounding box center [119, 344] width 197 height 28
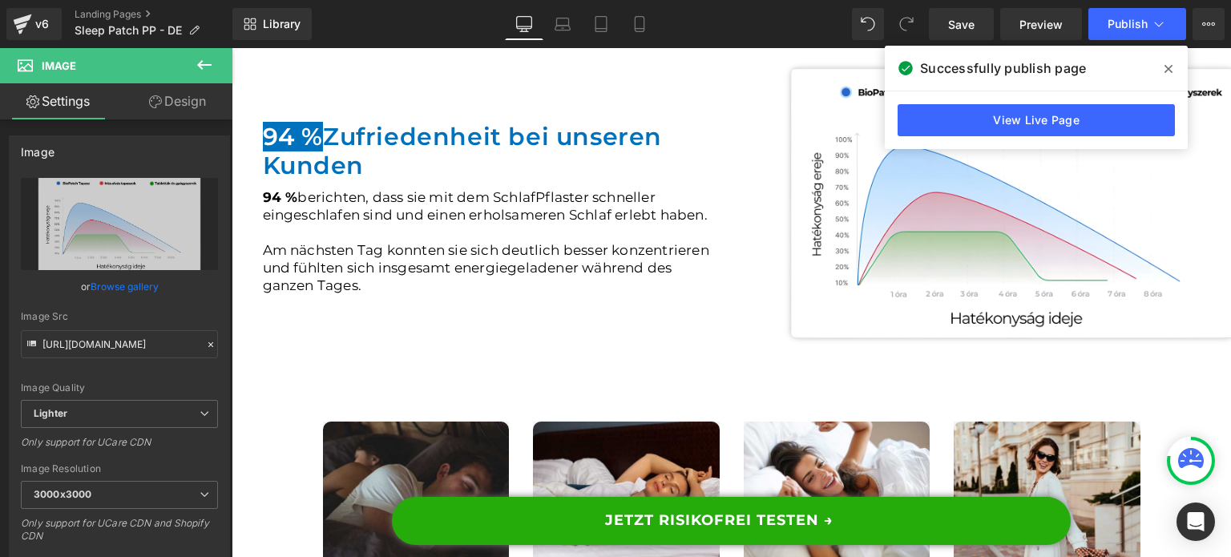
click at [1064, 137] on div "View Live Page" at bounding box center [1036, 120] width 303 height 58
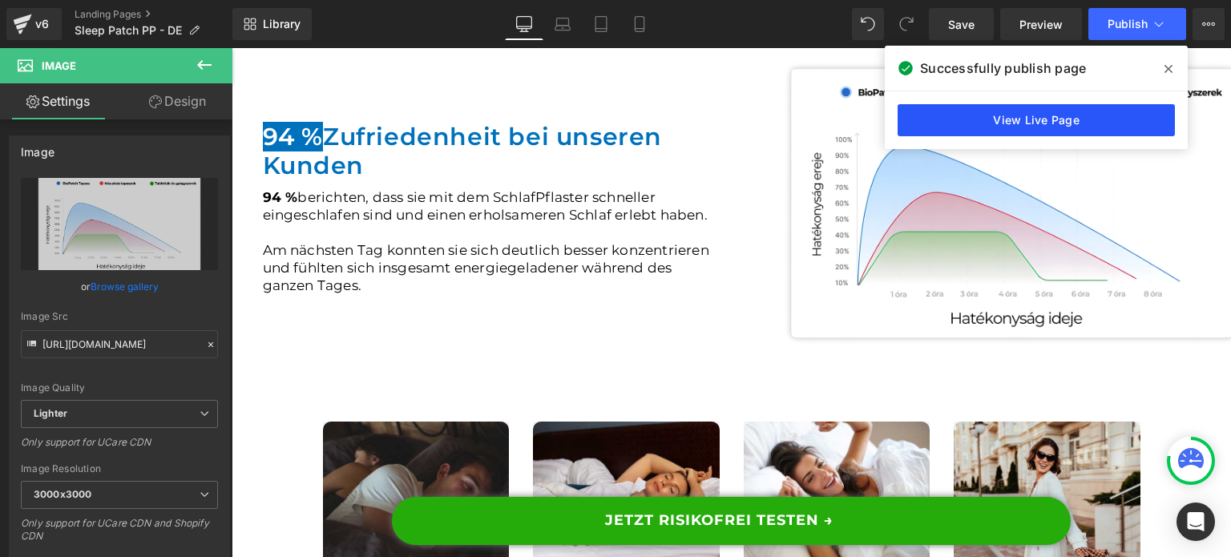
click at [1055, 116] on link "View Live Page" at bounding box center [1036, 120] width 277 height 32
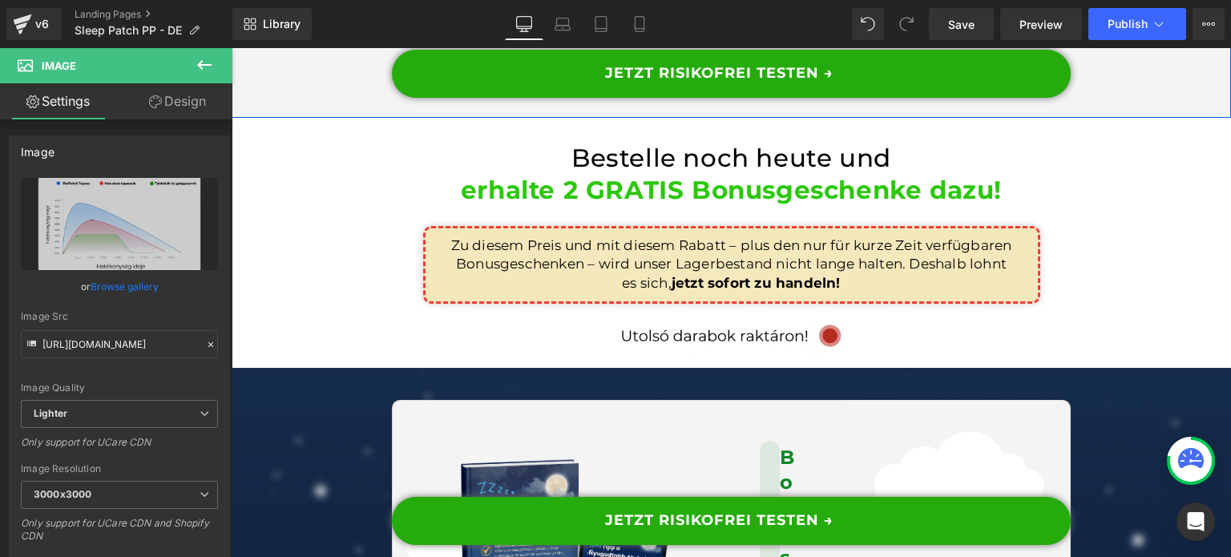
scroll to position [10101, 0]
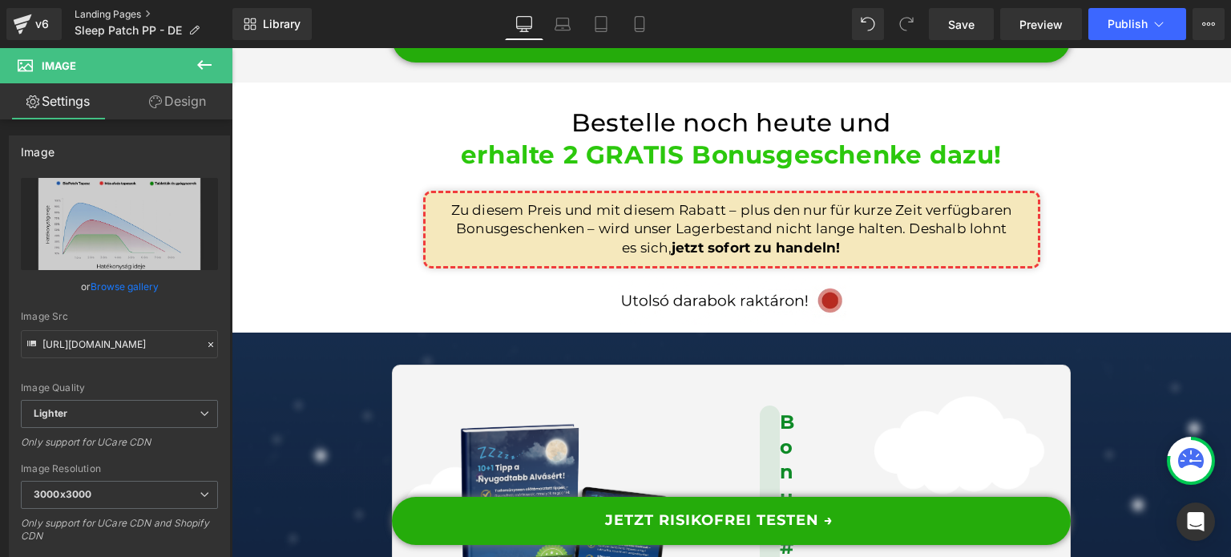
click at [96, 9] on link "Landing Pages" at bounding box center [154, 14] width 158 height 13
click at [1149, 33] on button "Publish" at bounding box center [1138, 24] width 98 height 32
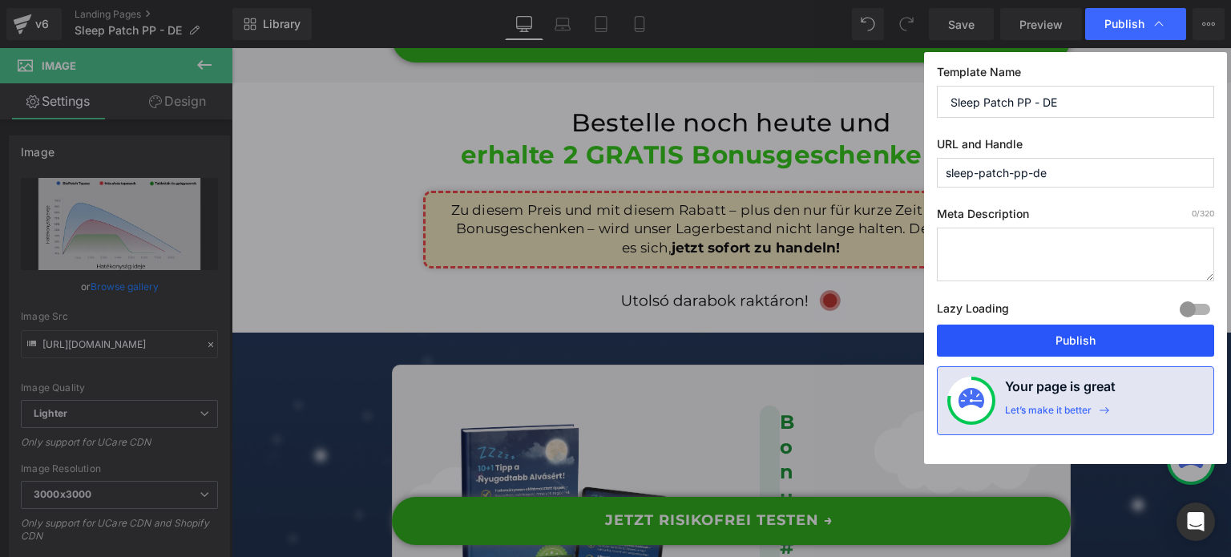
click at [1103, 333] on button "Publish" at bounding box center [1075, 341] width 277 height 32
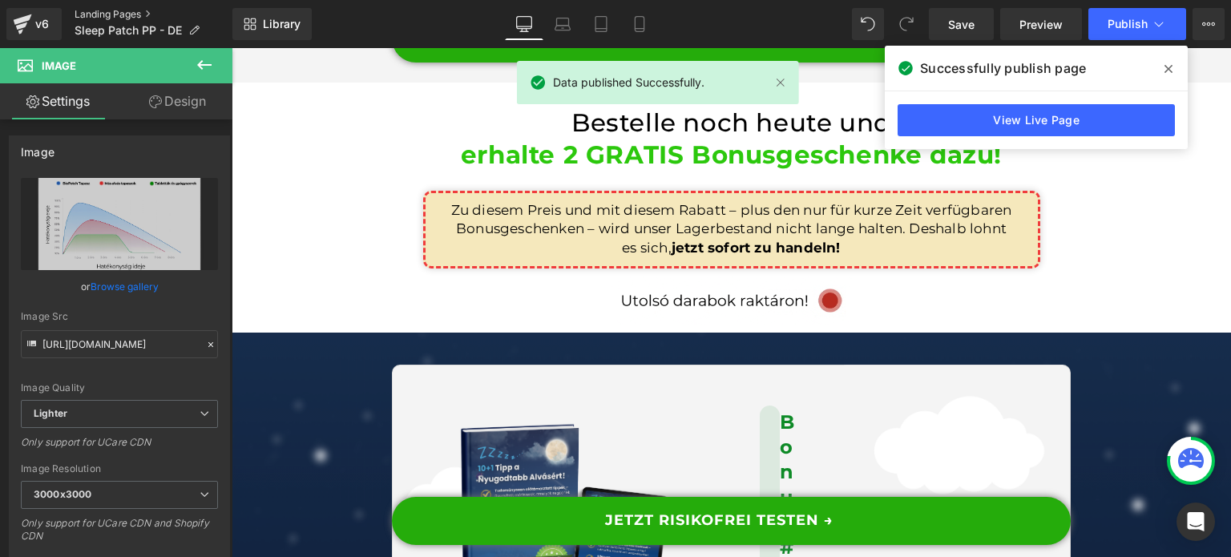
click at [128, 12] on link "Landing Pages" at bounding box center [154, 14] width 158 height 13
